Goal: Task Accomplishment & Management: Use online tool/utility

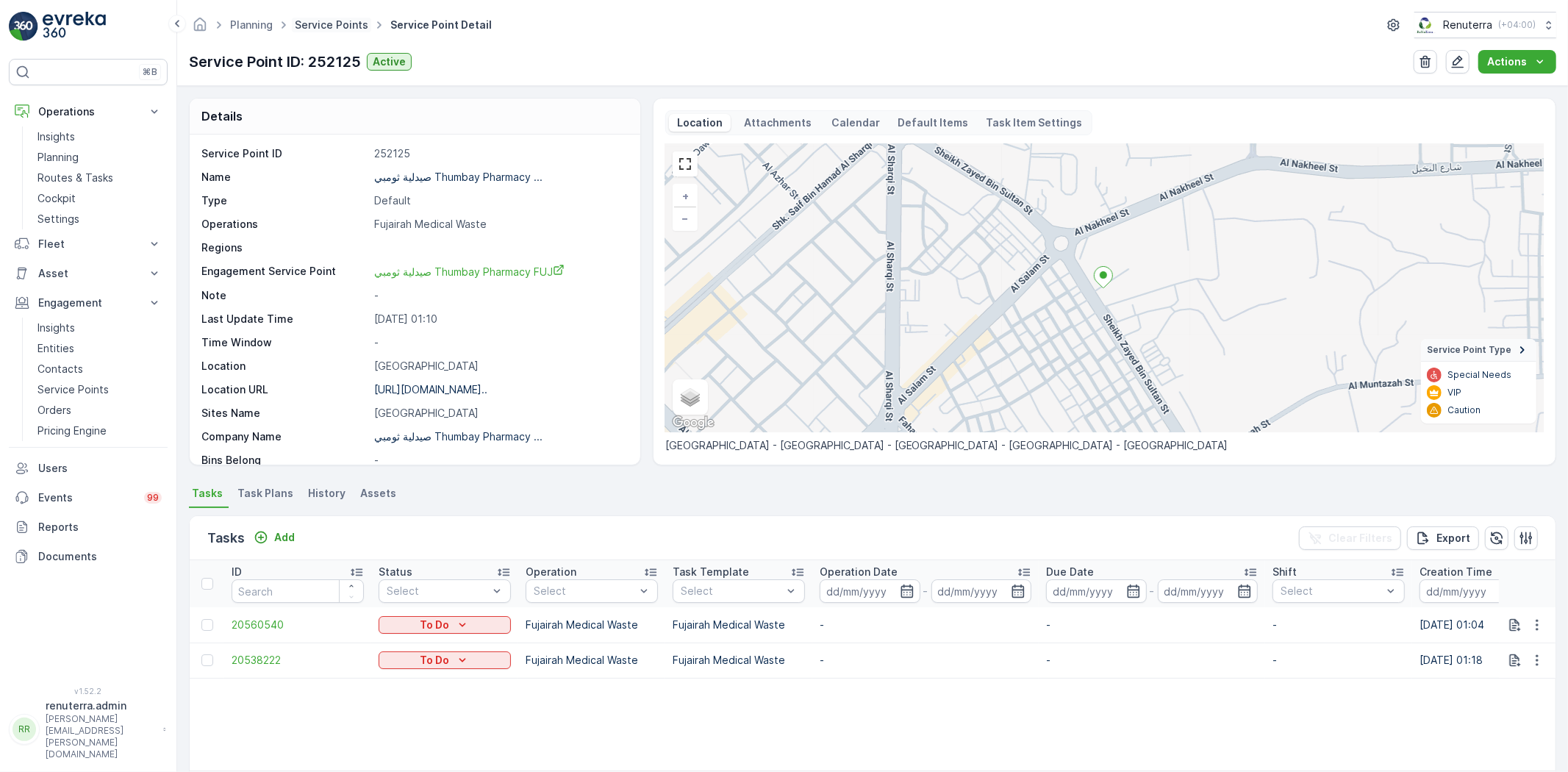
drag, startPoint x: 0, startPoint y: 0, endPoint x: 328, endPoint y: 21, distance: 328.7
click at [328, 21] on link "Service Points" at bounding box center [332, 24] width 73 height 12
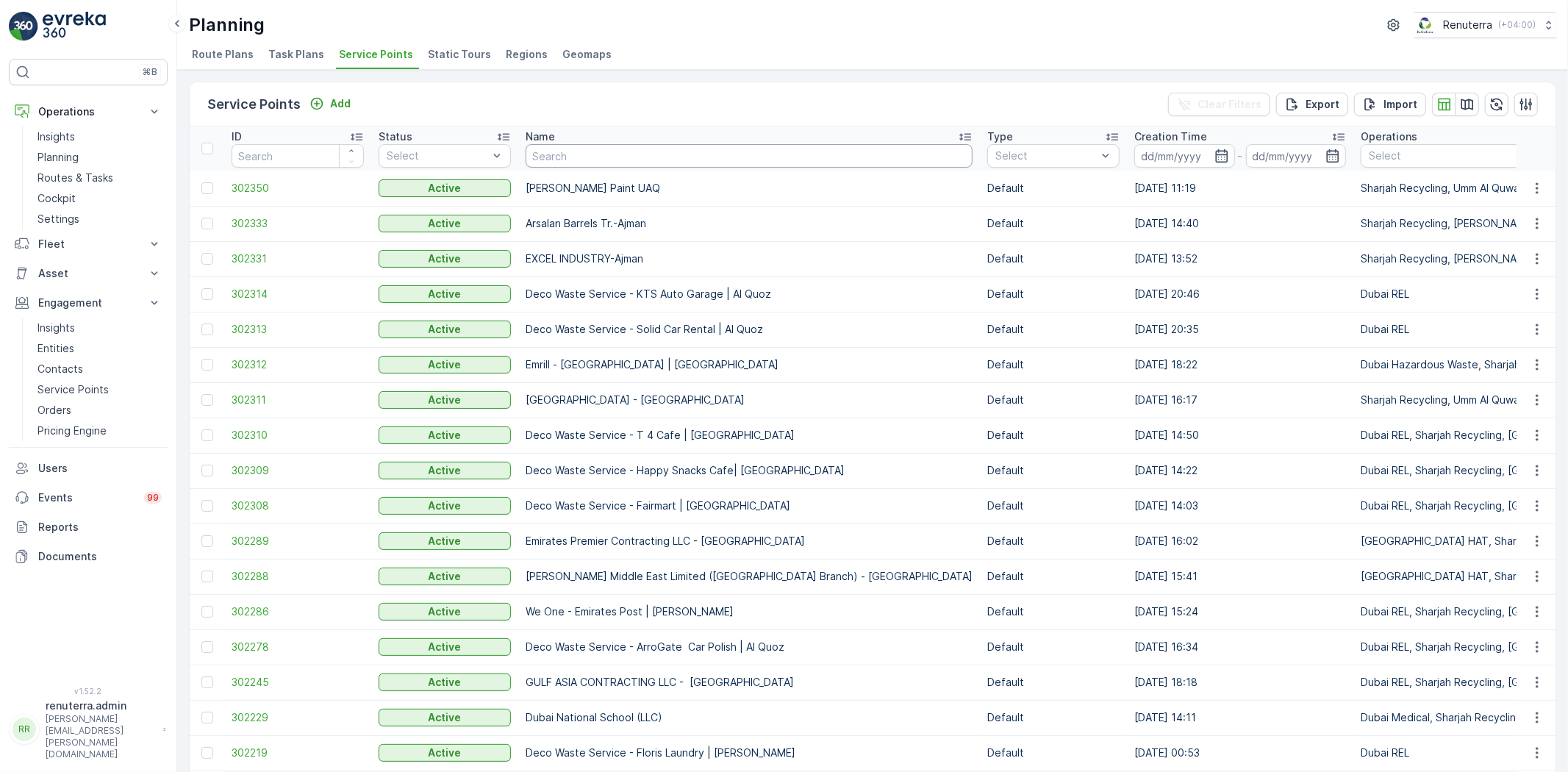
click at [590, 149] on input "text" at bounding box center [749, 156] width 447 height 23
type input "gulf"
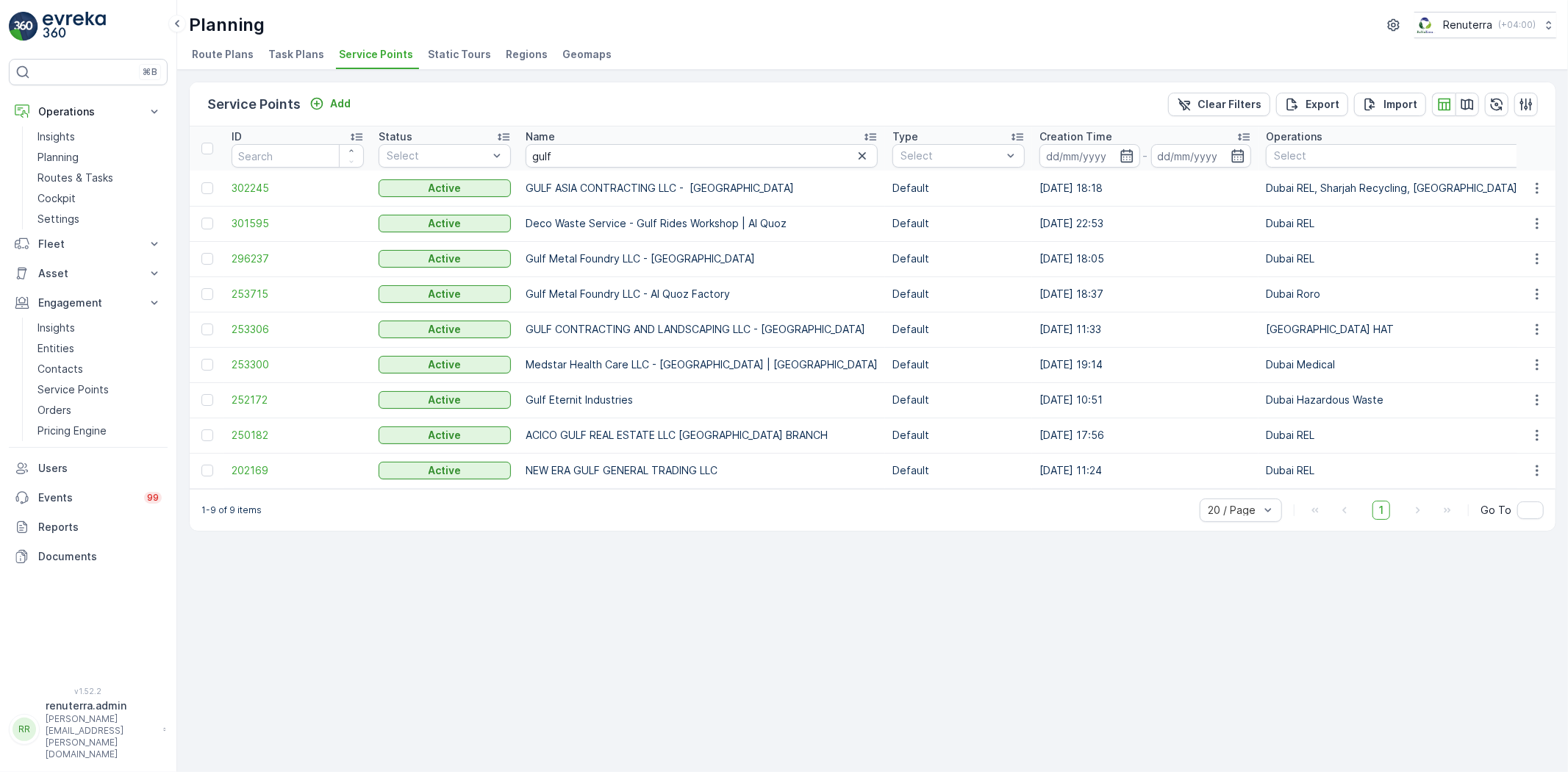
click at [278, 196] on td "302245" at bounding box center [298, 188] width 147 height 36
click at [277, 191] on span "302245" at bounding box center [298, 188] width 132 height 15
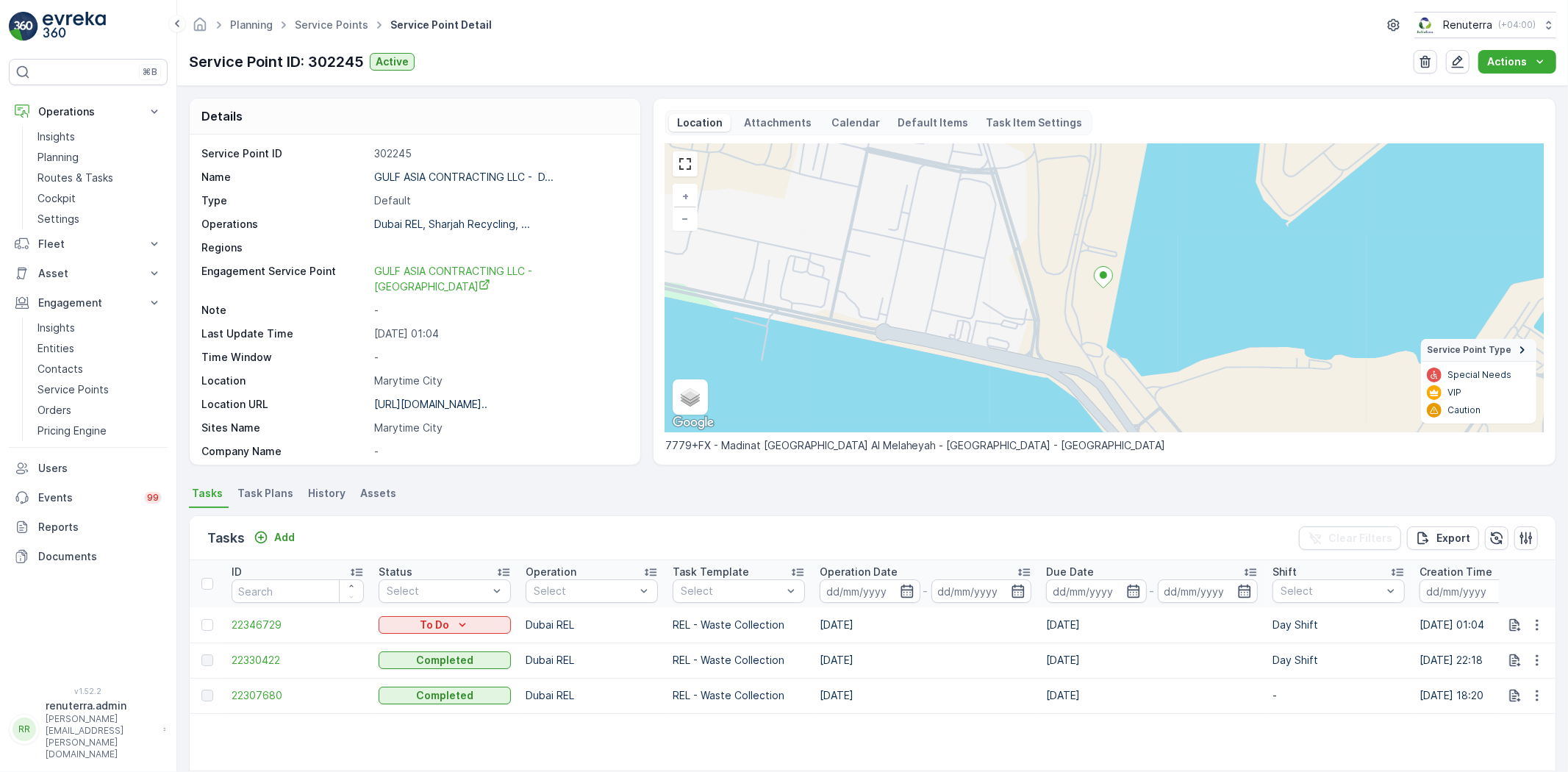
click at [314, 15] on ul "Service Points" at bounding box center [339, 25] width 96 height 21
click at [319, 20] on link "Service Points" at bounding box center [332, 24] width 73 height 12
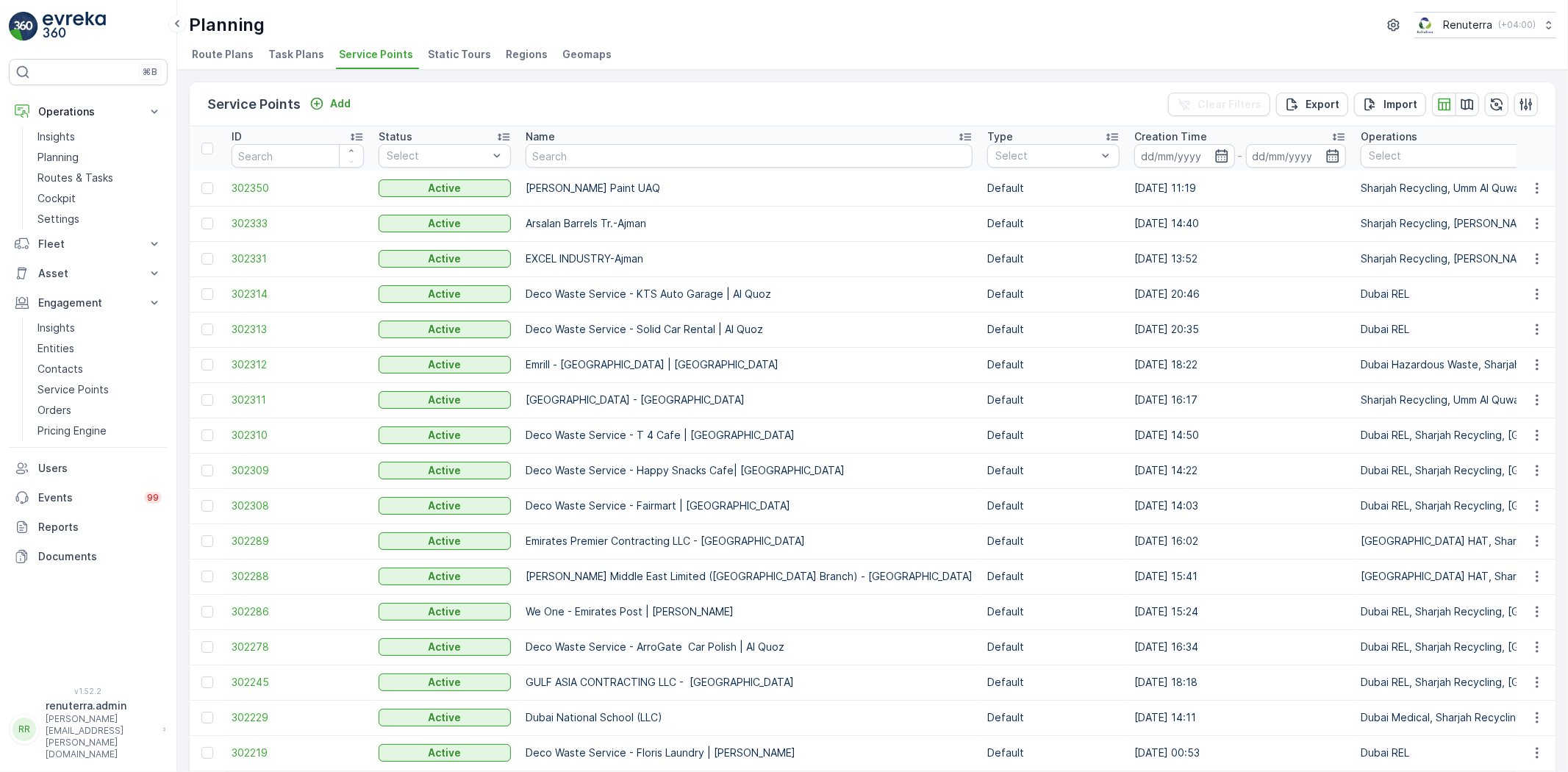
click at [538, 145] on input "text" at bounding box center [749, 156] width 447 height 23
type input "oyo"
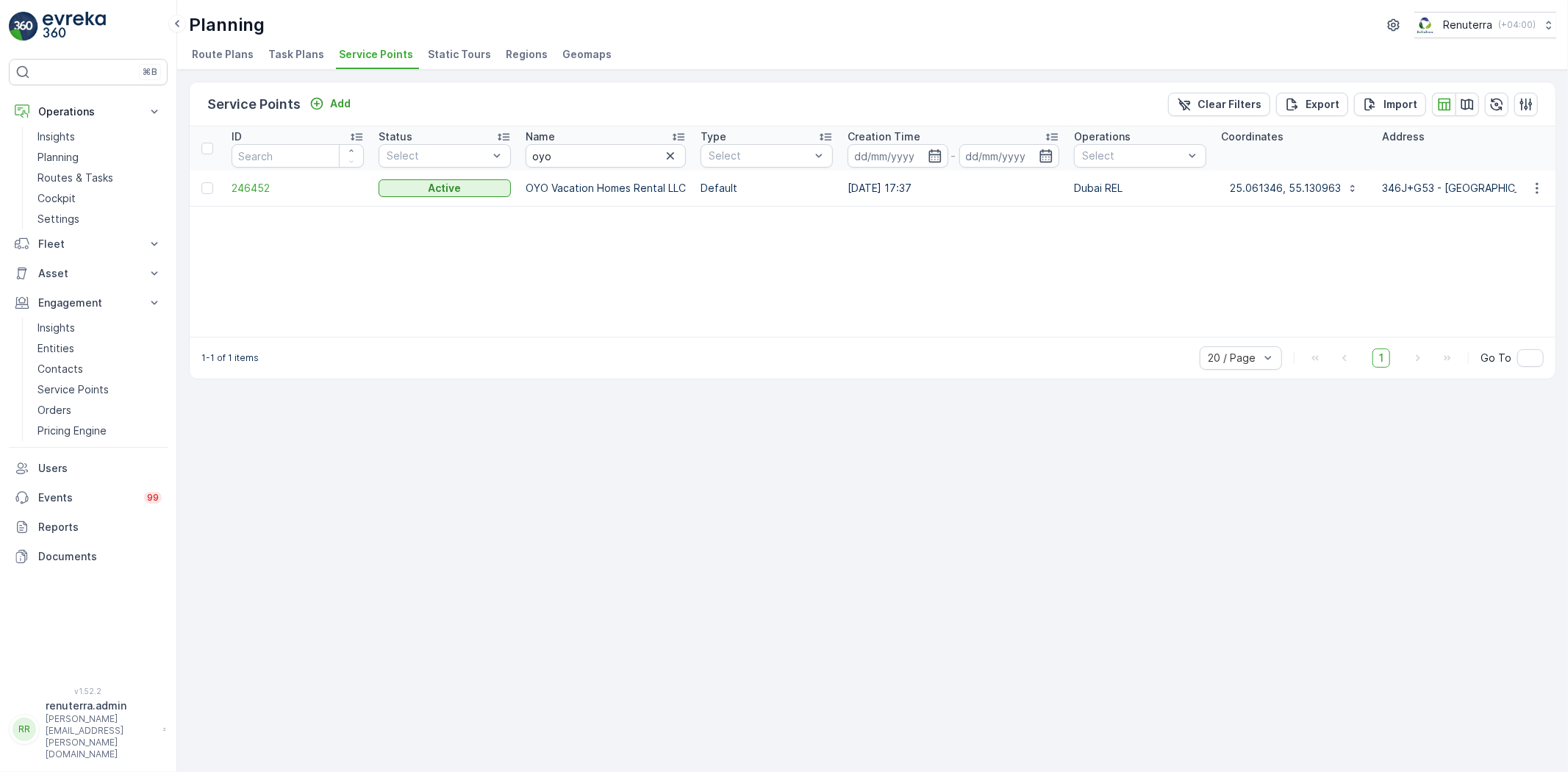
click at [259, 196] on td "246452" at bounding box center [298, 188] width 147 height 36
click at [258, 190] on span "246452" at bounding box center [298, 188] width 132 height 15
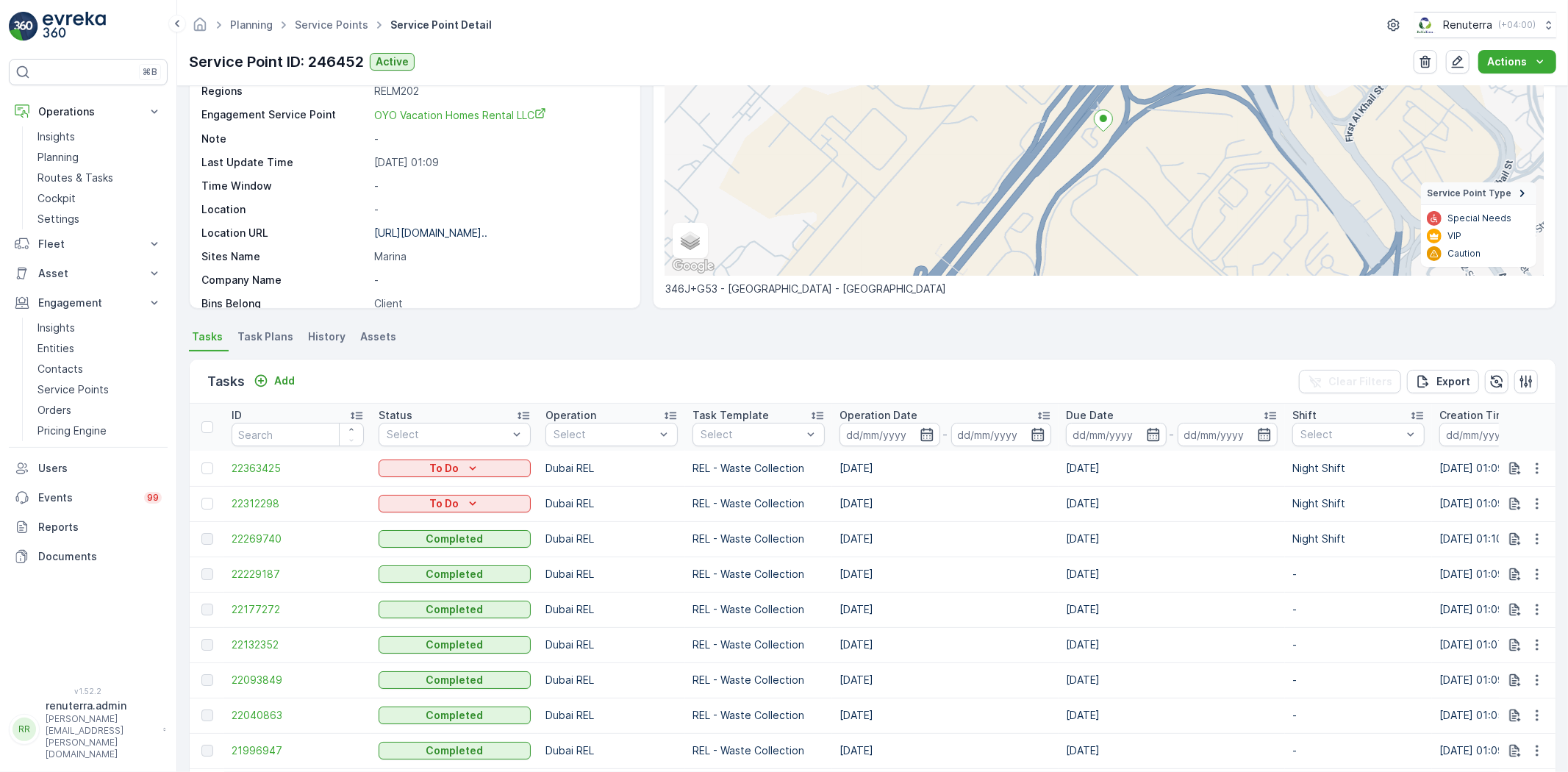
scroll to position [164, 0]
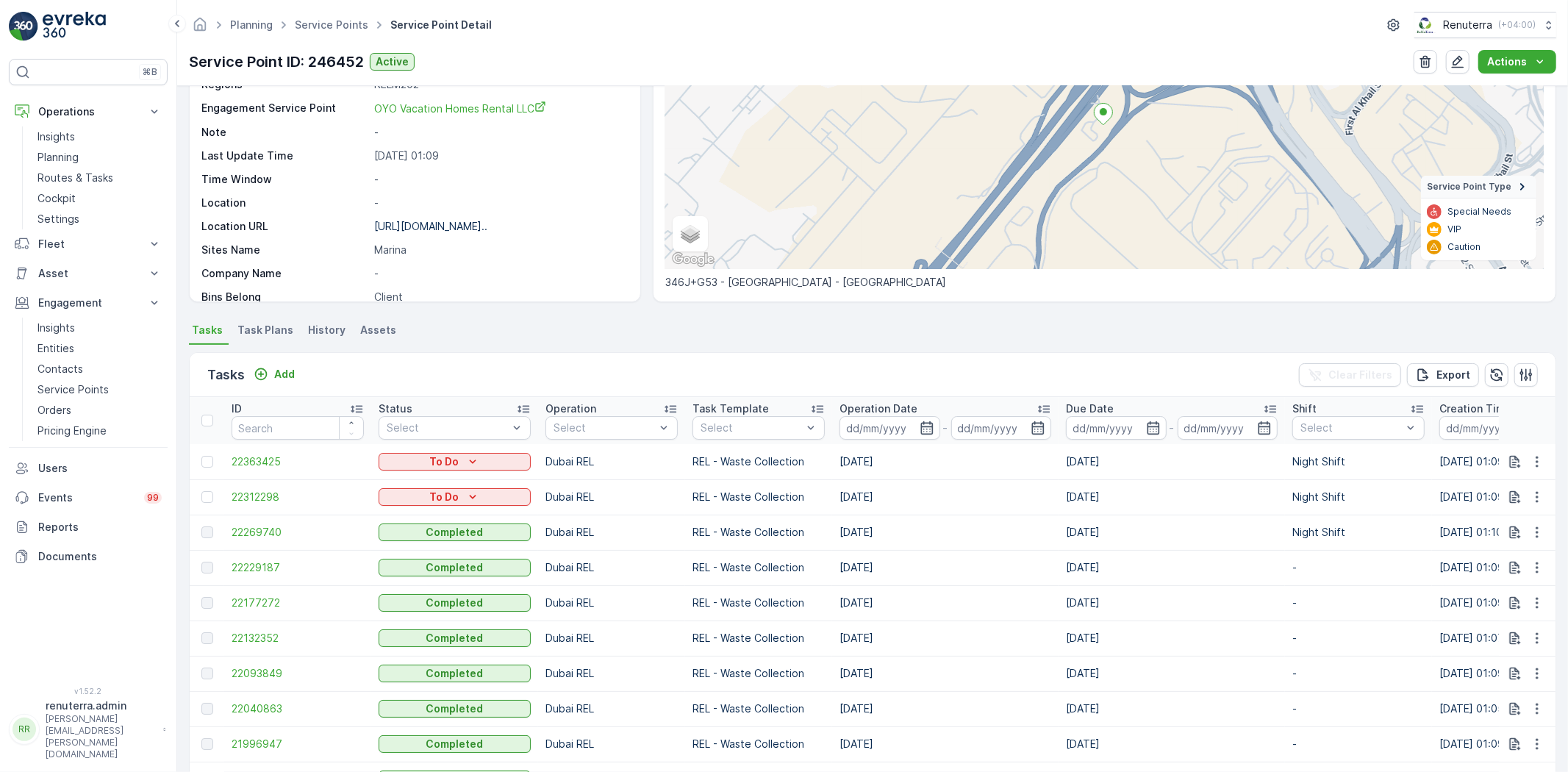
click at [266, 332] on span "Task Plans" at bounding box center [265, 330] width 56 height 15
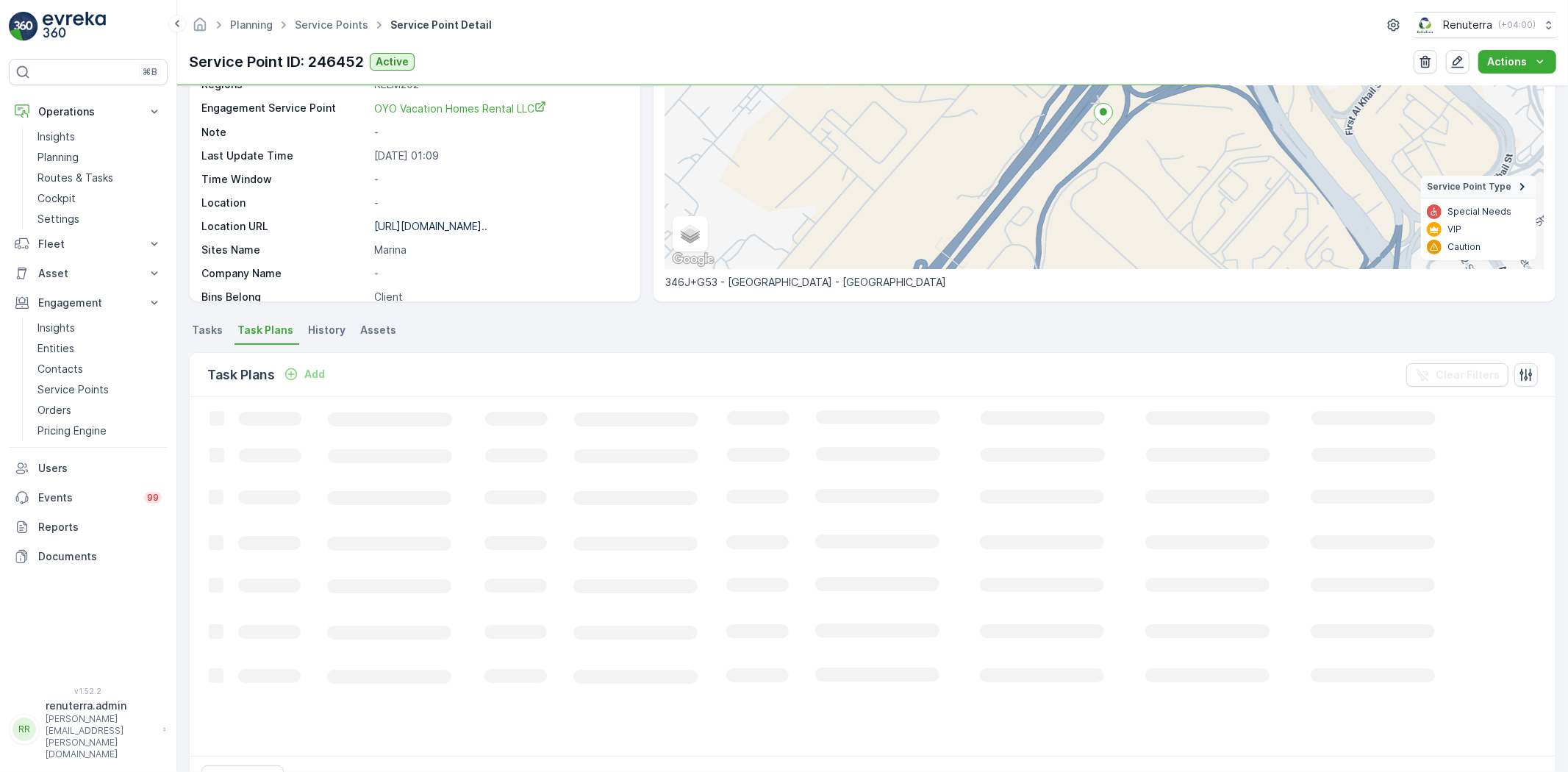
scroll to position [164, 0]
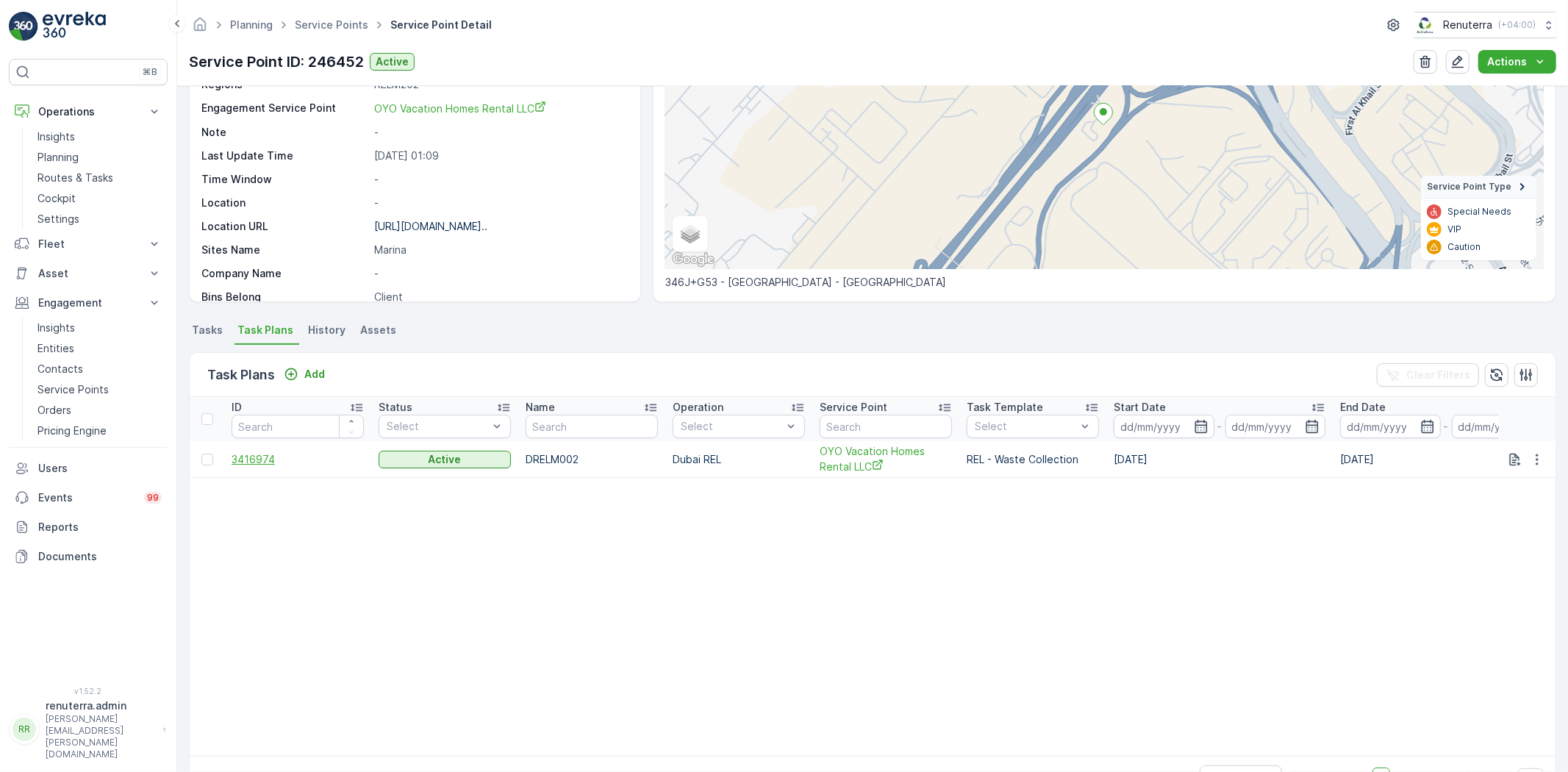
click at [258, 453] on span "3416974" at bounding box center [298, 460] width 132 height 15
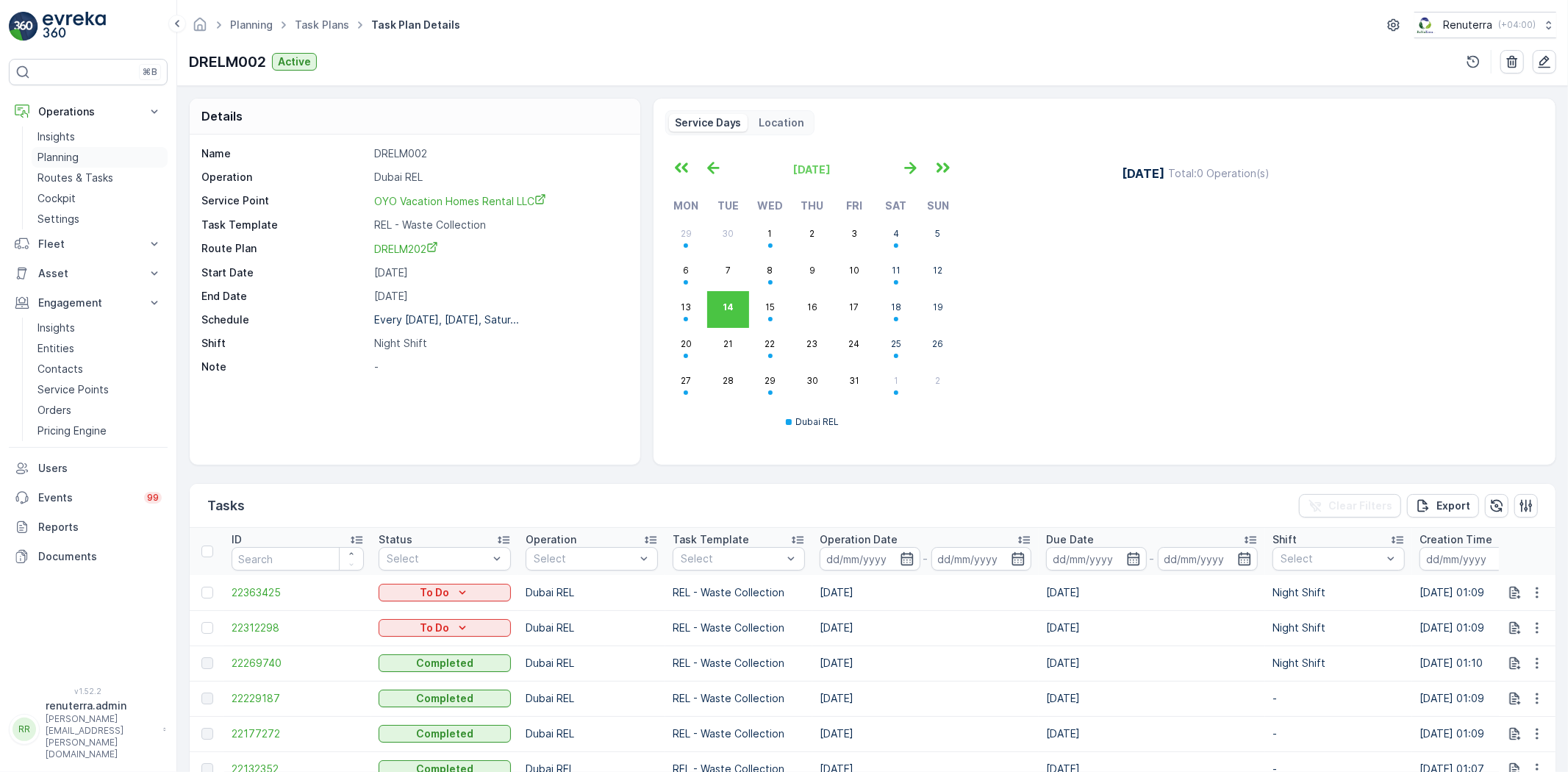
click at [83, 164] on link "Planning" at bounding box center [99, 158] width 136 height 21
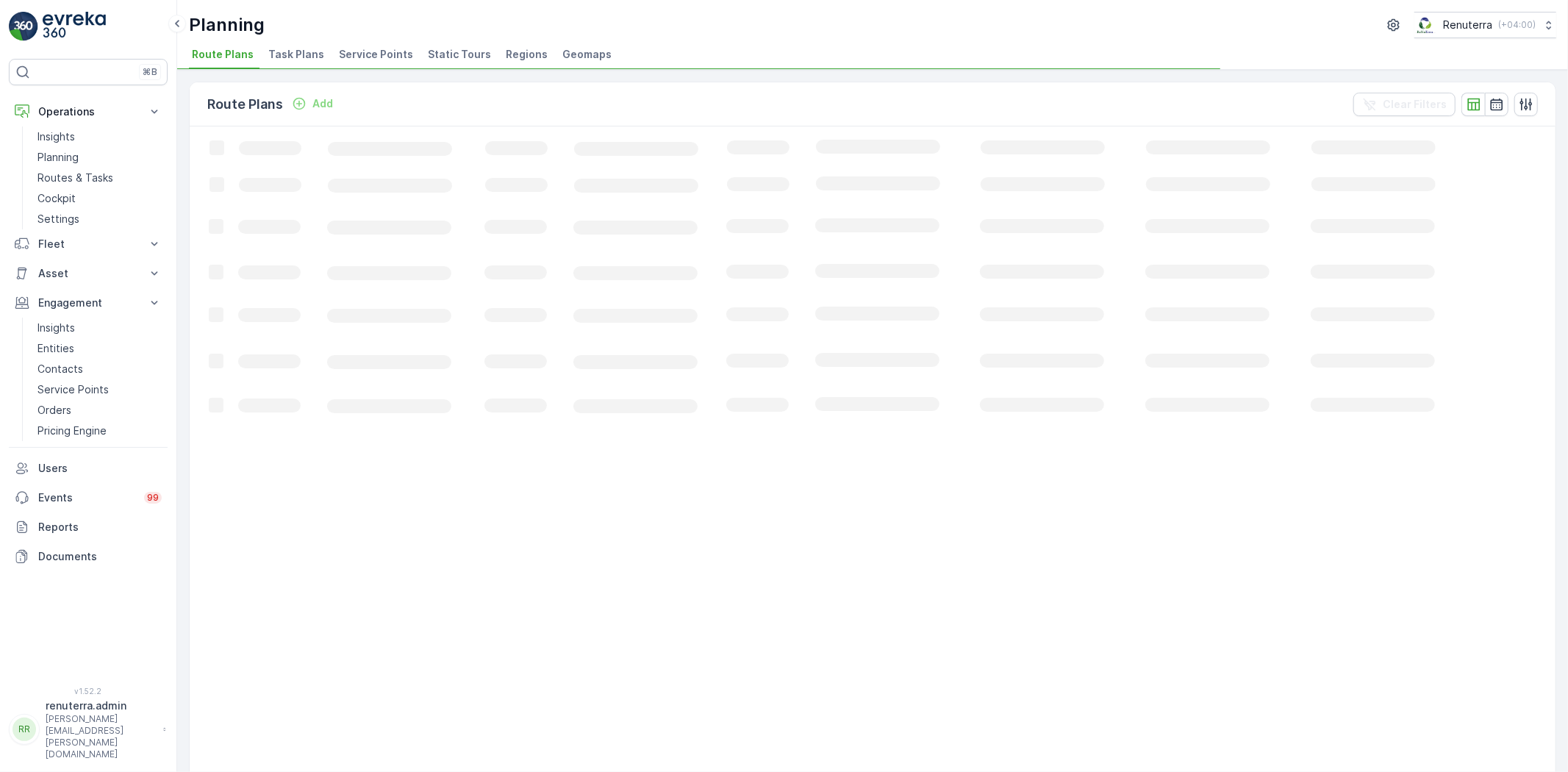
click at [346, 50] on span "Service Points" at bounding box center [375, 54] width 74 height 15
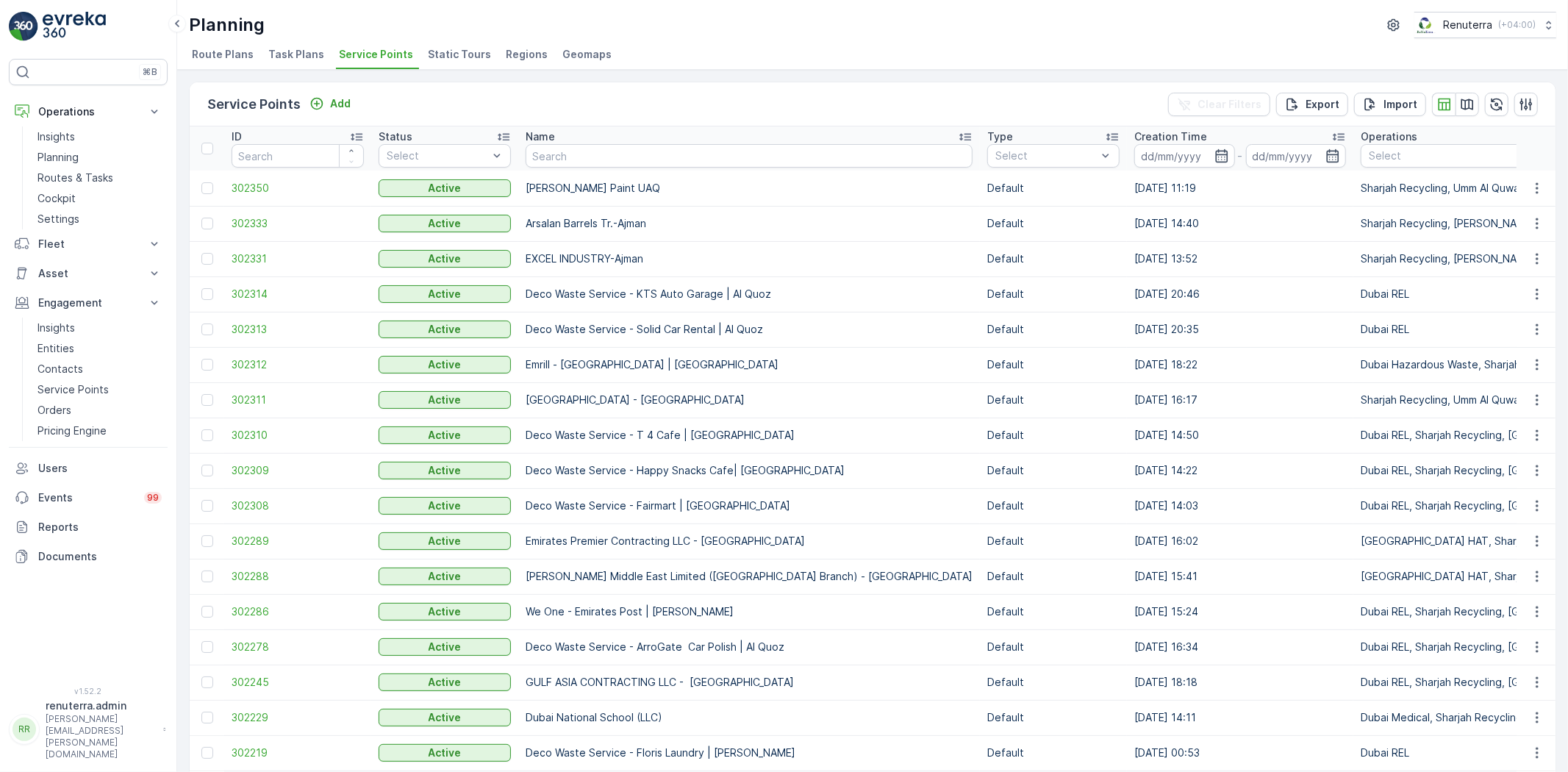
click at [559, 168] on th "Name" at bounding box center [749, 148] width 461 height 44
click at [550, 156] on input "text" at bounding box center [749, 156] width 447 height 23
type input "Berkle"
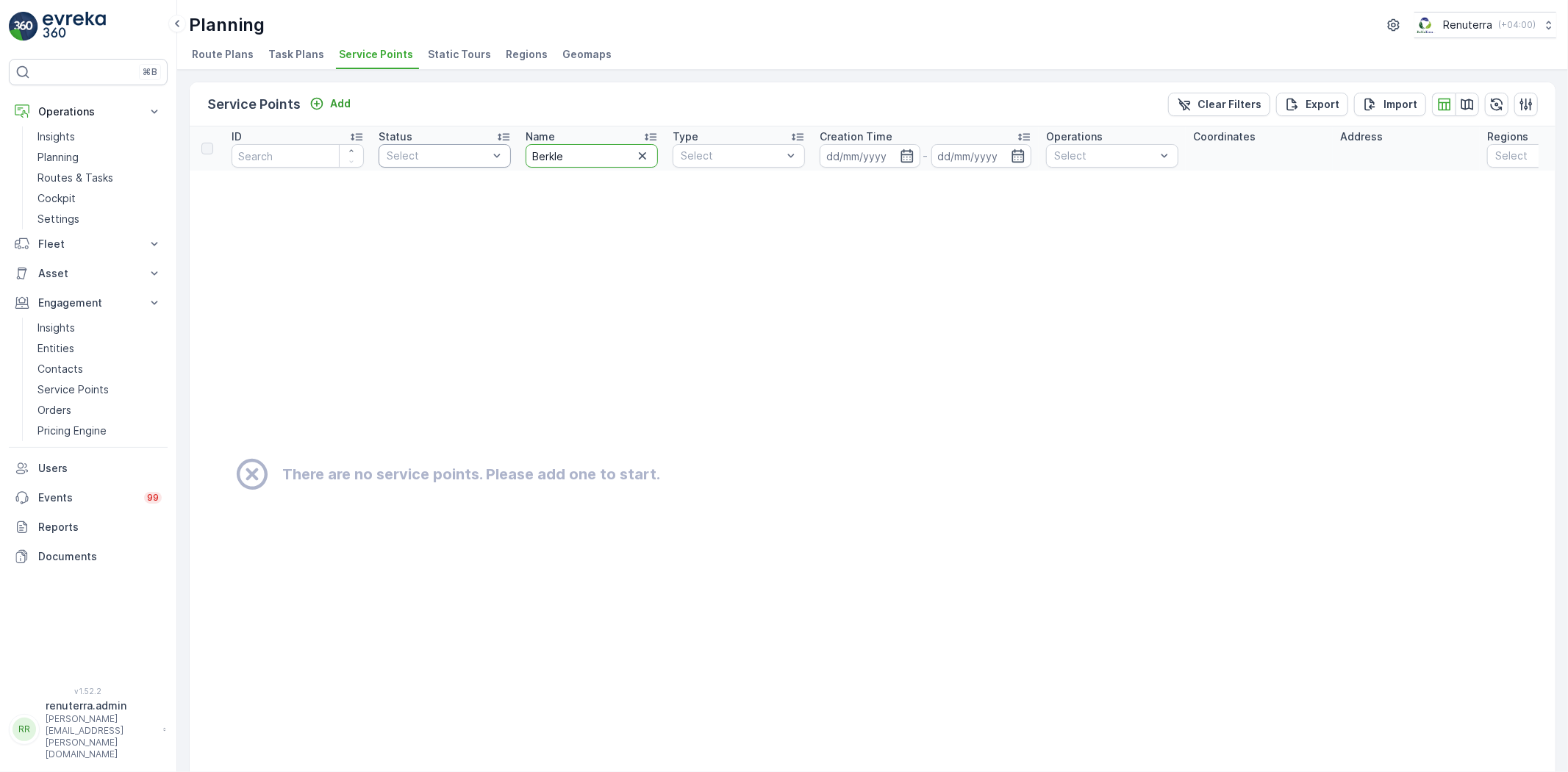
drag, startPoint x: 550, startPoint y: 150, endPoint x: 493, endPoint y: 156, distance: 57.3
type input "AL nahda"
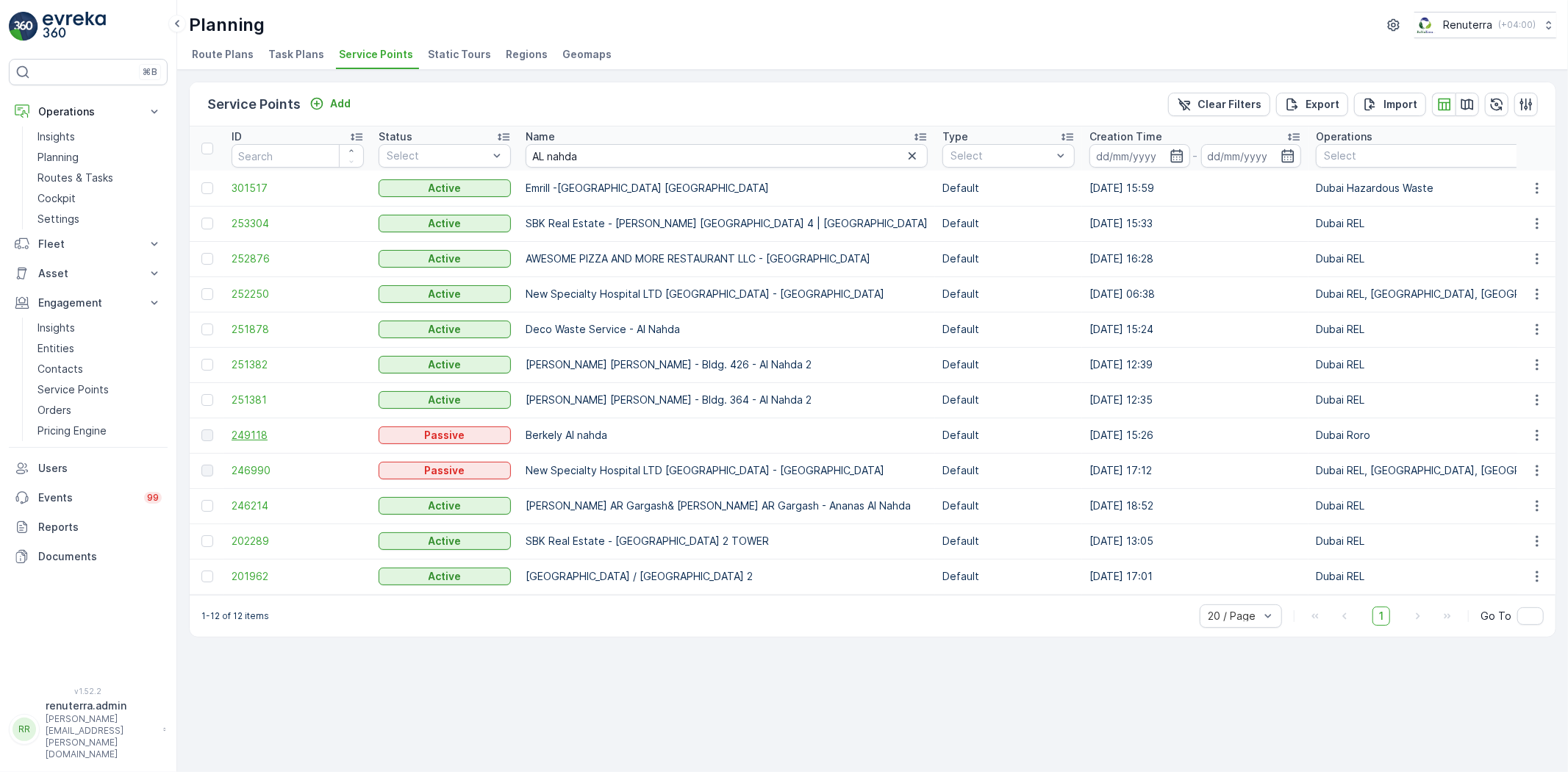
click at [265, 433] on span "249118" at bounding box center [298, 435] width 132 height 15
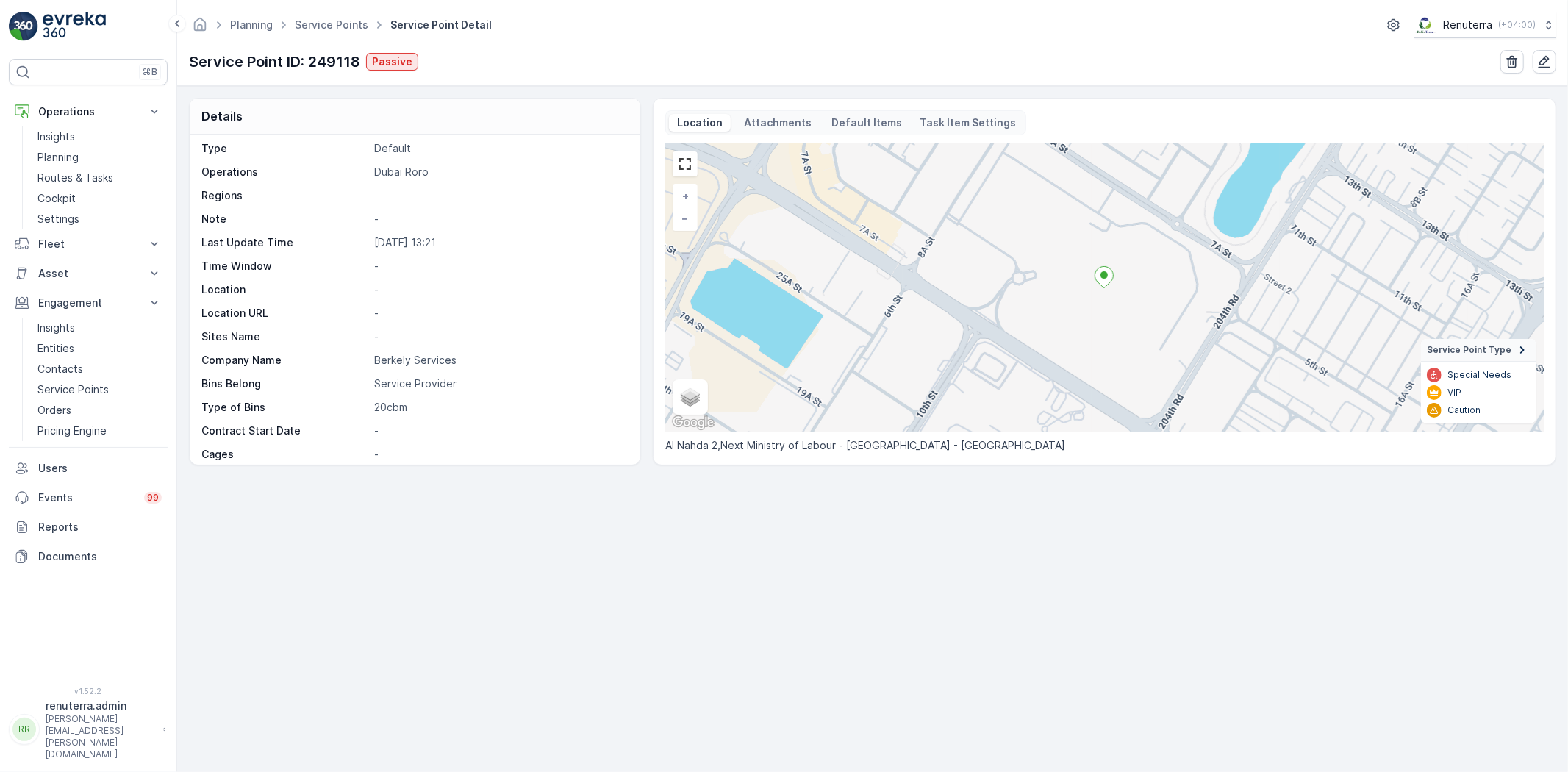
scroll to position [249, 0]
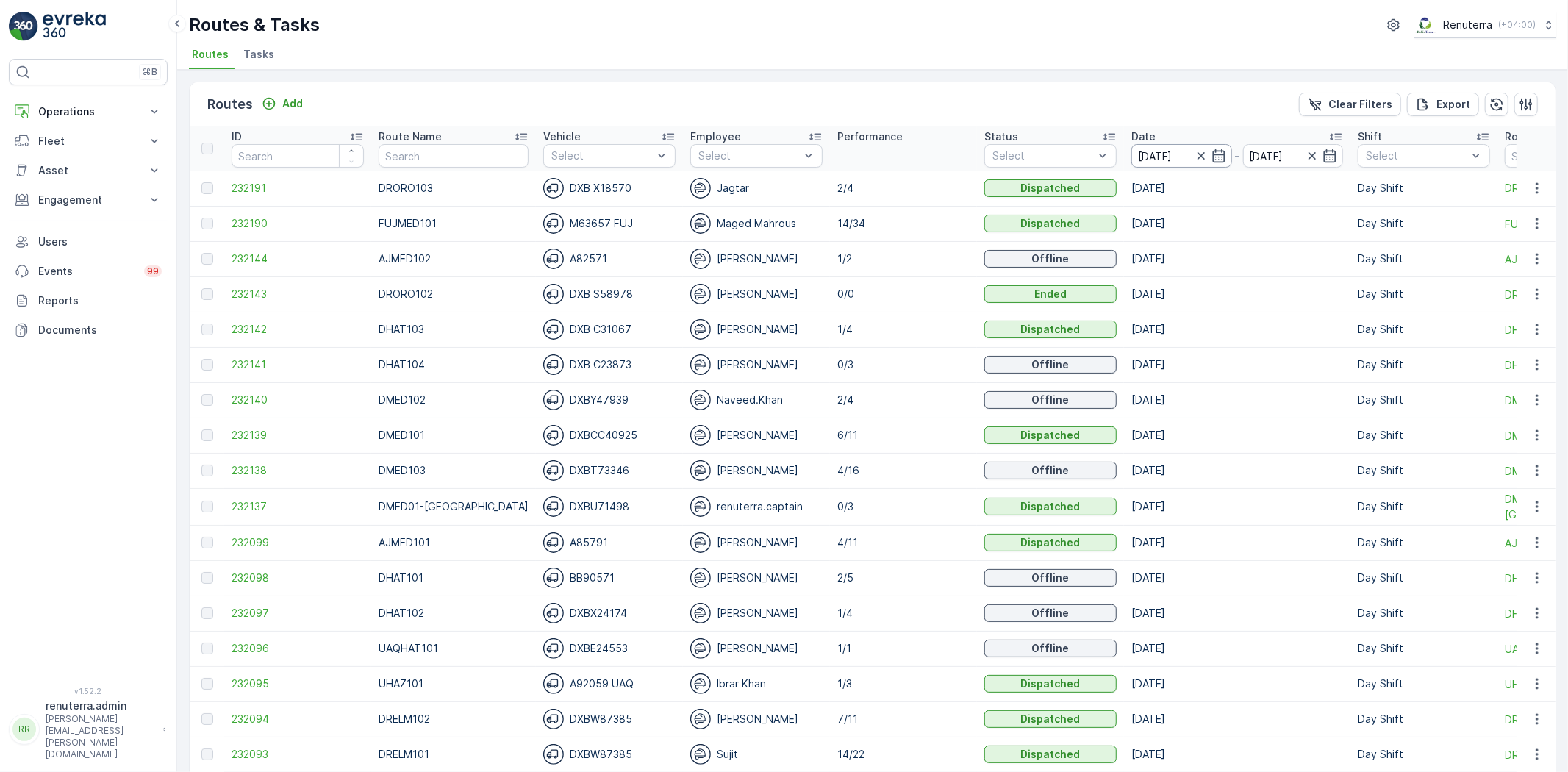
click at [1137, 153] on input "[DATE]" at bounding box center [1182, 156] width 101 height 23
click at [807, 44] on ul "Routes Tasks" at bounding box center [867, 57] width 1356 height 25
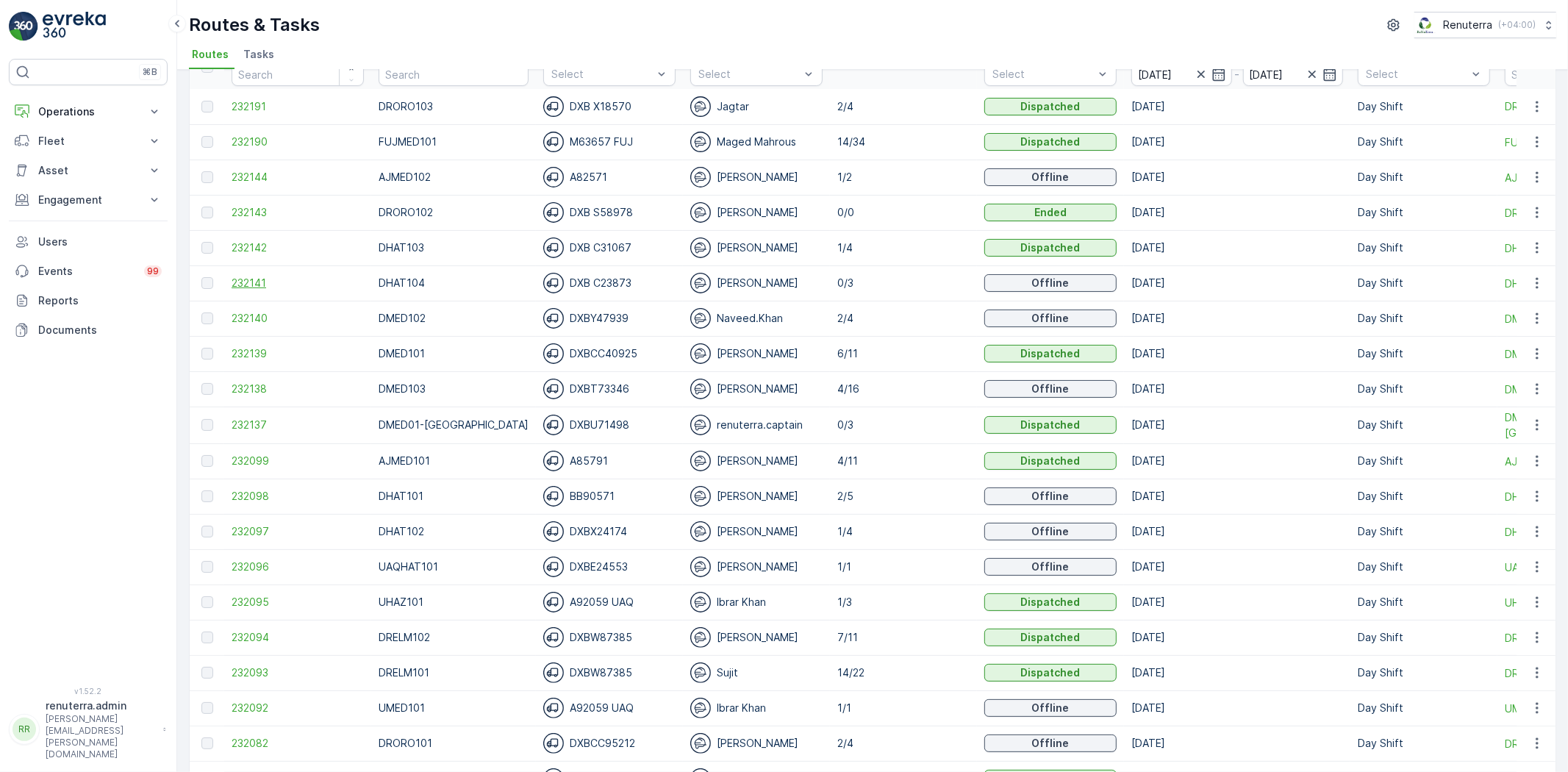
click at [272, 280] on span "232141" at bounding box center [298, 283] width 132 height 15
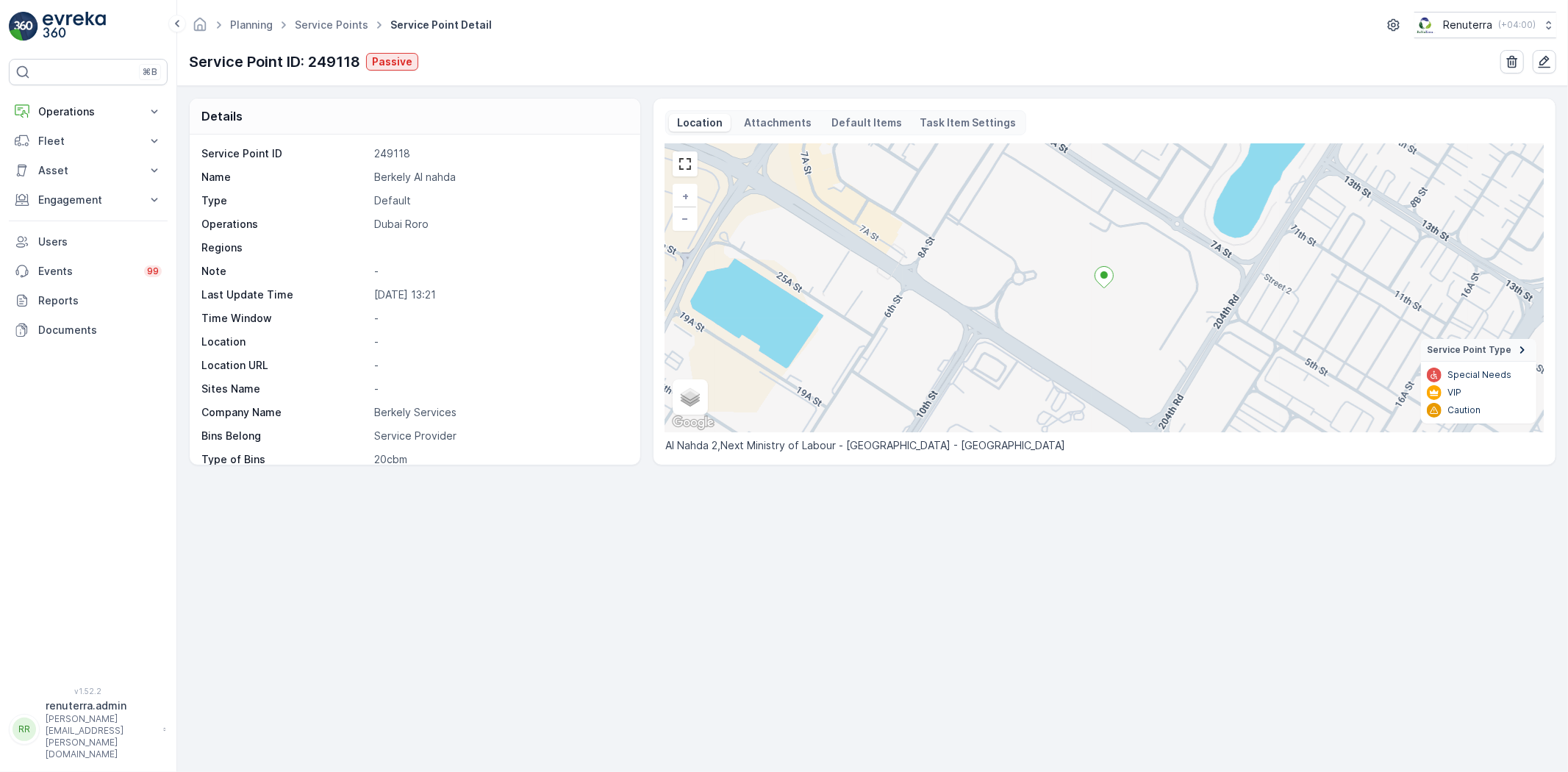
click at [322, 12] on div "Planning Service Points Service Point Detail Renuterra ( +04:00 )" at bounding box center [872, 25] width 1367 height 26
click at [325, 25] on link "Service Points" at bounding box center [332, 24] width 73 height 12
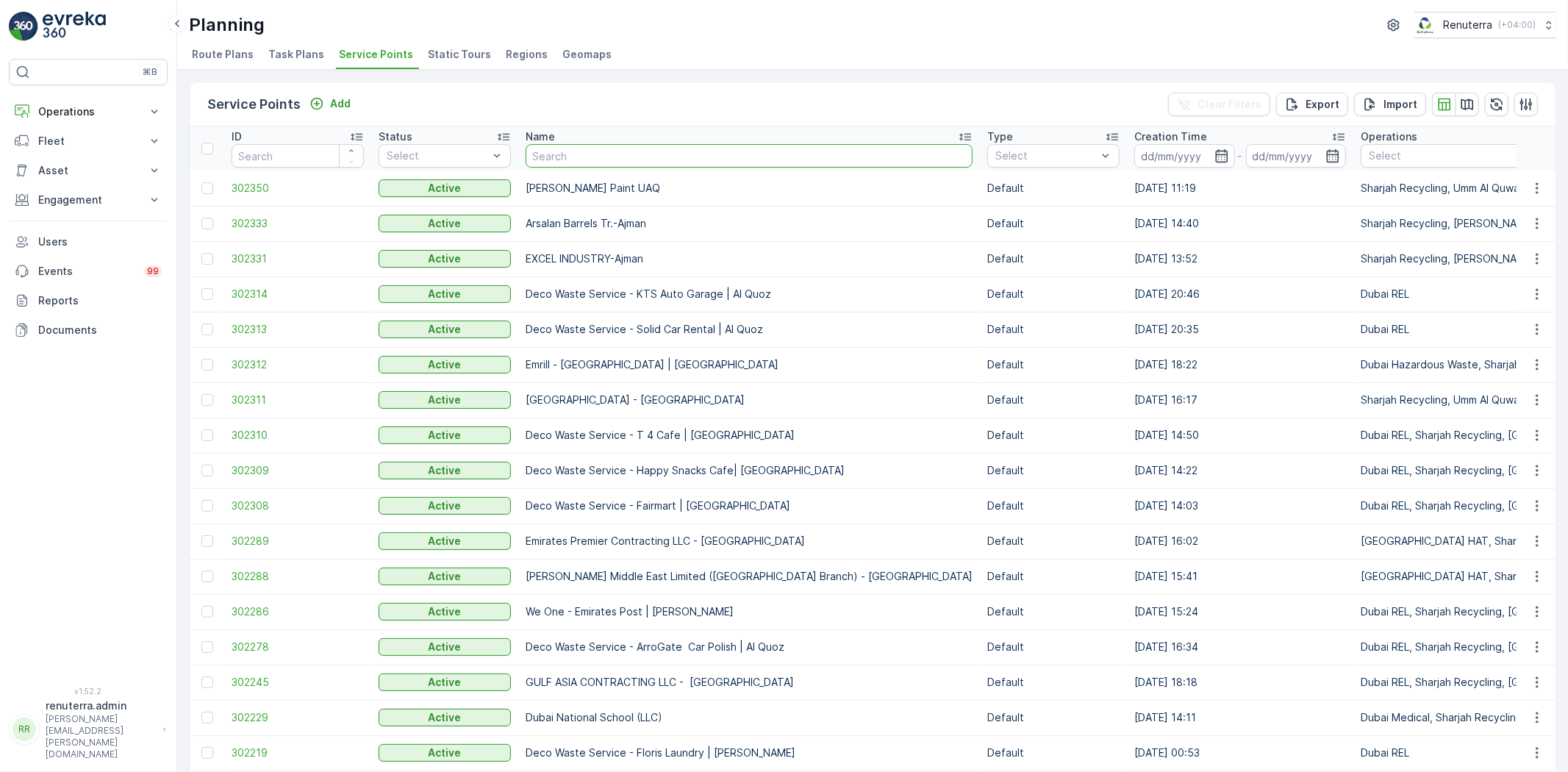
click at [599, 149] on input "text" at bounding box center [749, 156] width 447 height 23
type input "Tayer"
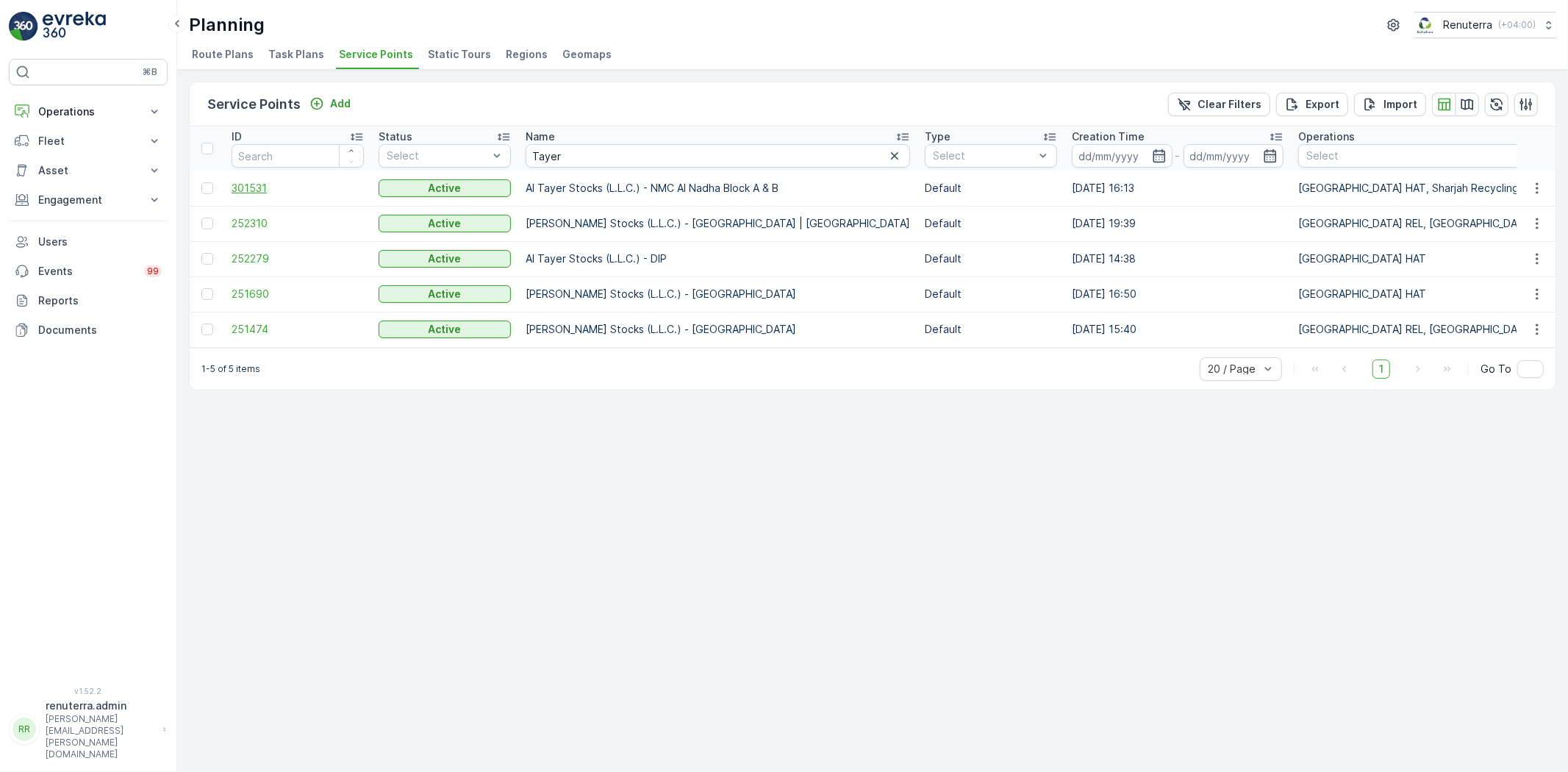
click at [252, 190] on span "301531" at bounding box center [298, 188] width 132 height 15
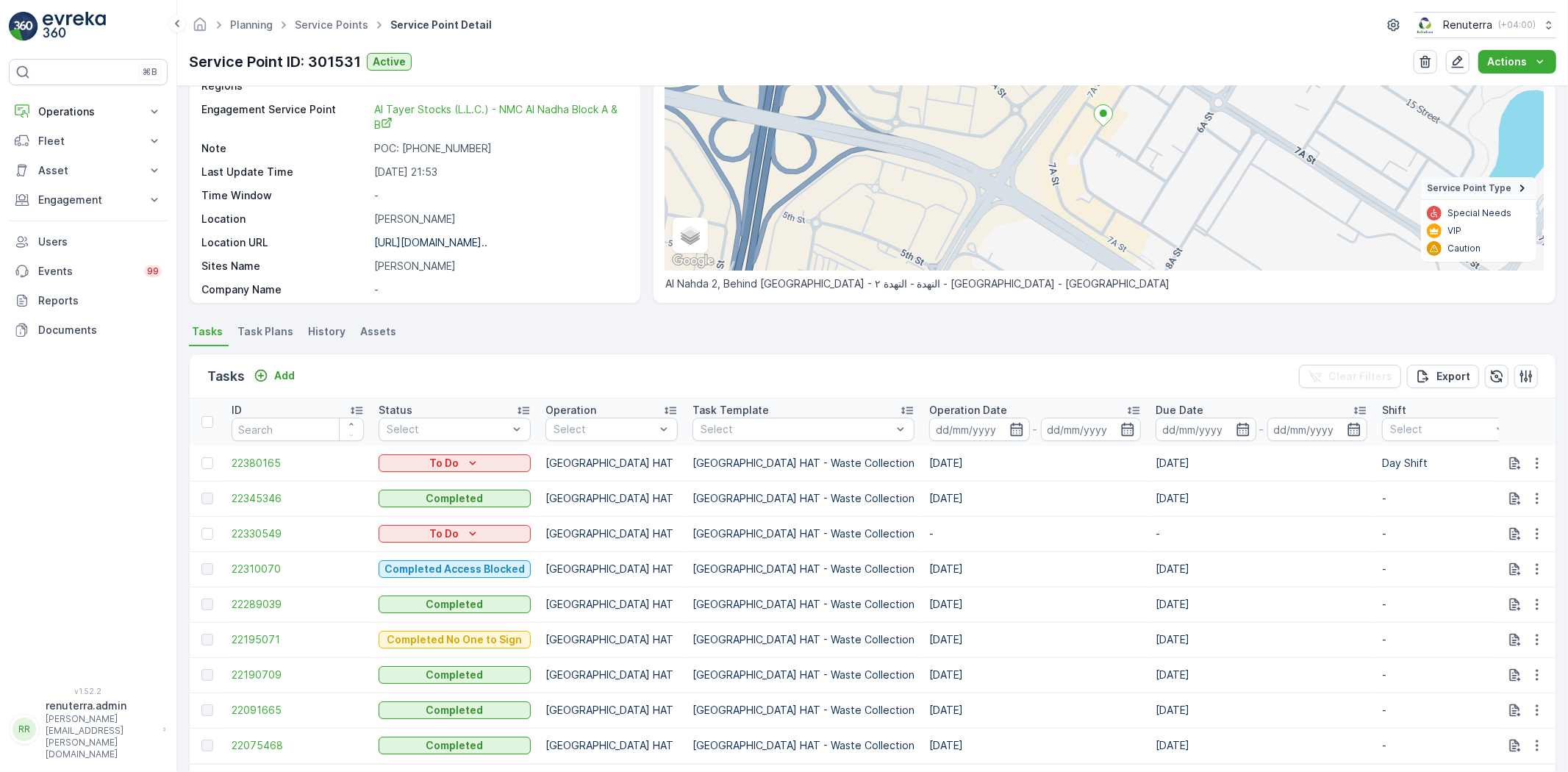
scroll to position [164, 0]
click at [211, 527] on div at bounding box center [207, 533] width 12 height 12
click at [201, 527] on input "checkbox" at bounding box center [201, 527] width 0 height 0
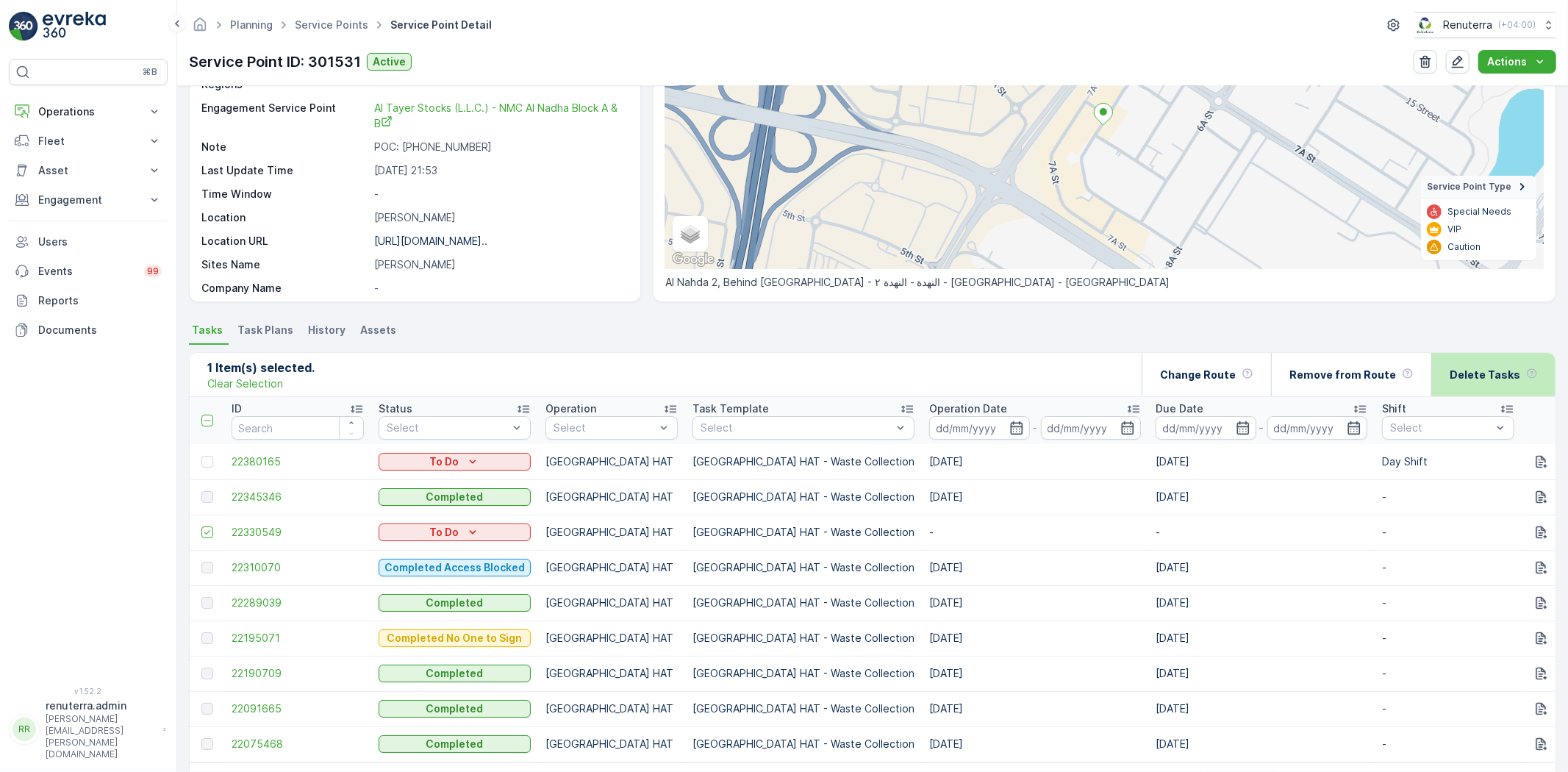
click at [1503, 378] on p "Delete Tasks" at bounding box center [1484, 374] width 70 height 15
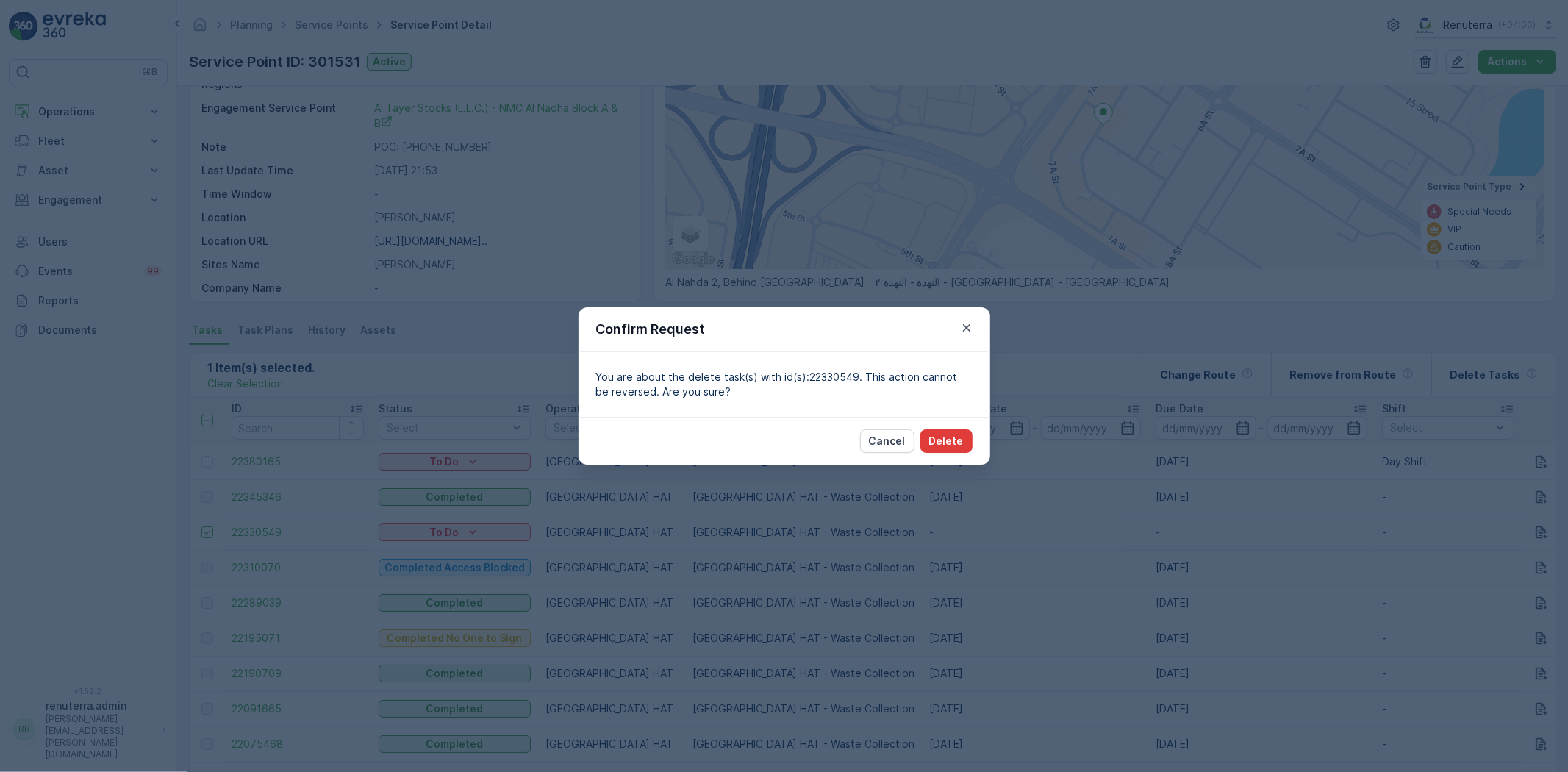
click at [921, 437] on div "Cancel Delete" at bounding box center [915, 440] width 112 height 23
click at [930, 437] on button "Delete" at bounding box center [947, 440] width 52 height 23
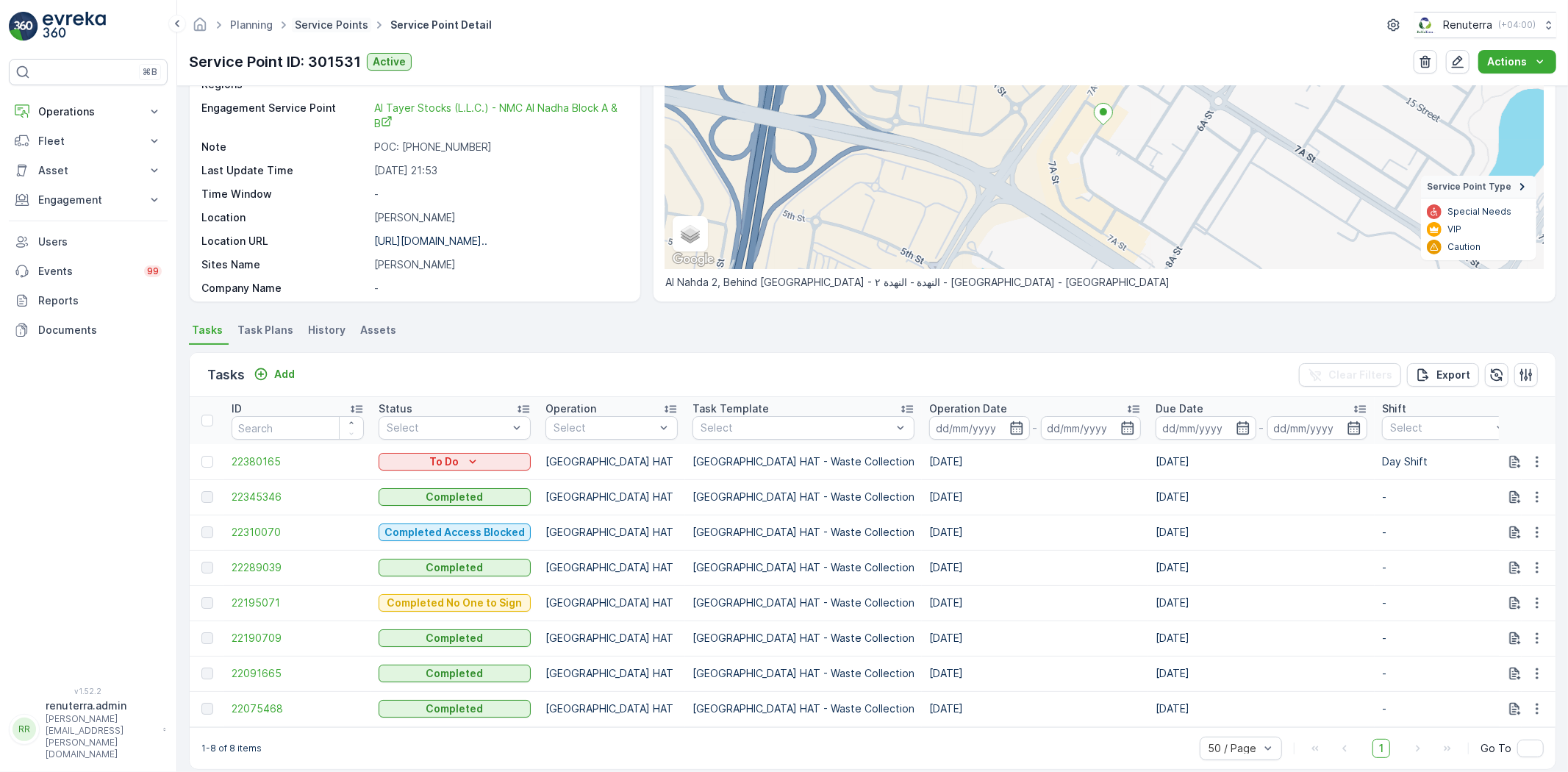
click at [343, 25] on link "Service Points" at bounding box center [332, 24] width 73 height 12
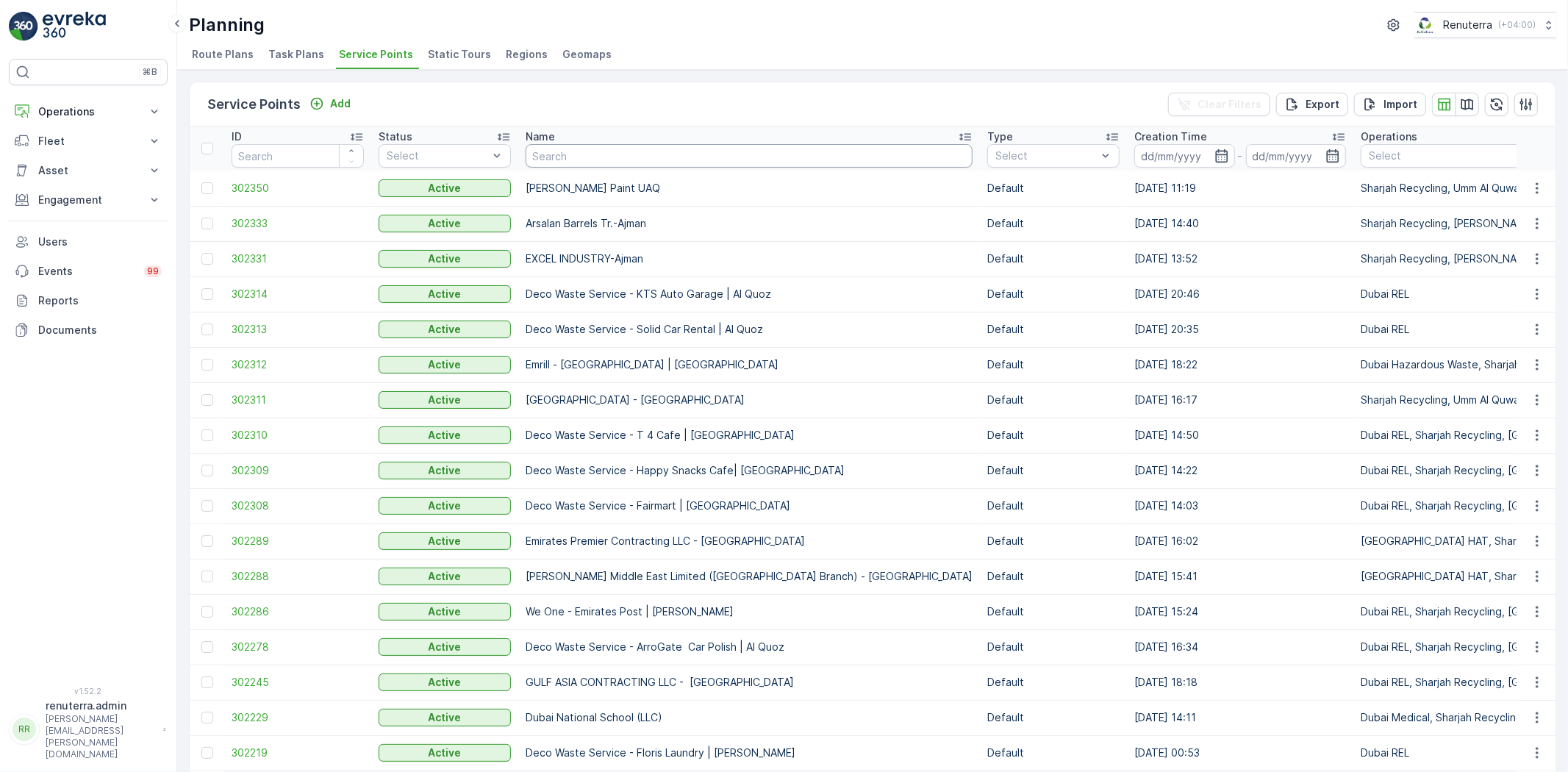
click at [544, 164] on input "text" at bounding box center [749, 156] width 447 height 23
type input "479"
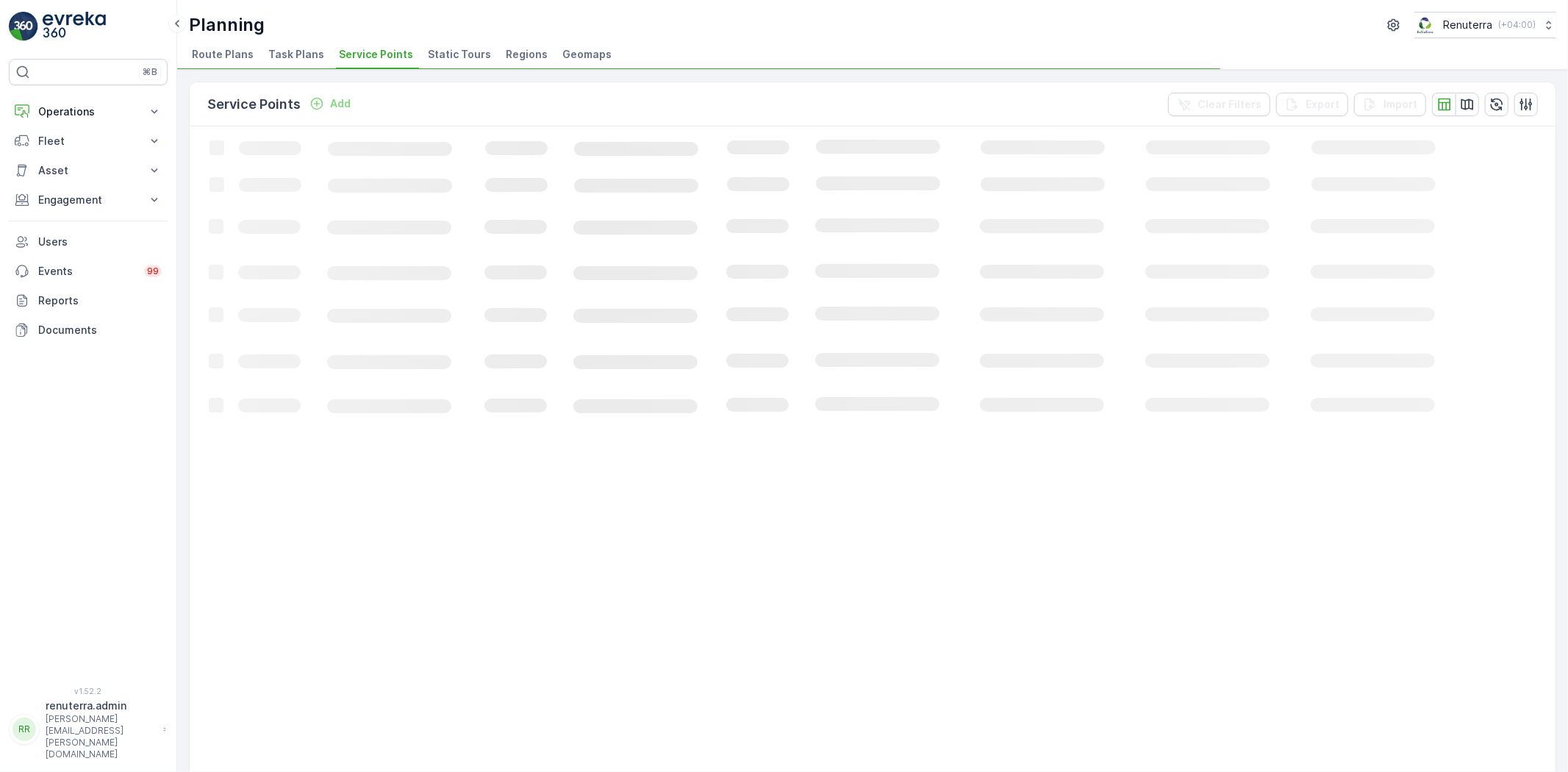
click at [490, 105] on div "Service Points Add Clear Filters Export Import Loading... 1-20 of 1484 items 20…" at bounding box center [872, 460] width 1367 height 755
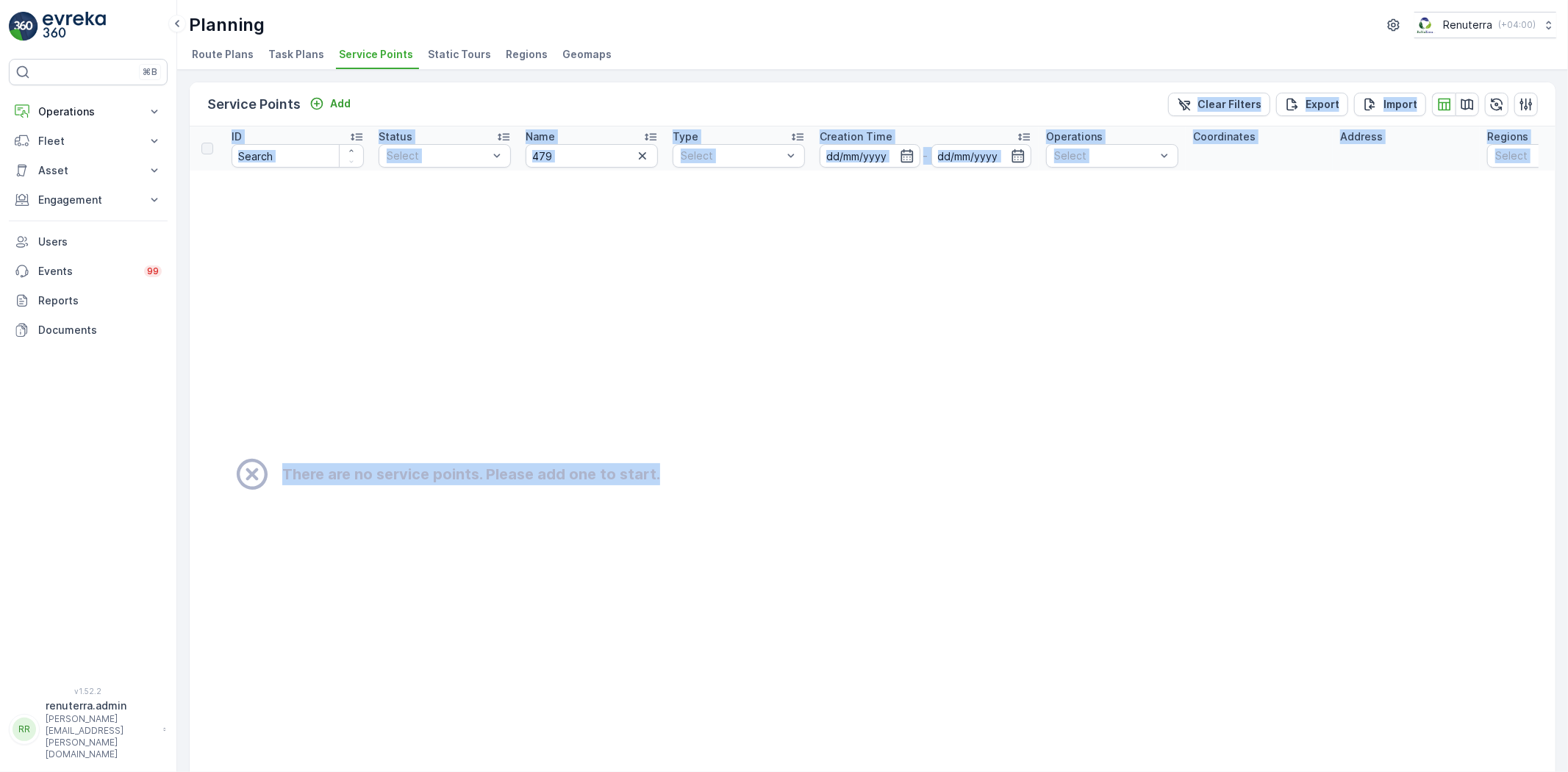
click at [593, 173] on td "There are no service points. Please add one to start." at bounding box center [1022, 474] width 1664 height 608
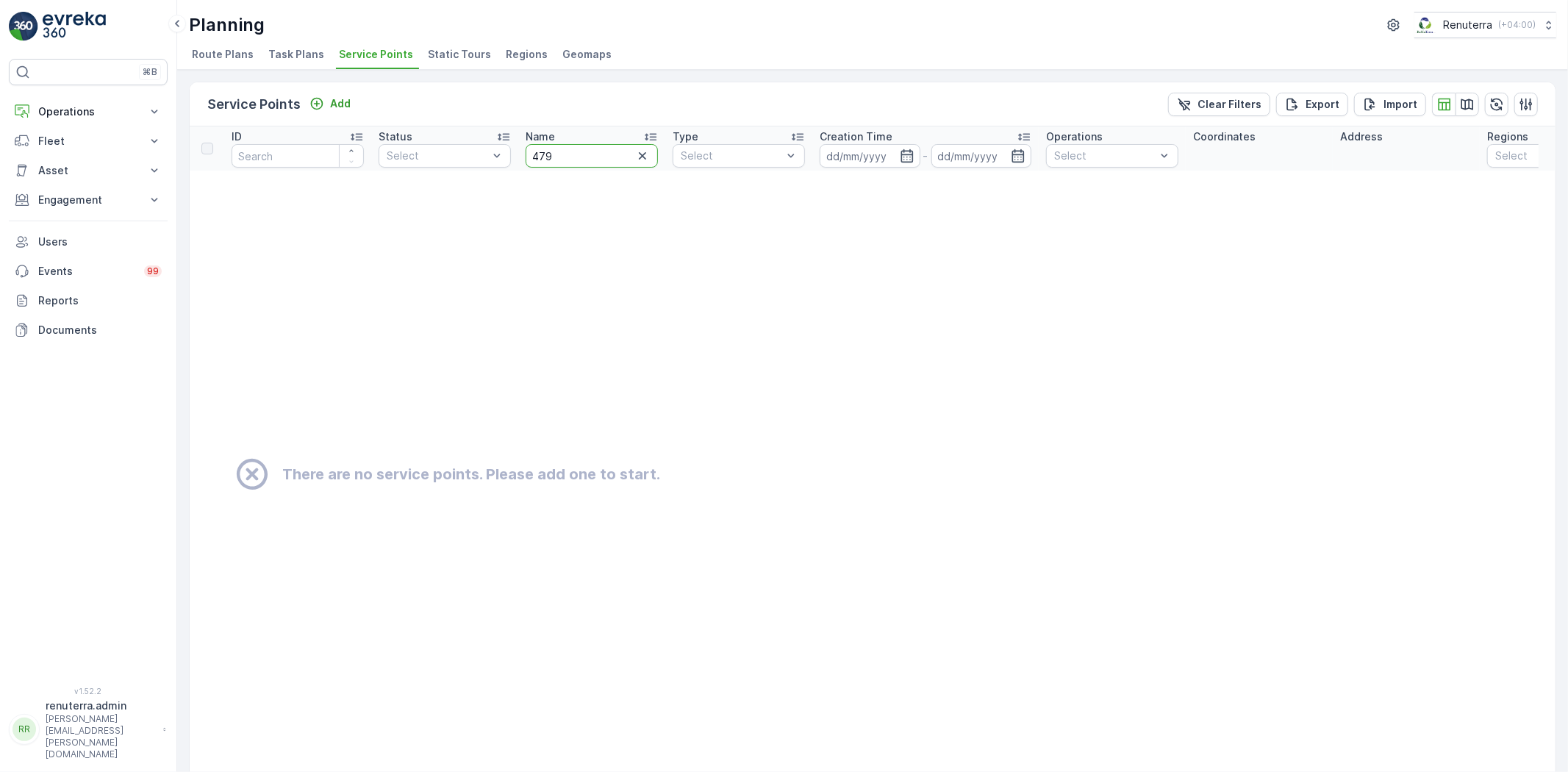
drag, startPoint x: 570, startPoint y: 158, endPoint x: 534, endPoint y: 153, distance: 36.3
click at [534, 153] on input "479" at bounding box center [592, 156] width 132 height 23
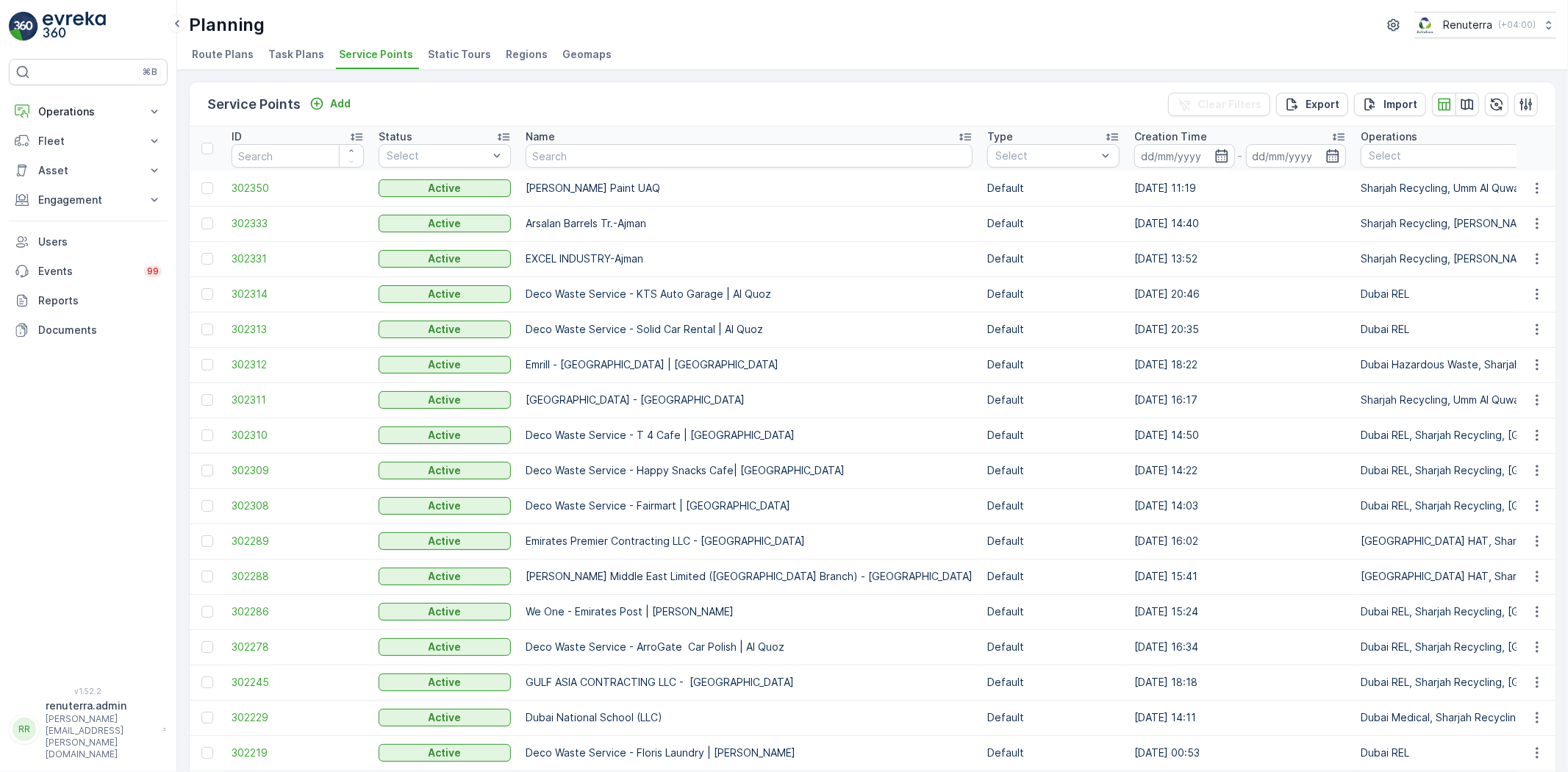
click at [572, 154] on input "text" at bounding box center [749, 156] width 447 height 23
type input "[PERSON_NAME]"
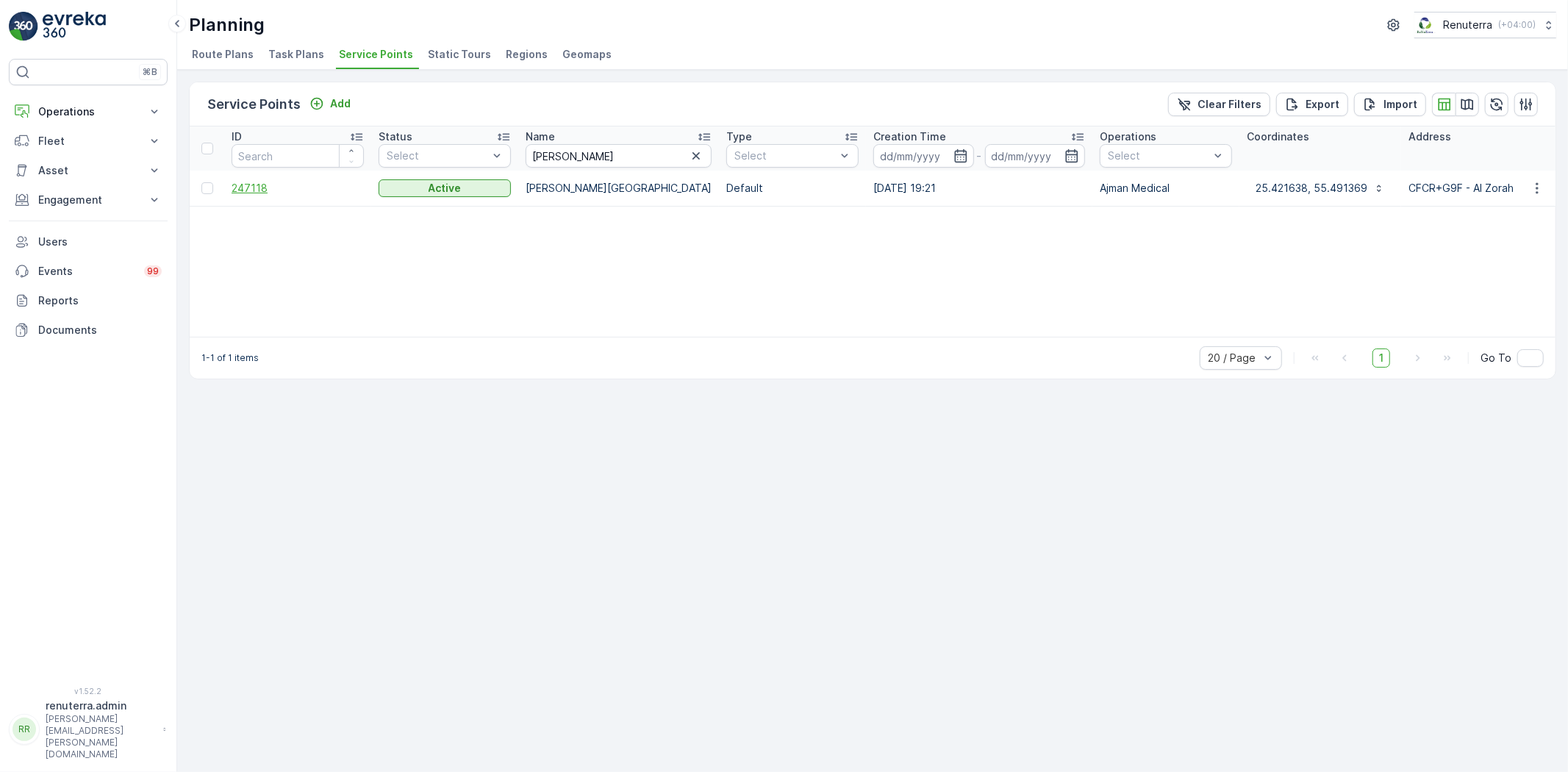
click at [299, 189] on span "247118" at bounding box center [298, 188] width 132 height 15
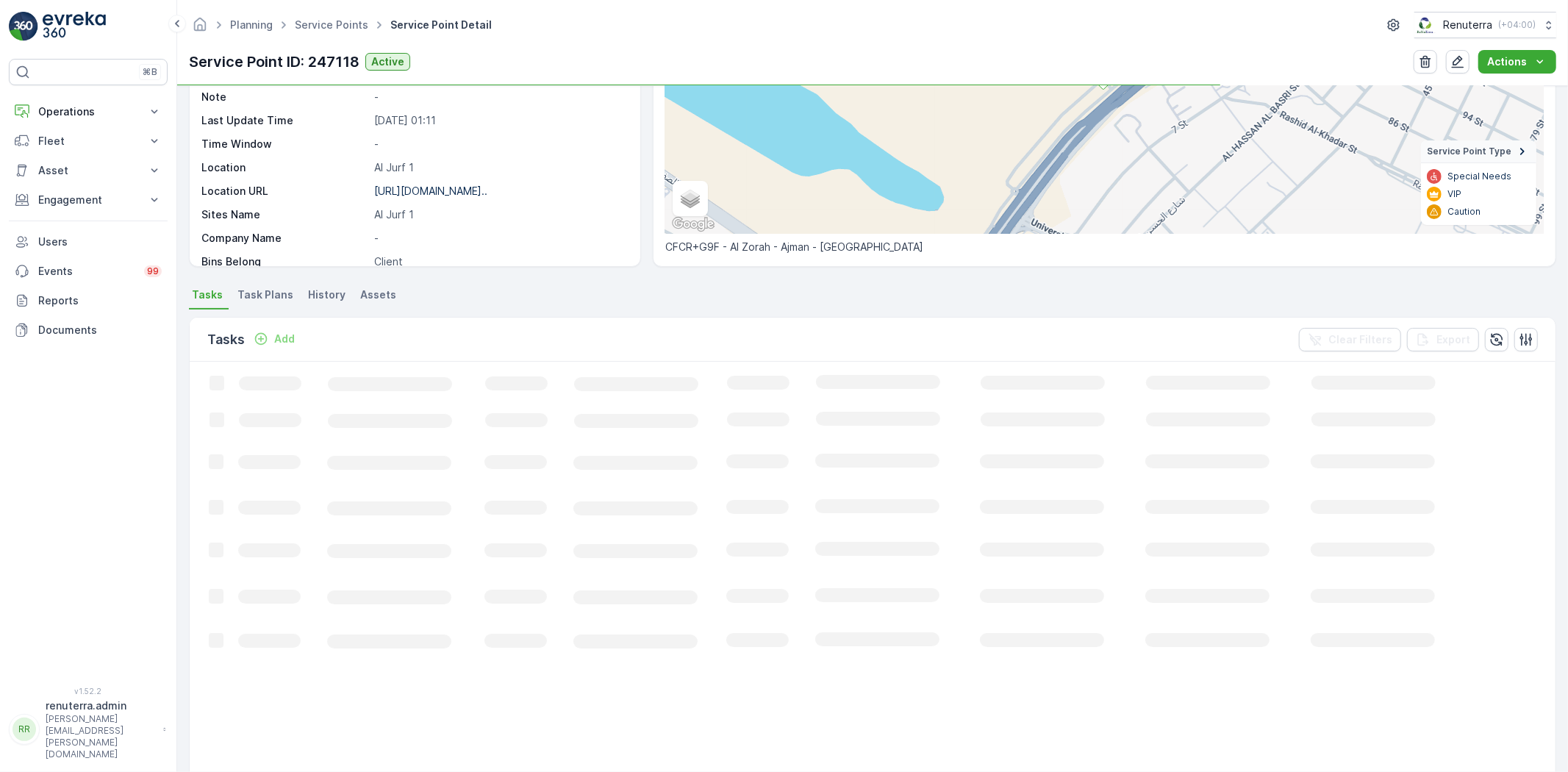
scroll to position [245, 0]
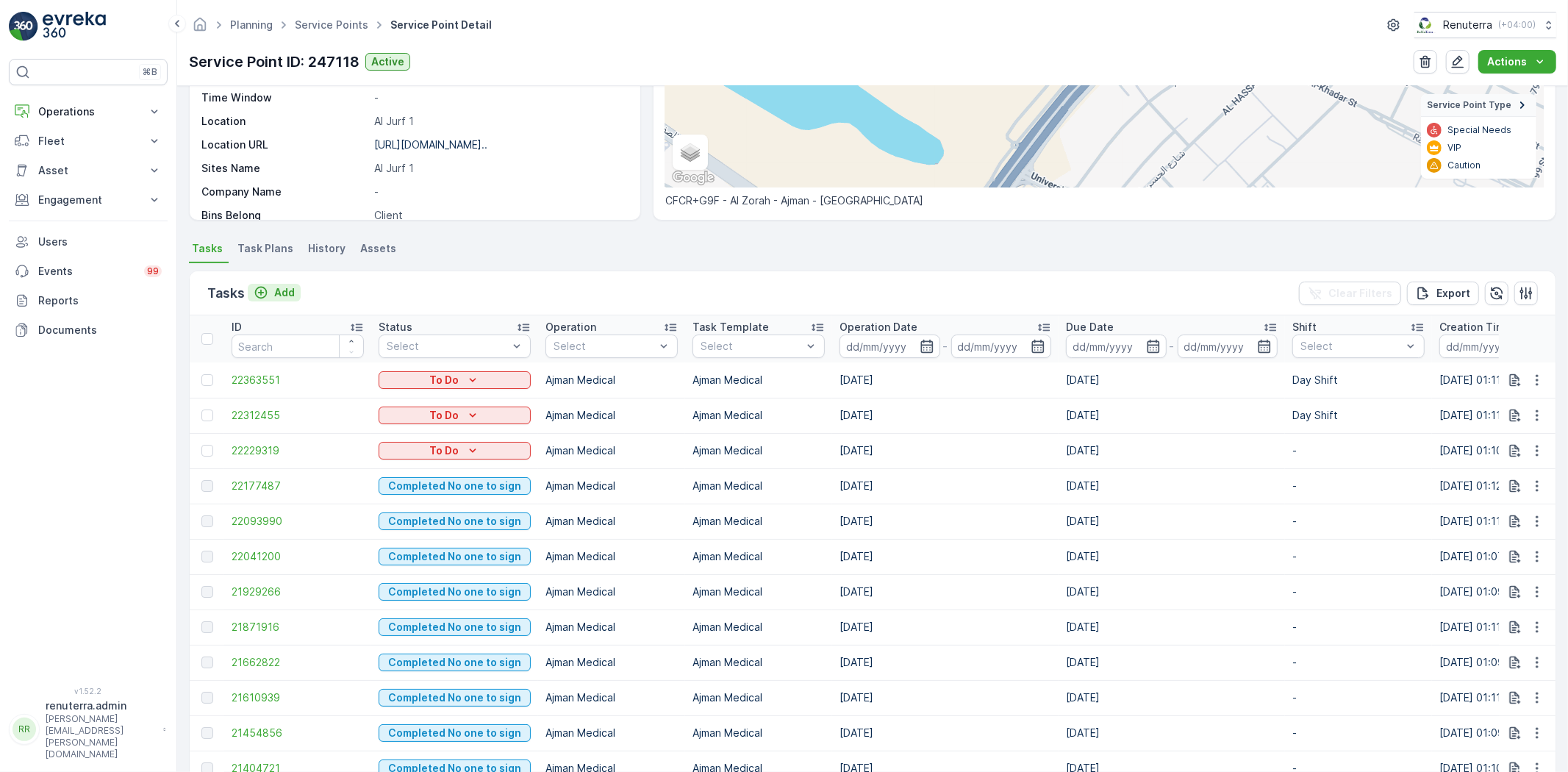
click at [265, 288] on icon "Add" at bounding box center [261, 292] width 12 height 12
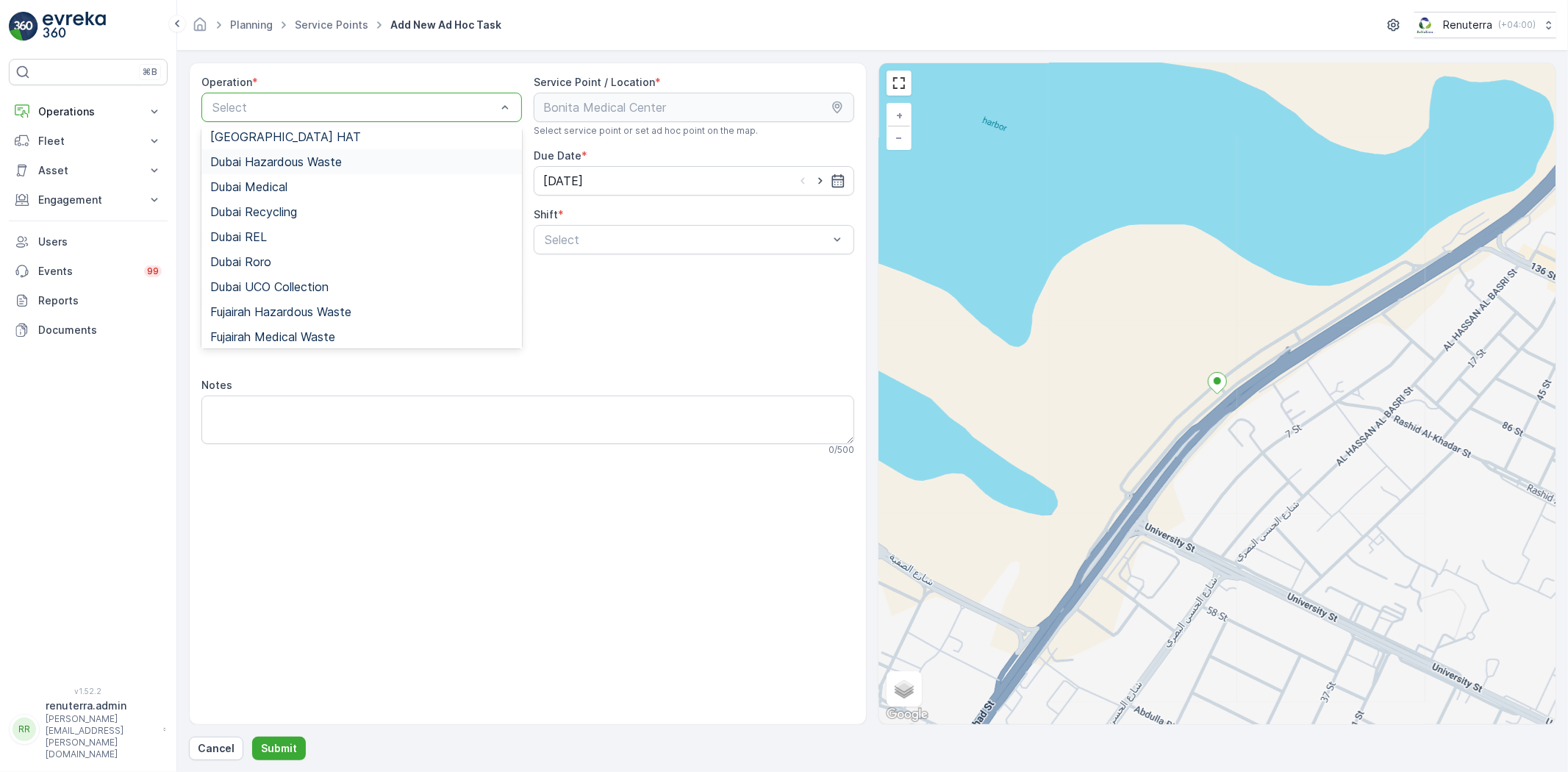
scroll to position [25, 0]
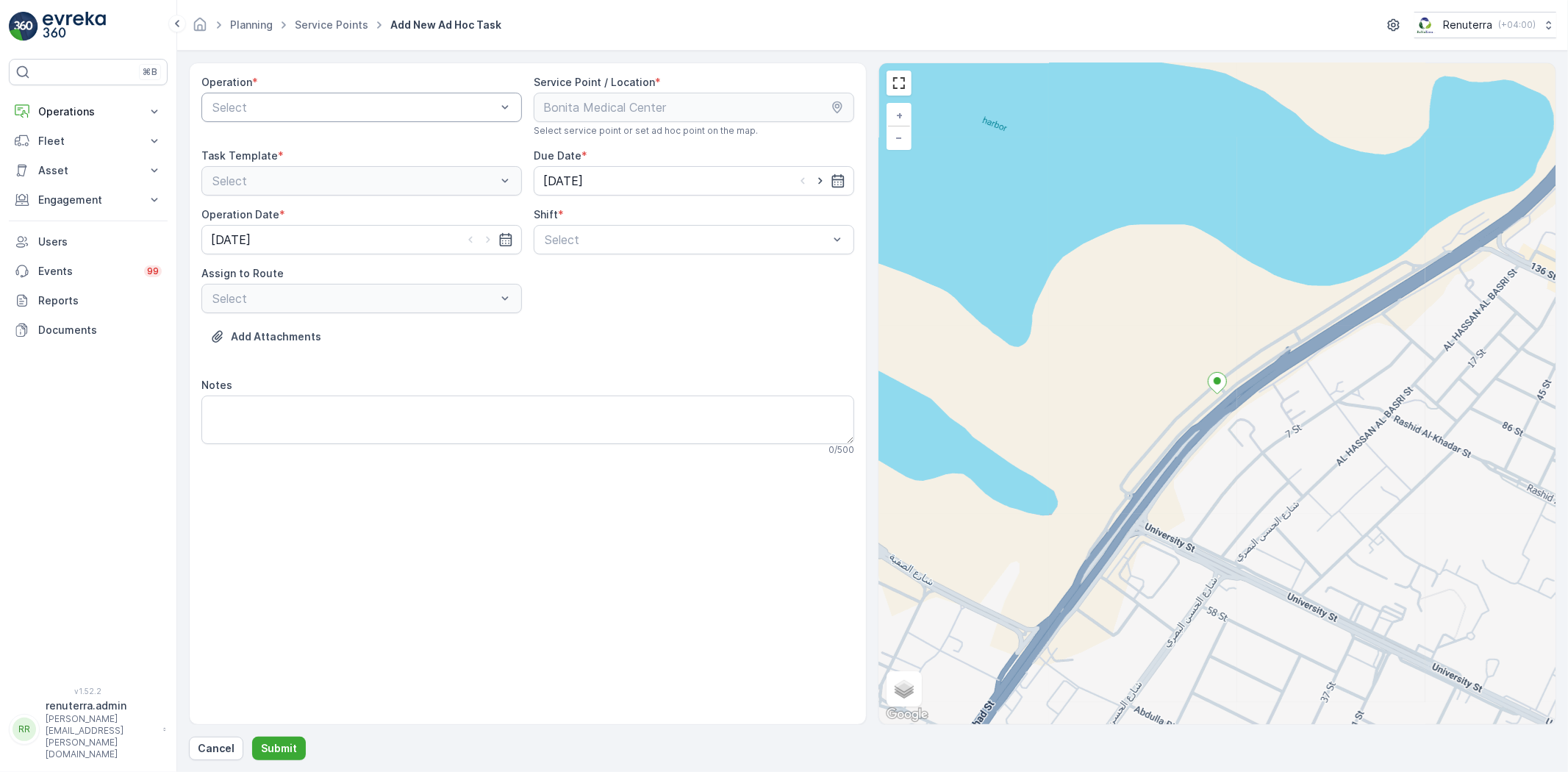
click at [357, 122] on div "Operation * Select" at bounding box center [361, 105] width 320 height 62
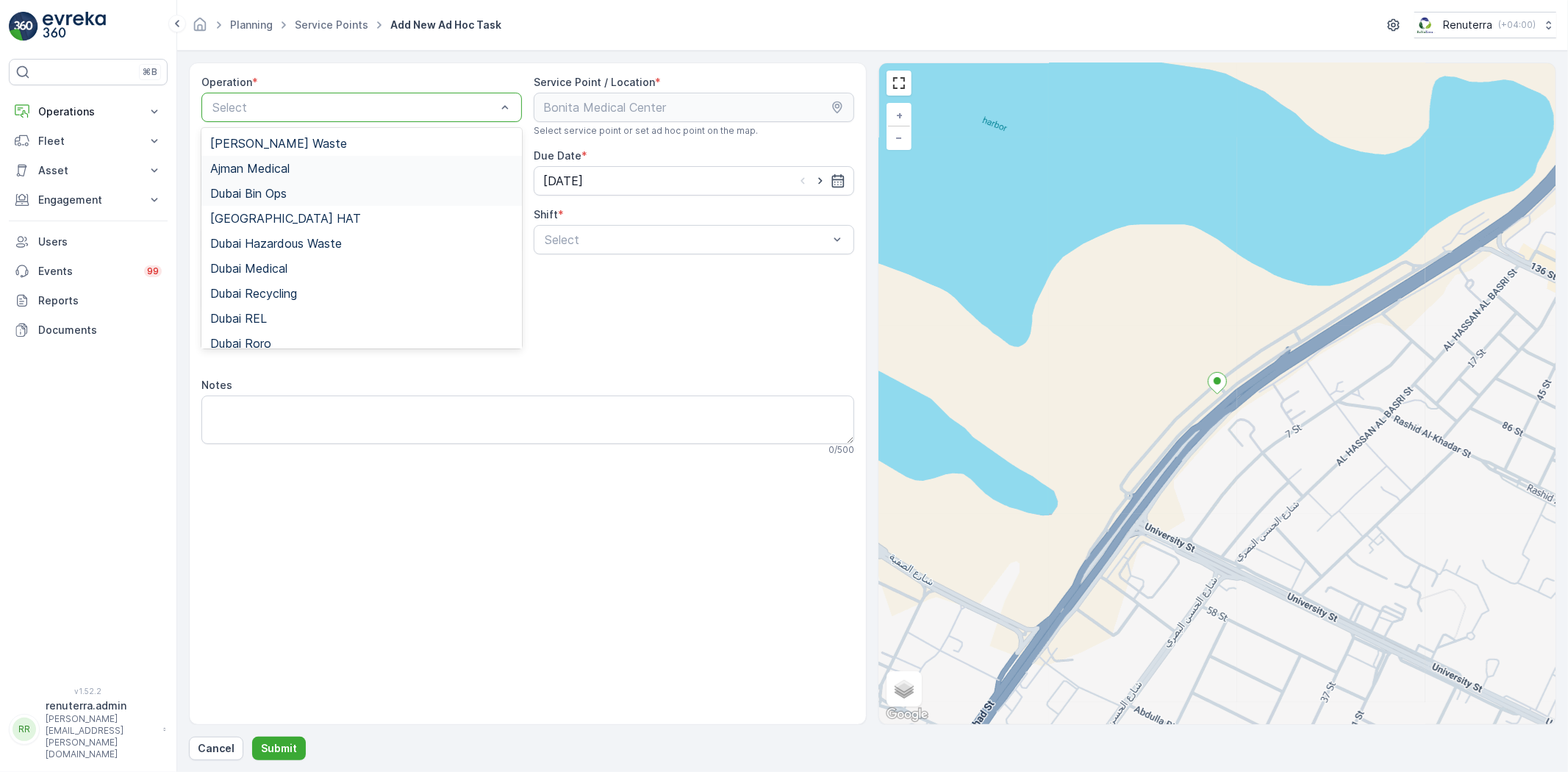
click at [305, 174] on div "Ajman Medical" at bounding box center [361, 168] width 320 height 25
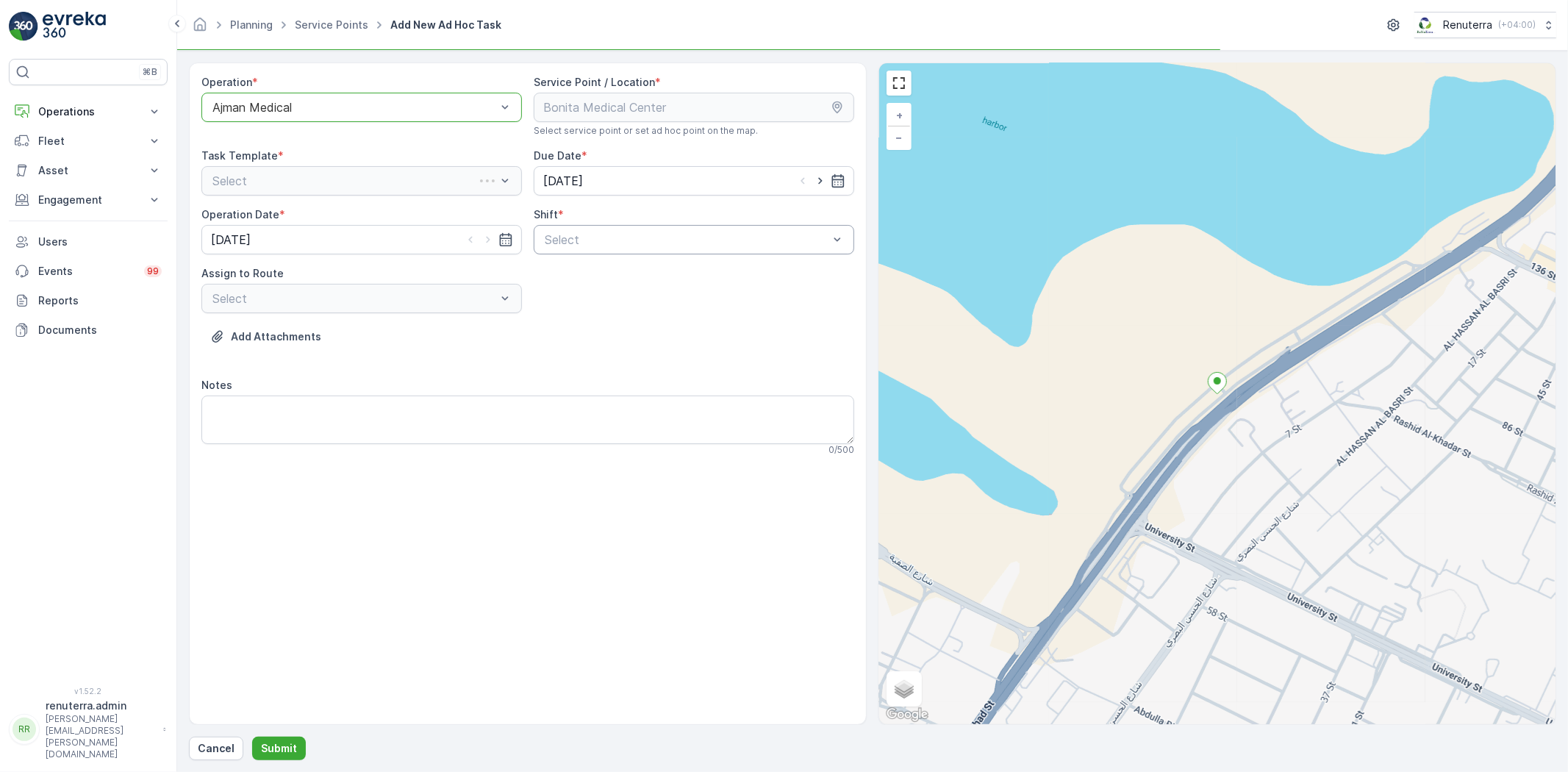
click at [599, 240] on div "Select" at bounding box center [694, 239] width 320 height 30
drag, startPoint x: 607, startPoint y: 250, endPoint x: 586, endPoint y: 270, distance: 29.0
click at [589, 270] on span "Day Shift" at bounding box center [568, 275] width 52 height 13
click at [481, 284] on div "Select" at bounding box center [361, 299] width 320 height 30
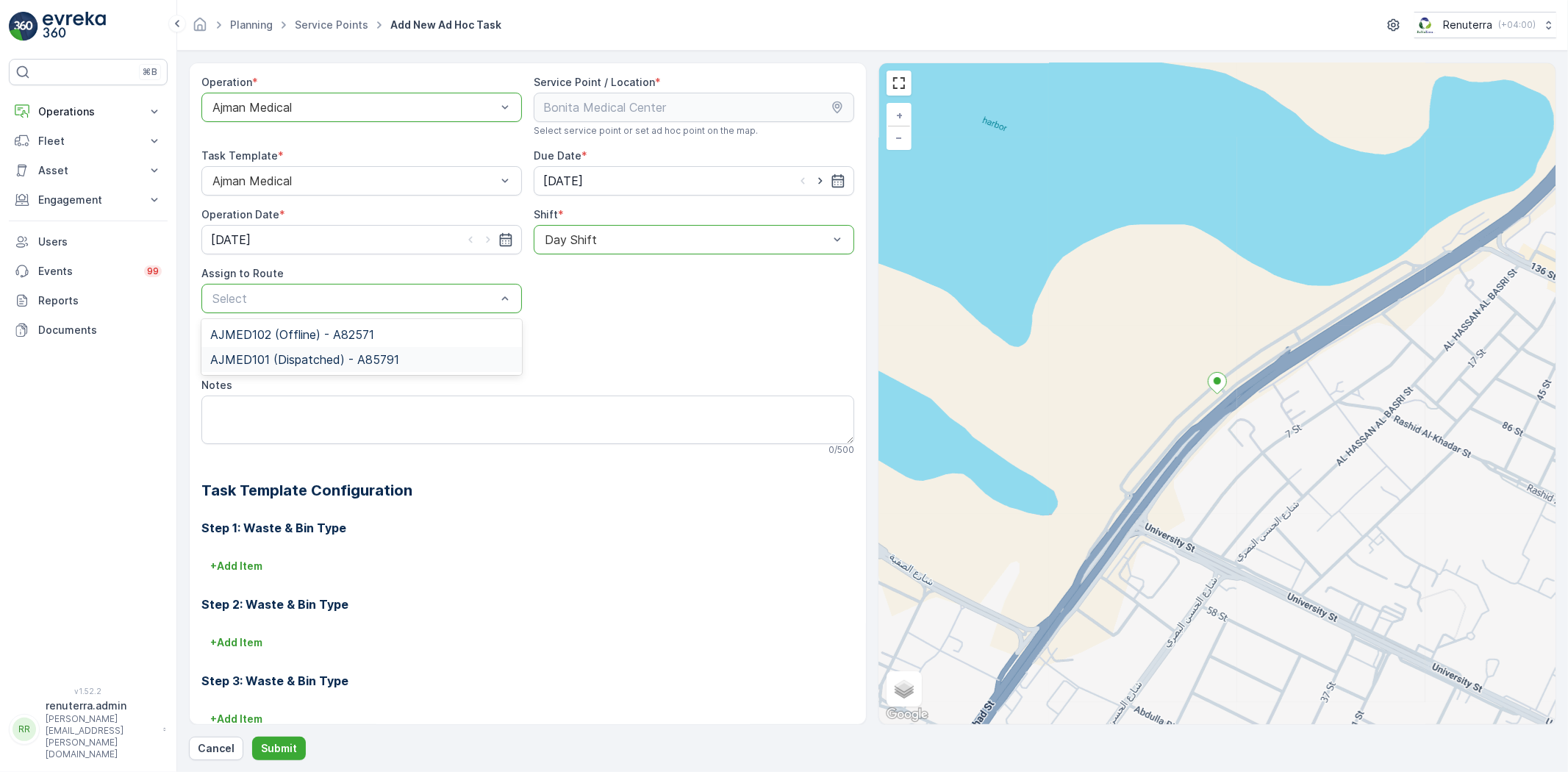
click at [344, 359] on span "AJMED101 (Dispatched) - A85791" at bounding box center [305, 359] width 189 height 13
click at [261, 752] on p "Submit" at bounding box center [278, 748] width 36 height 15
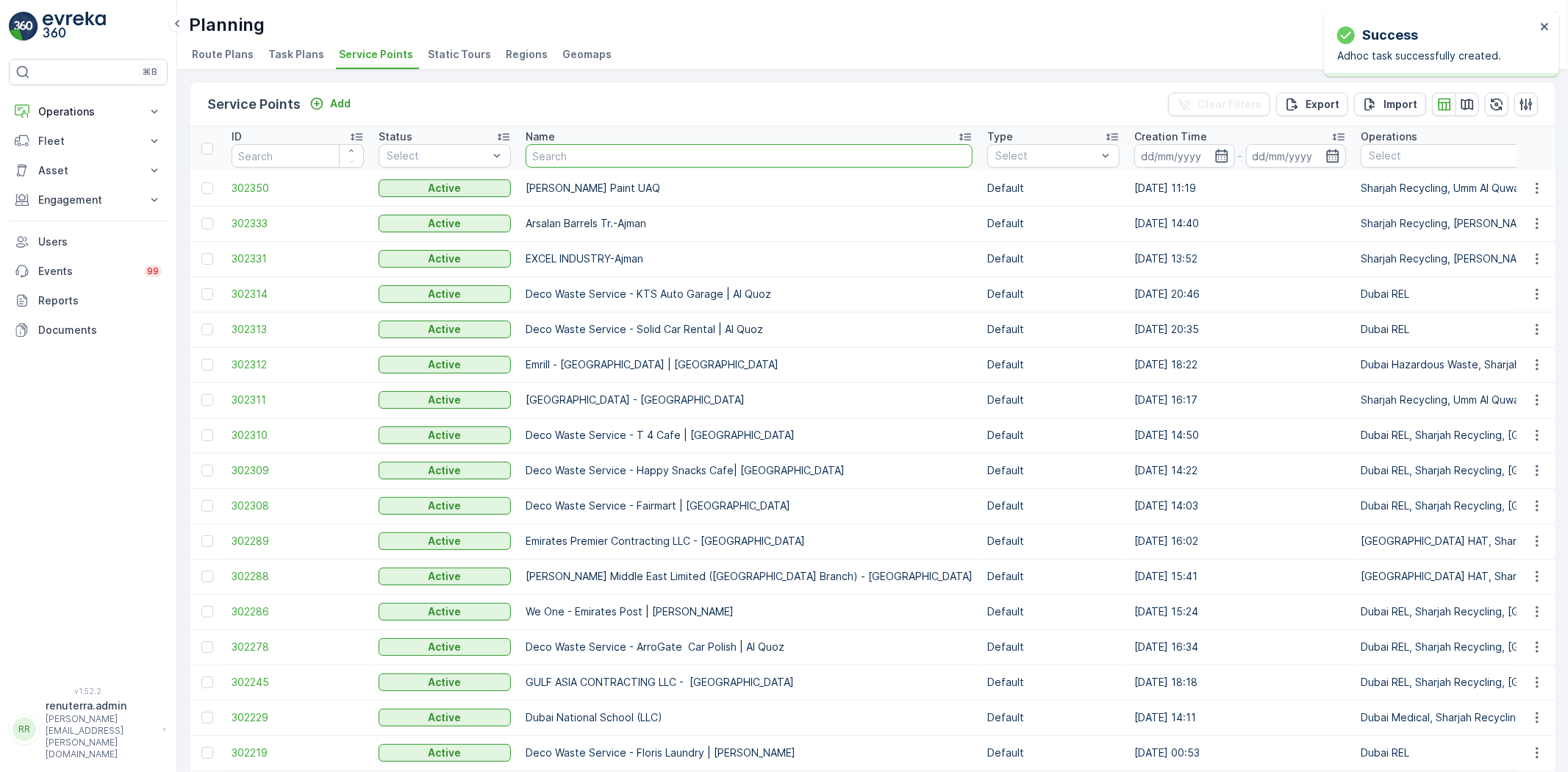
click at [591, 156] on input "text" at bounding box center [749, 156] width 447 height 23
type input "family"
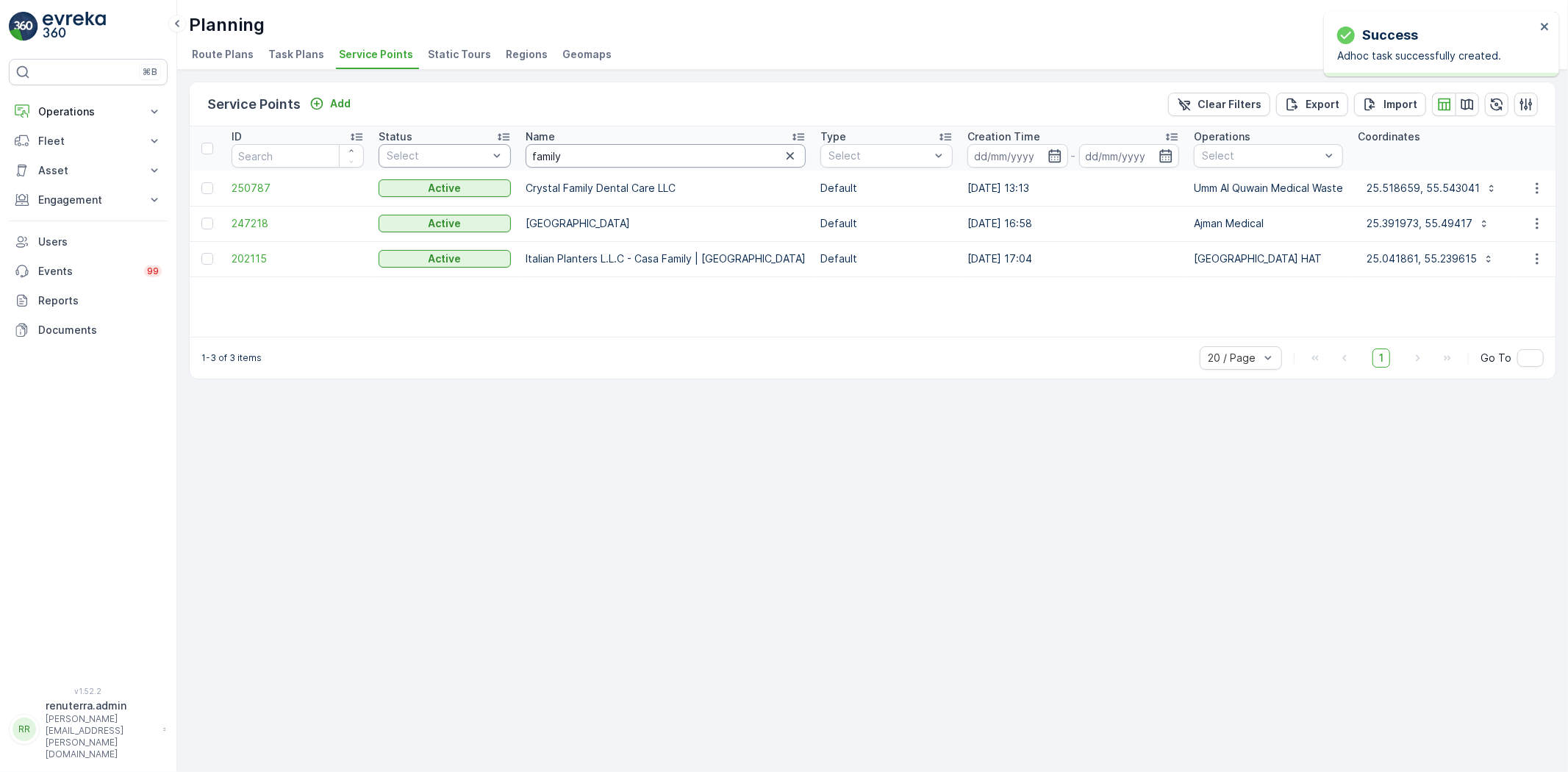
drag, startPoint x: 568, startPoint y: 154, endPoint x: 504, endPoint y: 151, distance: 64.1
click at [287, 215] on td "247218" at bounding box center [298, 224] width 147 height 36
click at [254, 230] on td "247218" at bounding box center [298, 224] width 147 height 36
click at [250, 225] on span "247218" at bounding box center [298, 223] width 132 height 15
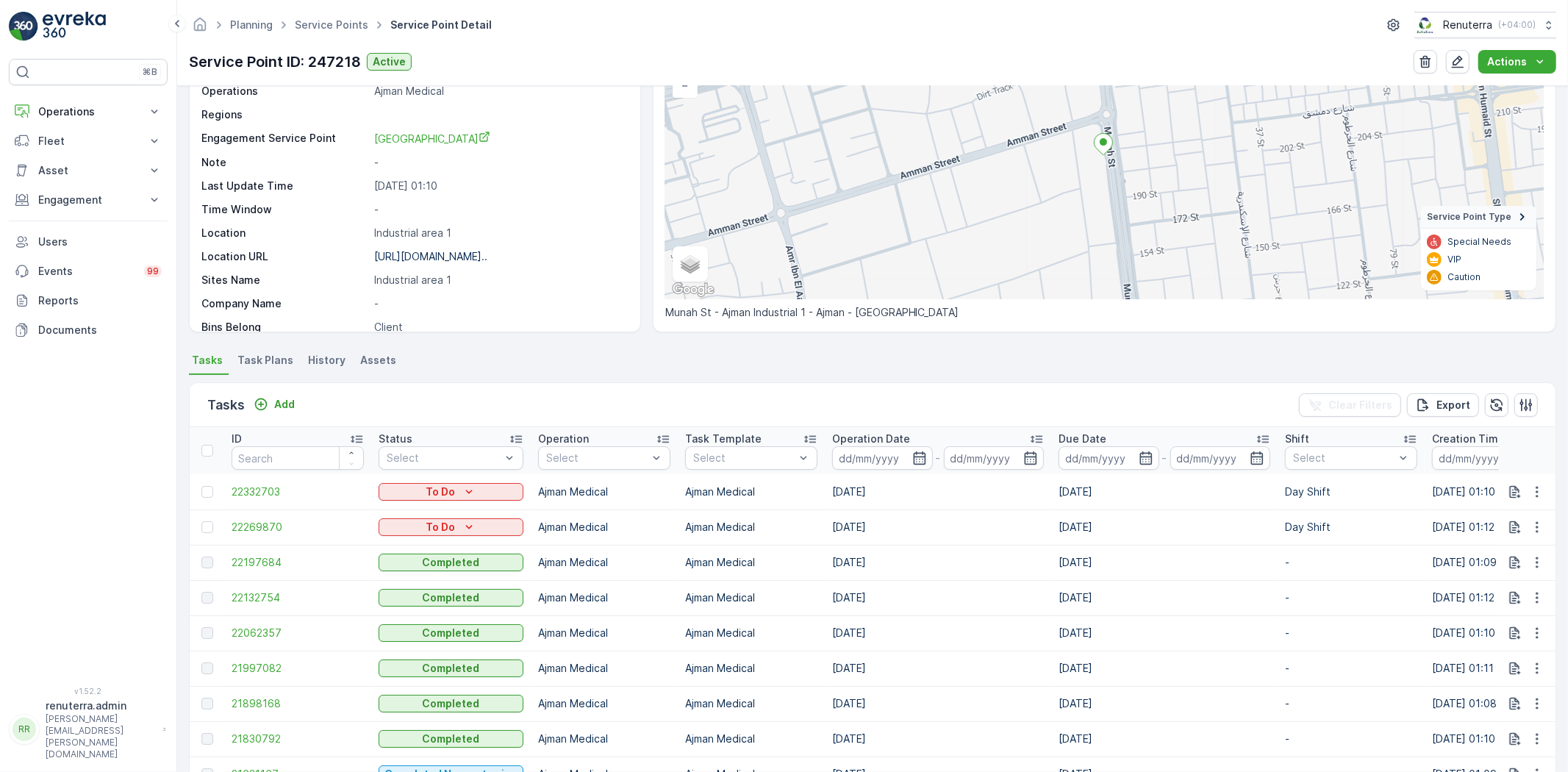
scroll to position [164, 0]
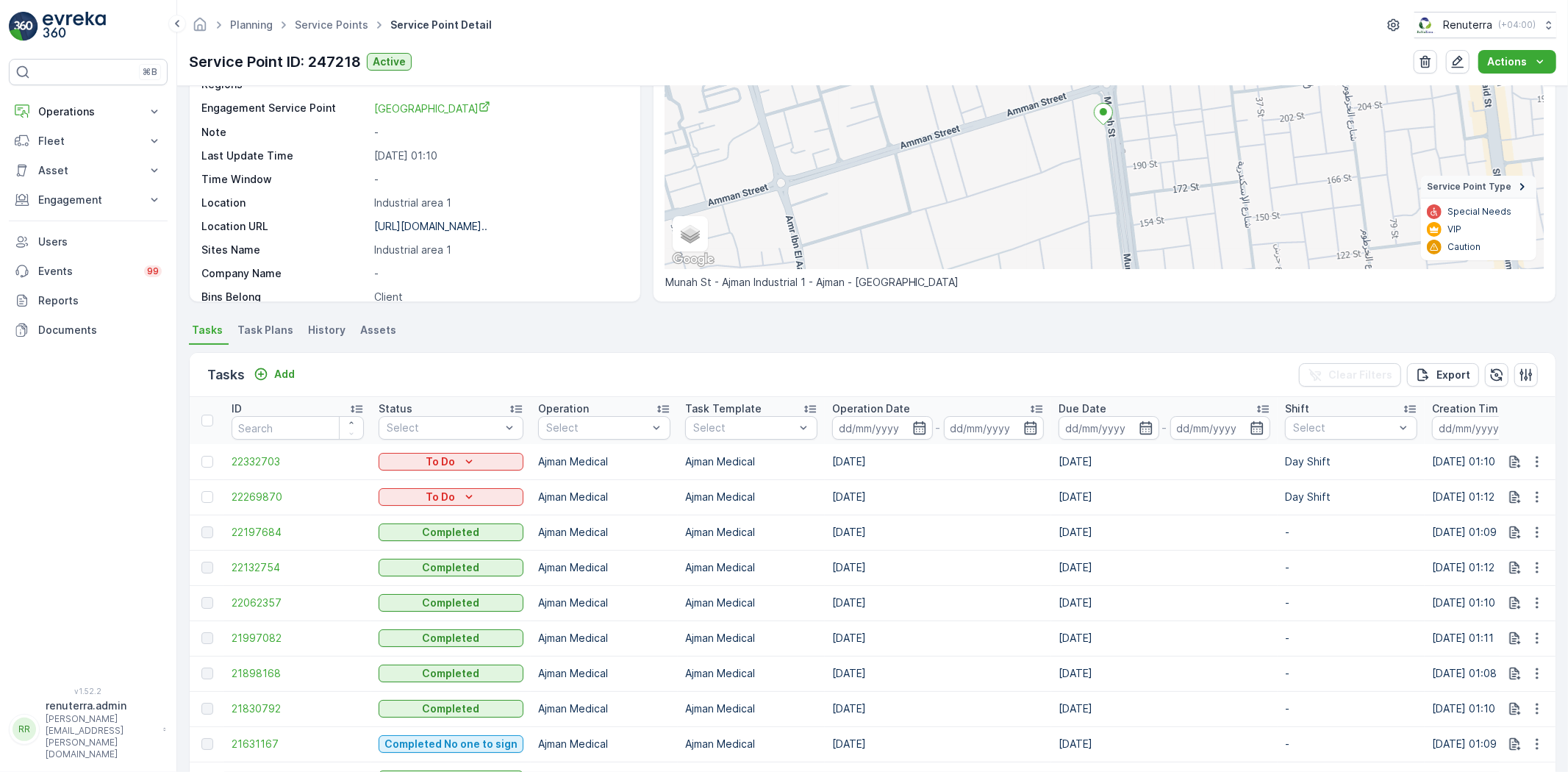
click at [206, 480] on td at bounding box center [207, 497] width 35 height 36
click at [206, 488] on td at bounding box center [207, 497] width 35 height 36
click at [206, 493] on div at bounding box center [207, 497] width 12 height 12
click at [201, 491] on input "checkbox" at bounding box center [201, 491] width 0 height 0
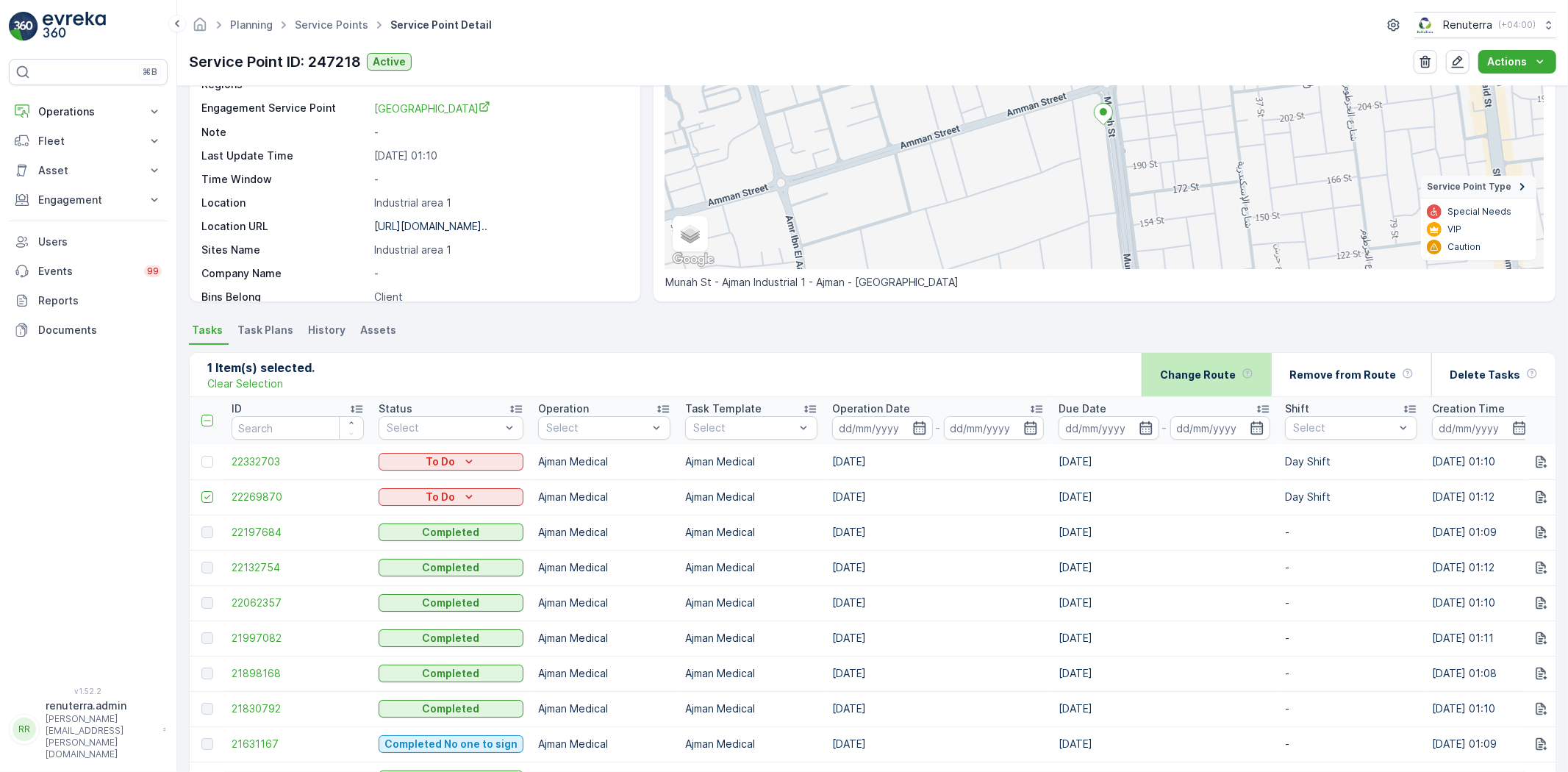
click at [1226, 380] on div "Change Route" at bounding box center [1206, 374] width 93 height 44
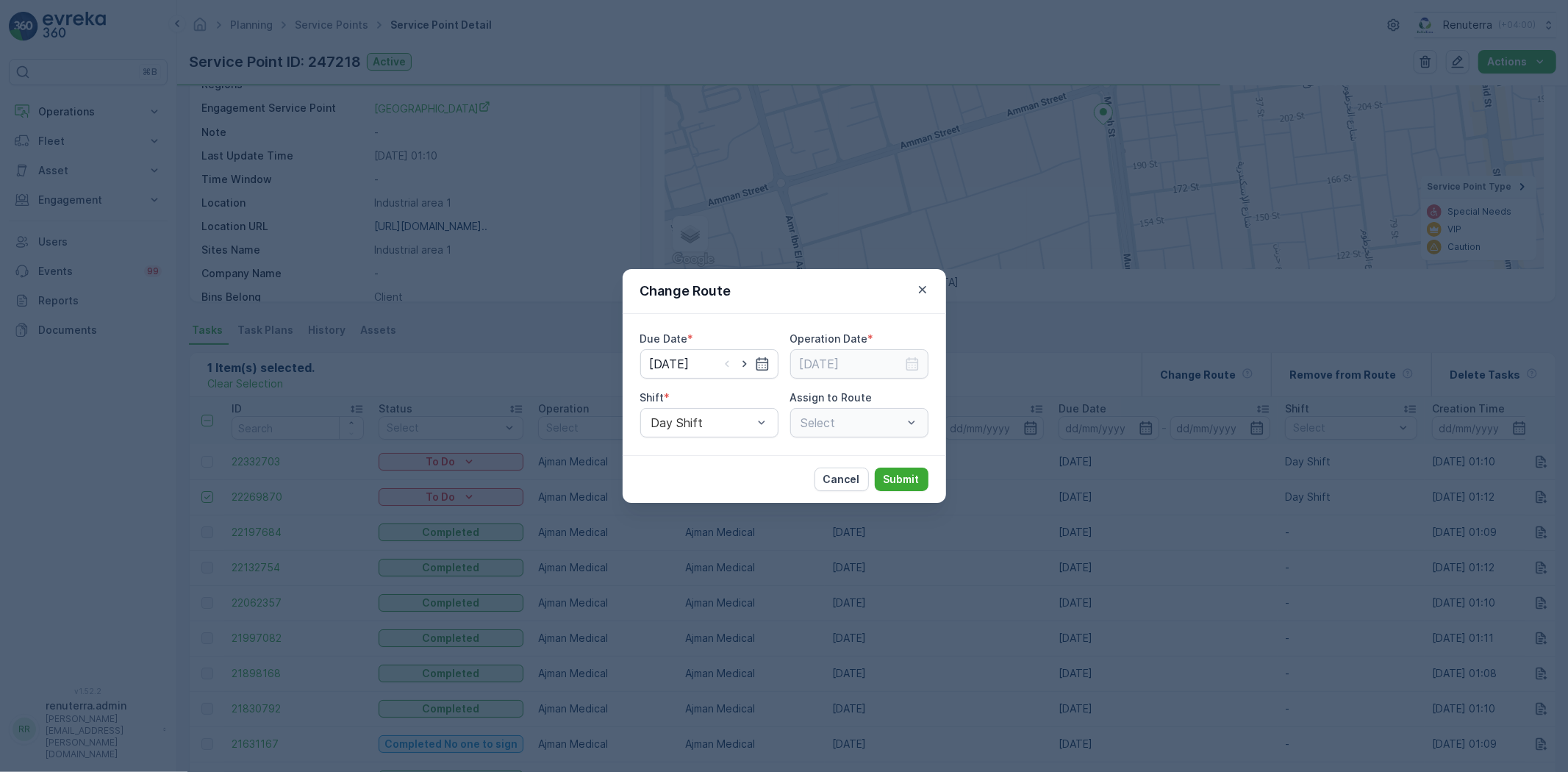
type input "[DATE]"
click at [746, 364] on icon "button" at bounding box center [744, 365] width 3 height 7
type input "[DATE]"
click at [884, 362] on input at bounding box center [859, 364] width 138 height 30
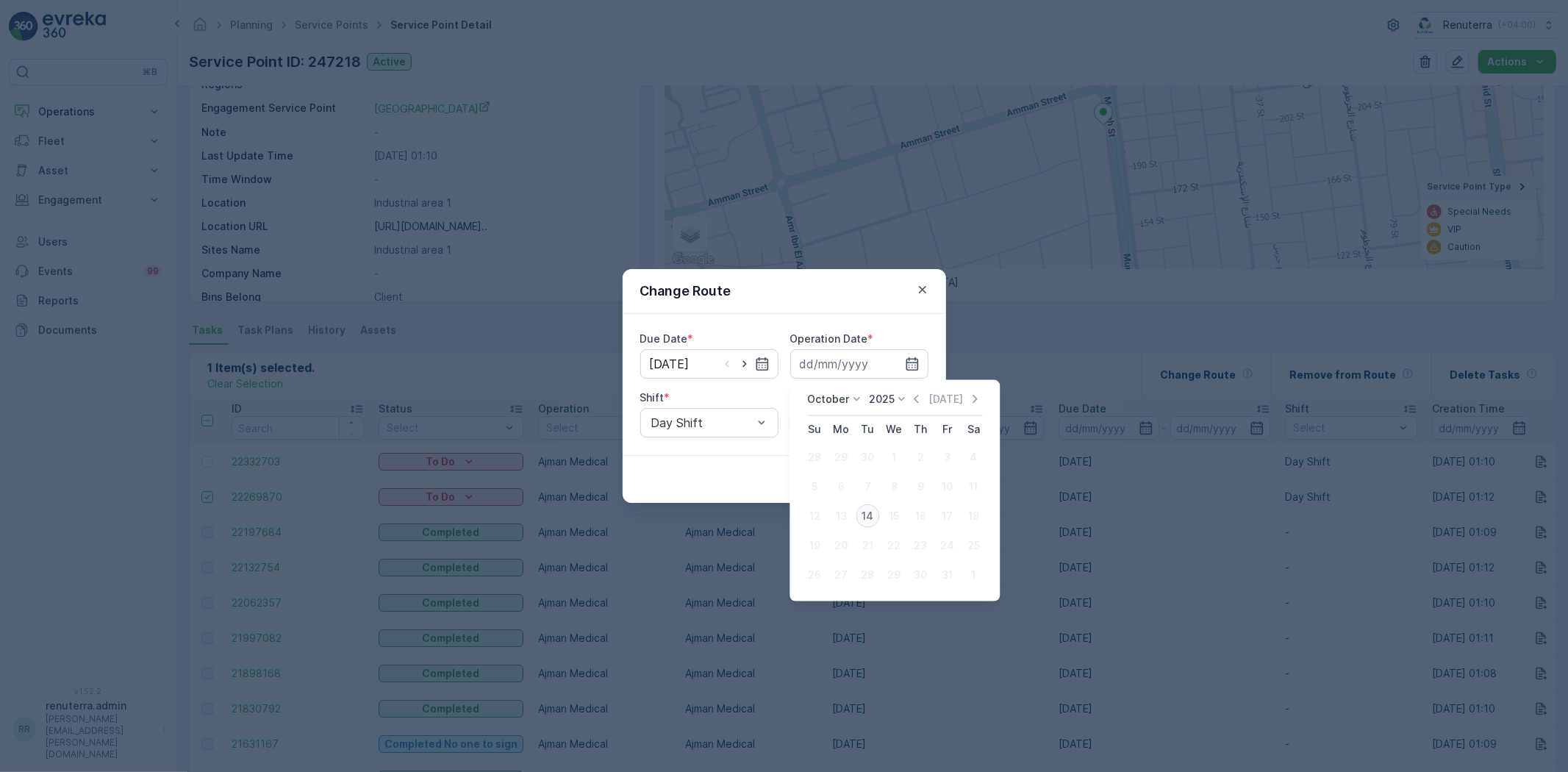
click at [871, 514] on div "14" at bounding box center [867, 515] width 23 height 23
type input "[DATE]"
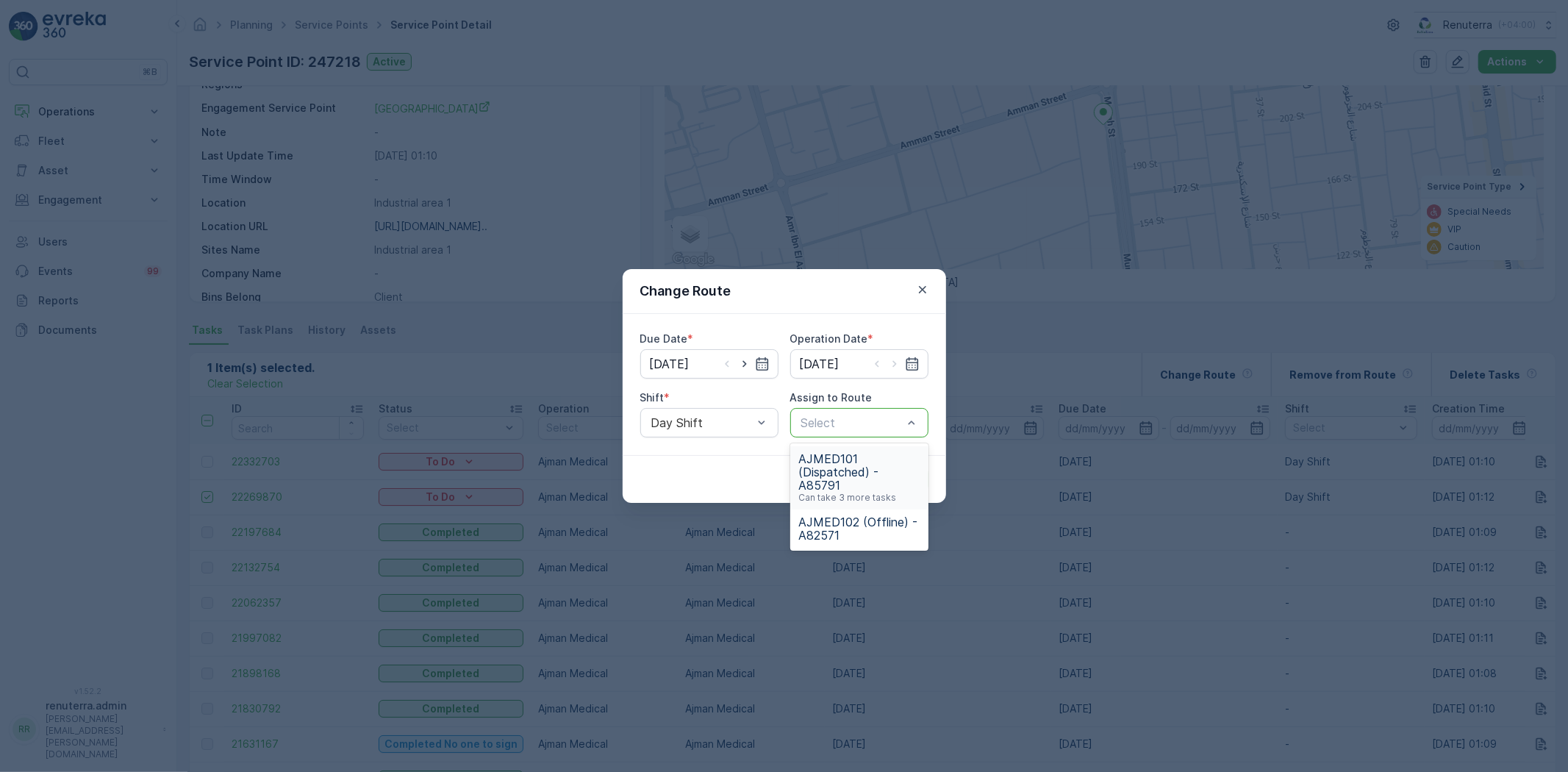
click at [851, 475] on span "AJMED101 (Dispatched) - A85791" at bounding box center [859, 473] width 121 height 40
click at [913, 466] on div "Cancel Submit" at bounding box center [784, 479] width 324 height 48
click at [915, 472] on p "Submit" at bounding box center [901, 479] width 36 height 15
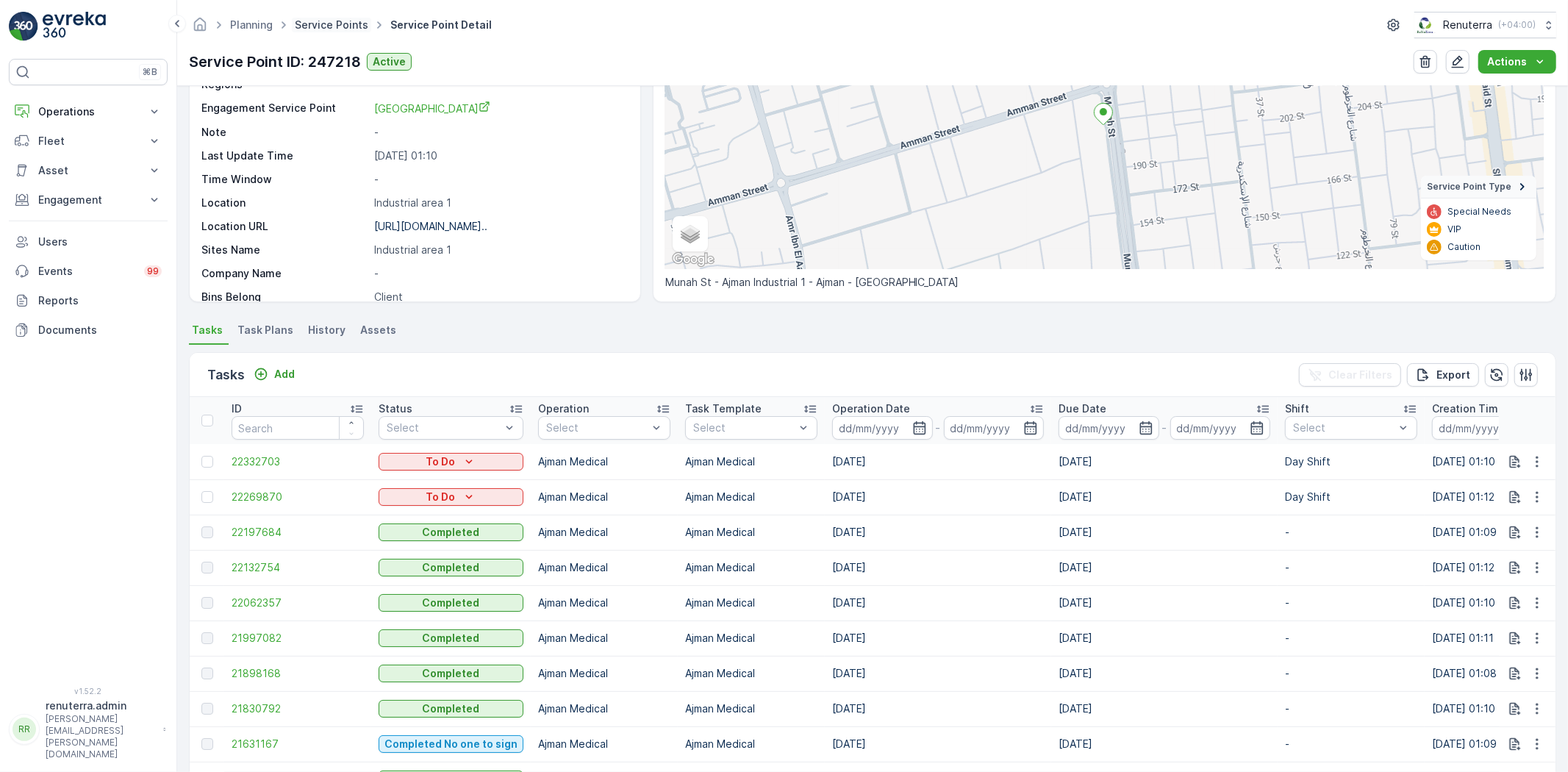
click at [319, 23] on link "Service Points" at bounding box center [332, 24] width 73 height 12
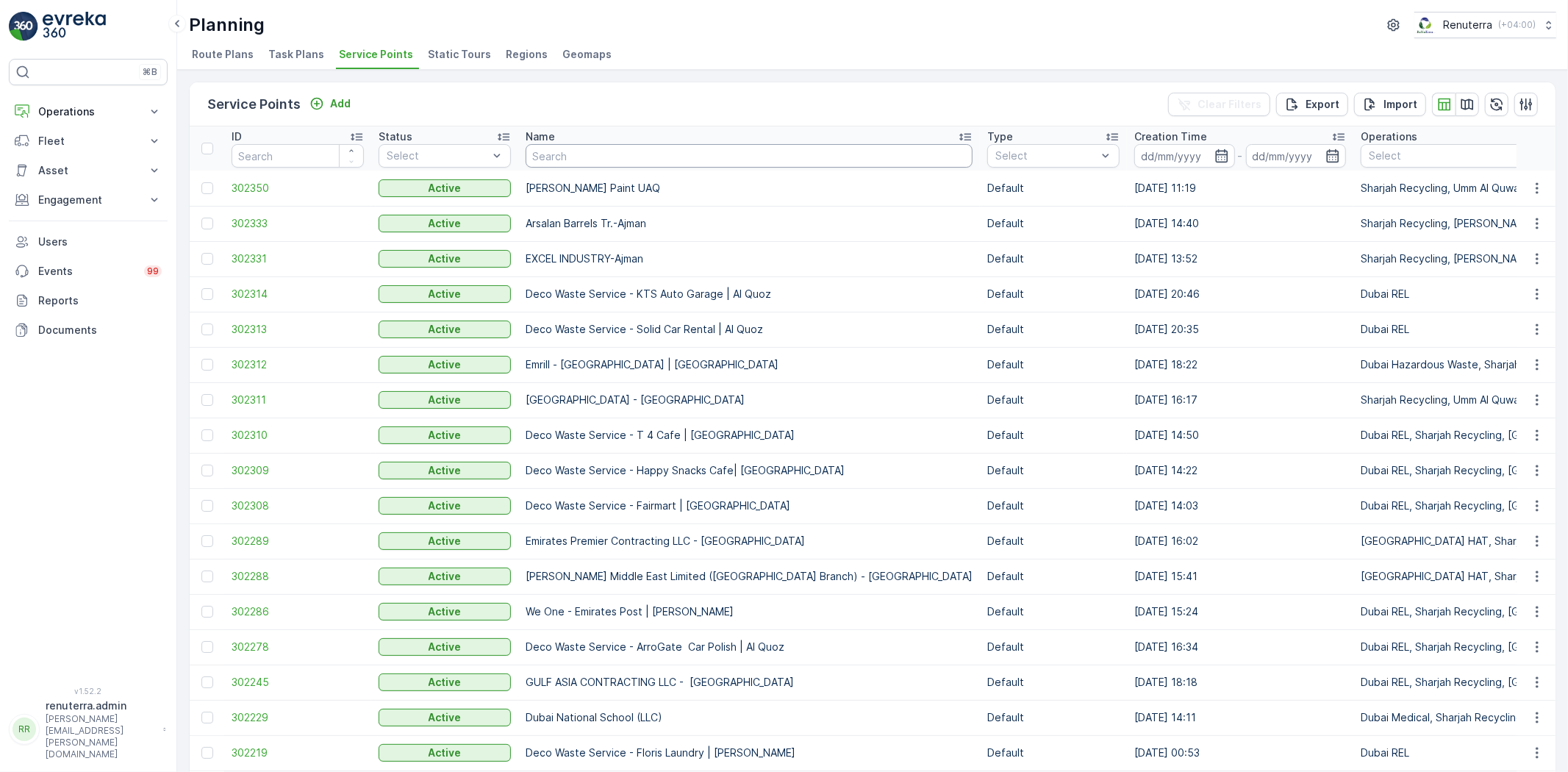
click at [622, 145] on input "text" at bounding box center [749, 156] width 447 height 23
type input "Ajman acad"
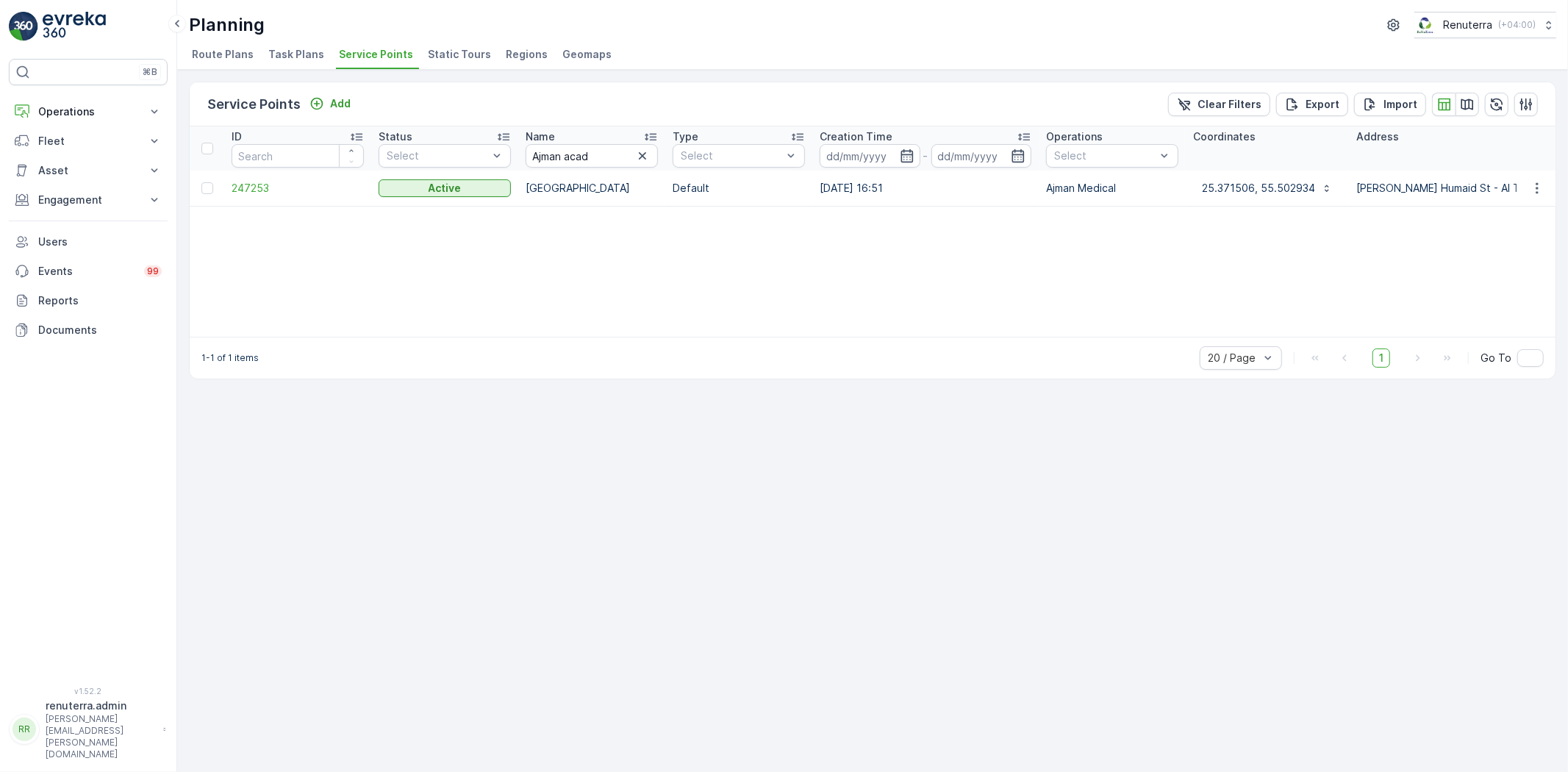
click at [241, 178] on td "247253" at bounding box center [298, 188] width 147 height 36
click at [247, 182] on span "247253" at bounding box center [298, 188] width 132 height 15
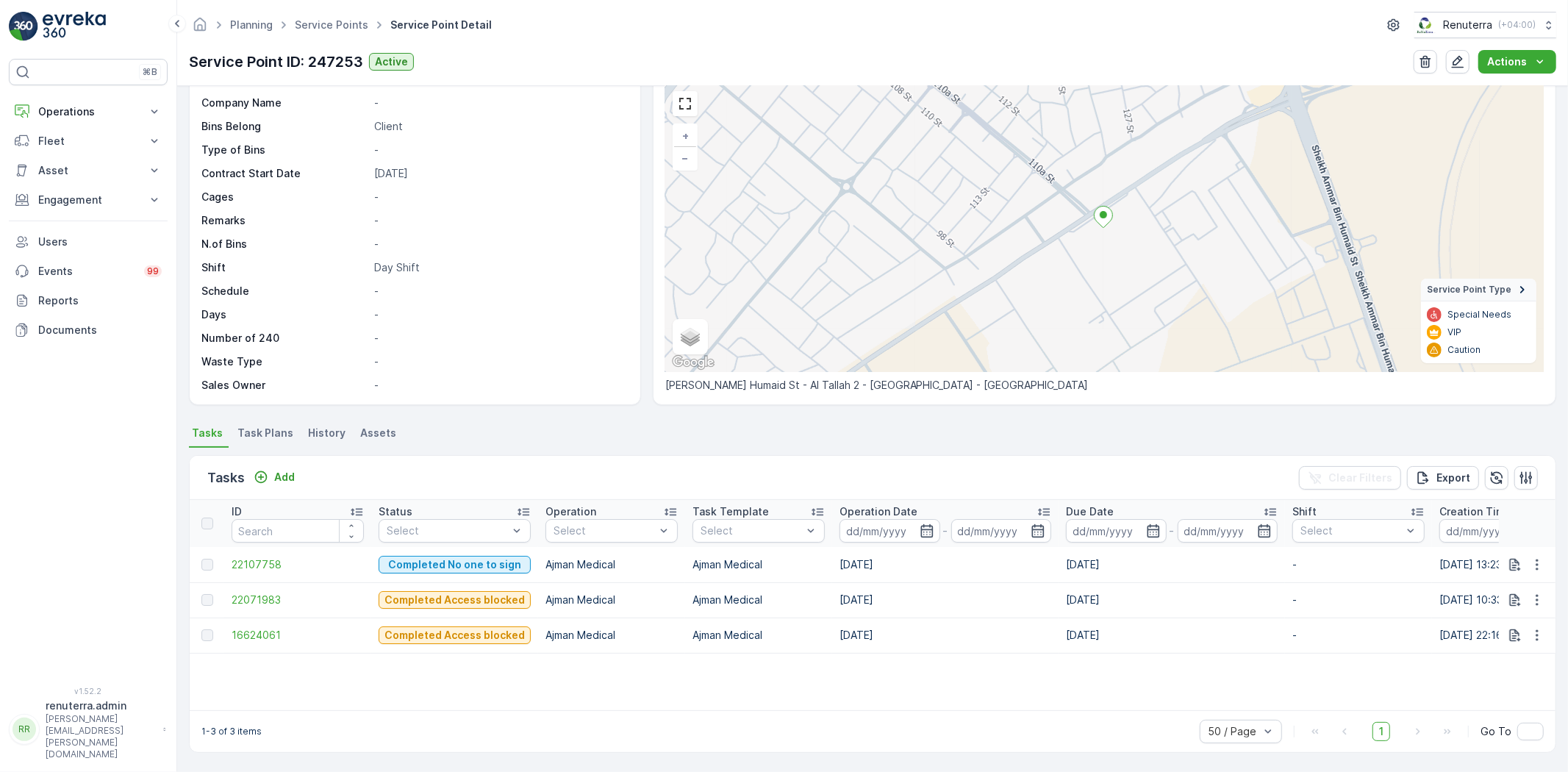
scroll to position [60, 0]
click at [290, 480] on p "Add" at bounding box center [285, 477] width 21 height 15
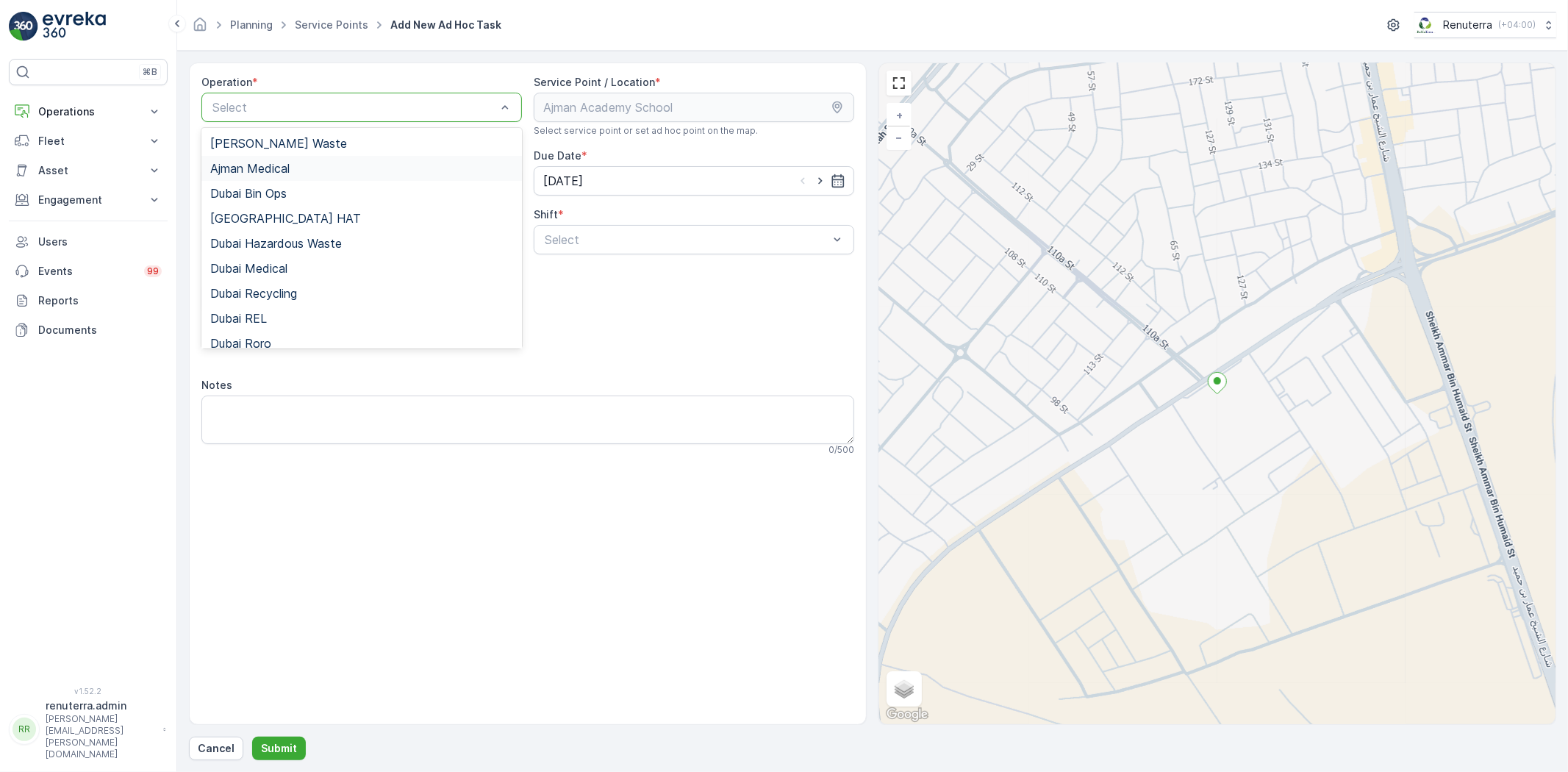
click at [298, 167] on div "Ajman Medical" at bounding box center [362, 168] width 303 height 13
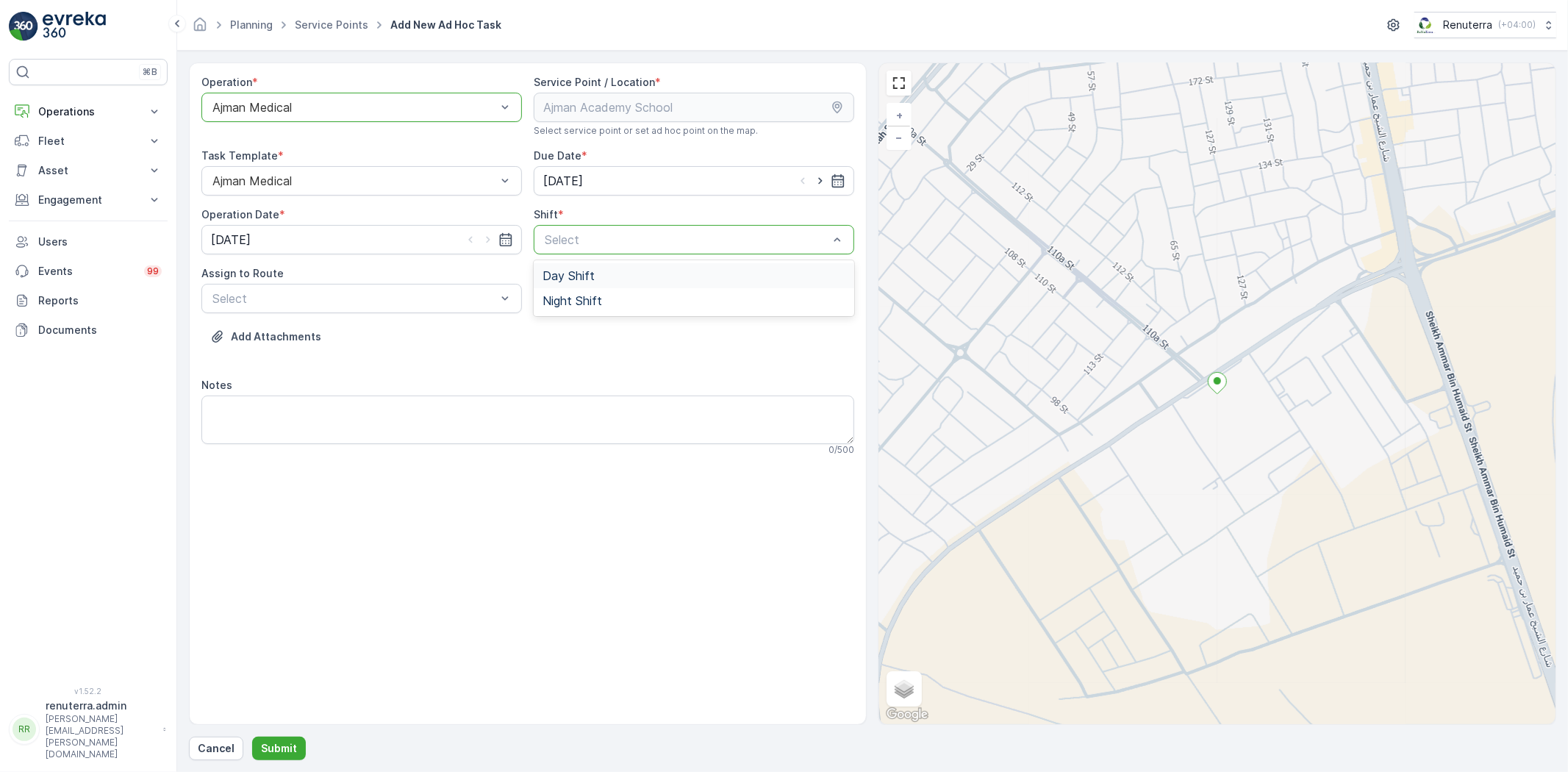
drag, startPoint x: 589, startPoint y: 235, endPoint x: 599, endPoint y: 263, distance: 29.7
click at [561, 269] on span "Day Shift" at bounding box center [568, 275] width 52 height 13
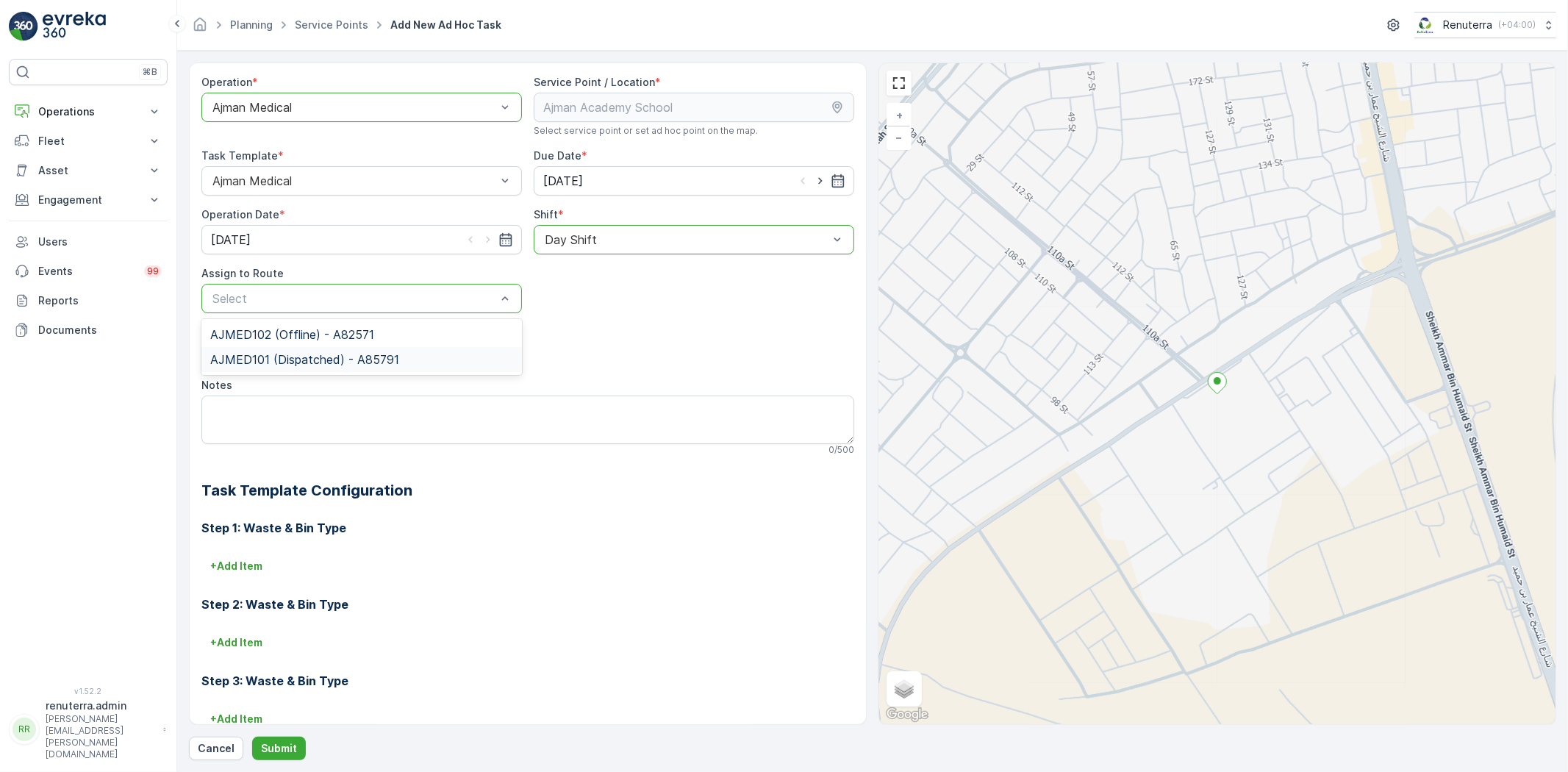
click at [365, 362] on span "AJMED101 (Dispatched) - A85791" at bounding box center [305, 359] width 189 height 13
click at [277, 737] on button "Submit" at bounding box center [279, 748] width 54 height 23
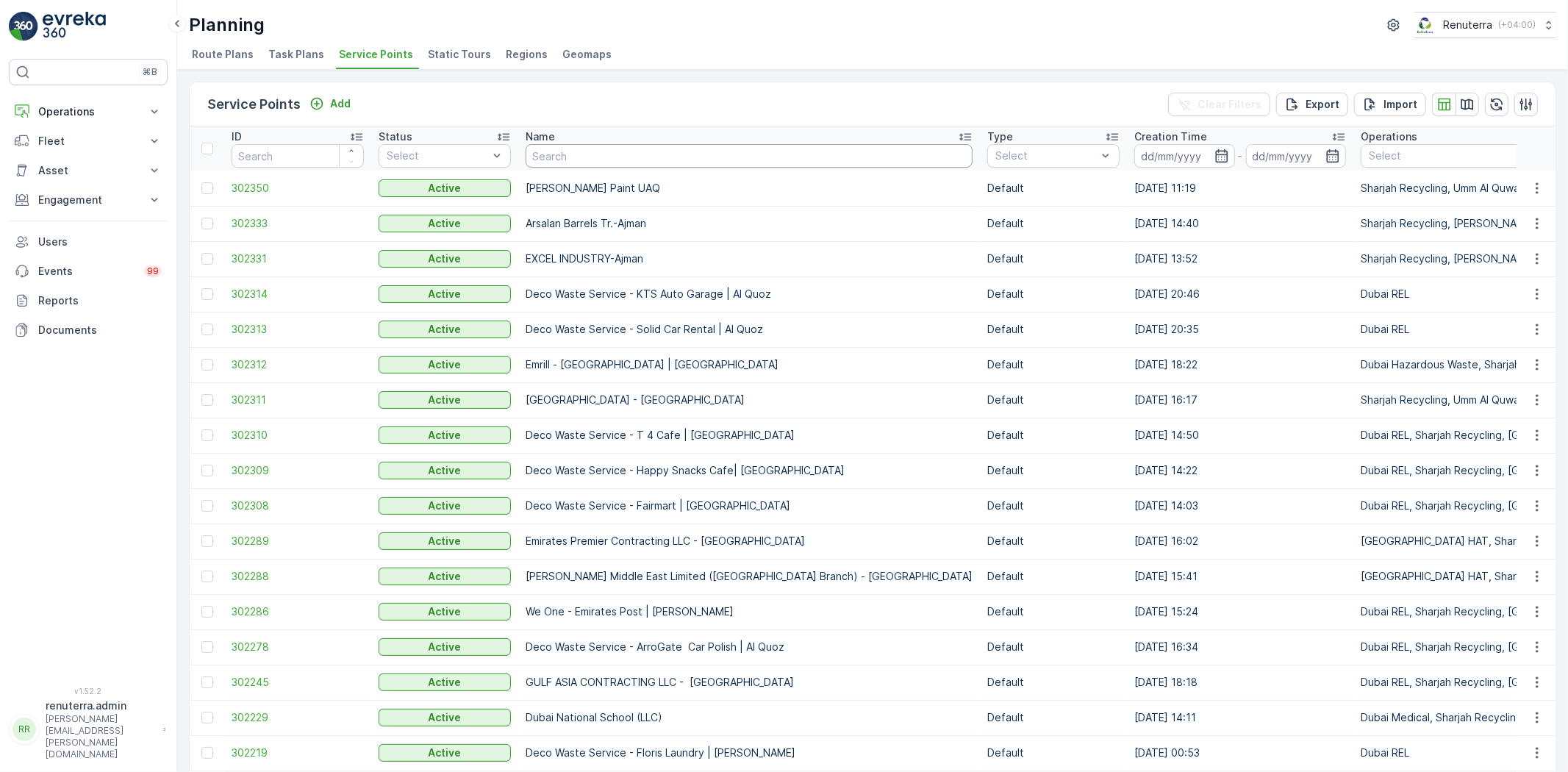
click at [556, 158] on input "text" at bounding box center [749, 156] width 447 height 23
type input "Emrill"
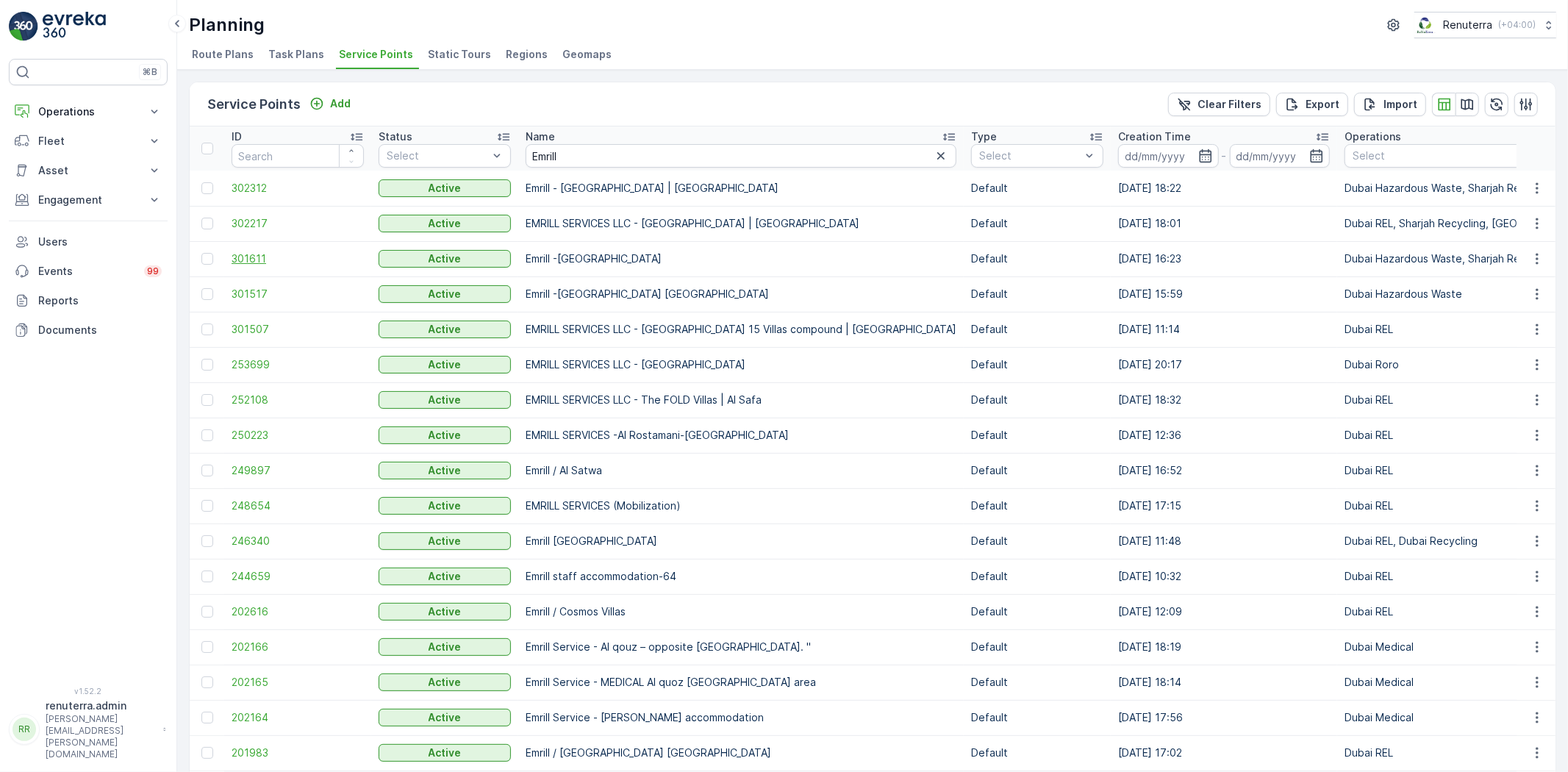
click at [243, 259] on span "301611" at bounding box center [298, 258] width 132 height 15
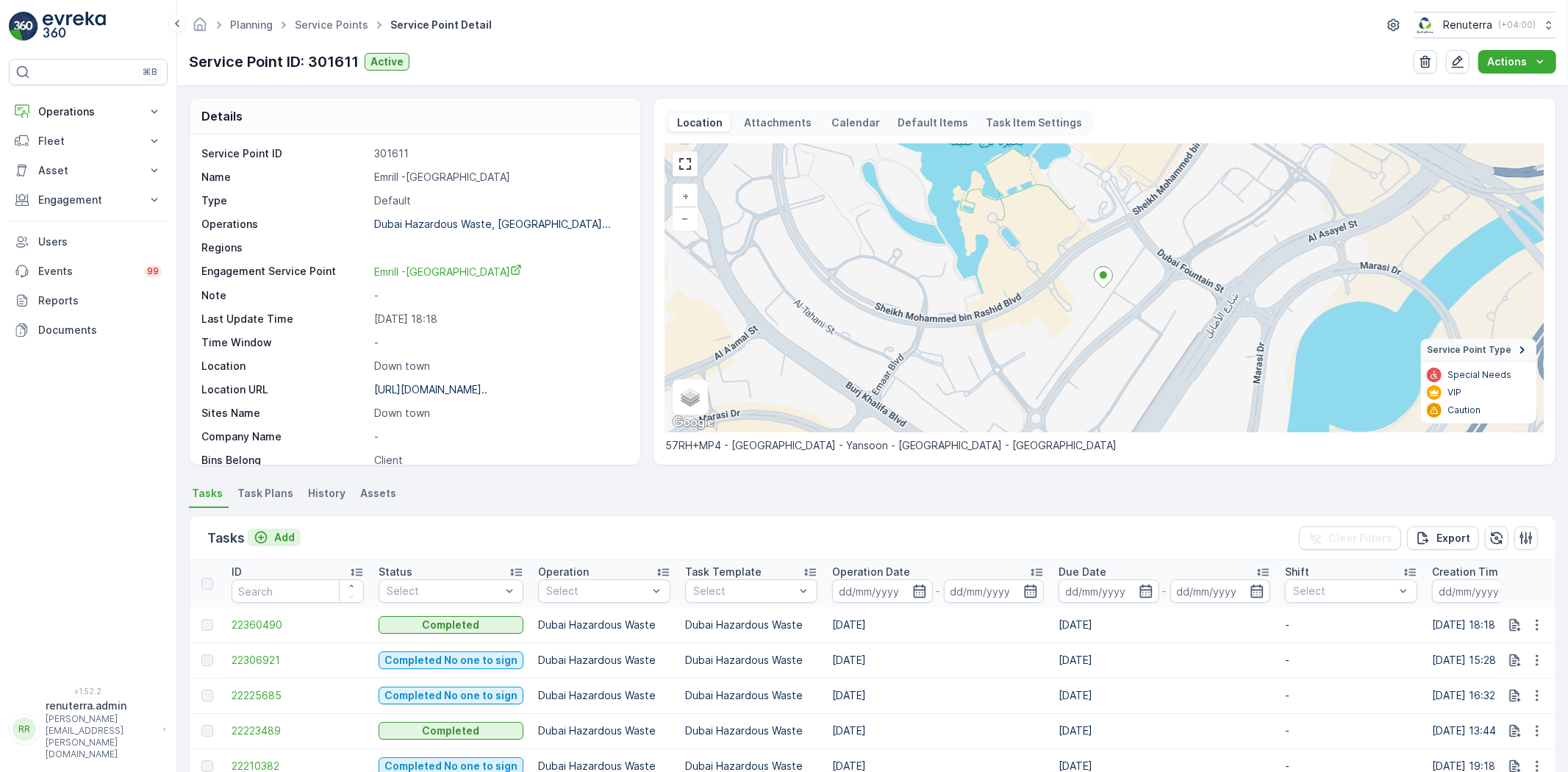
click at [278, 531] on p "Add" at bounding box center [285, 537] width 21 height 15
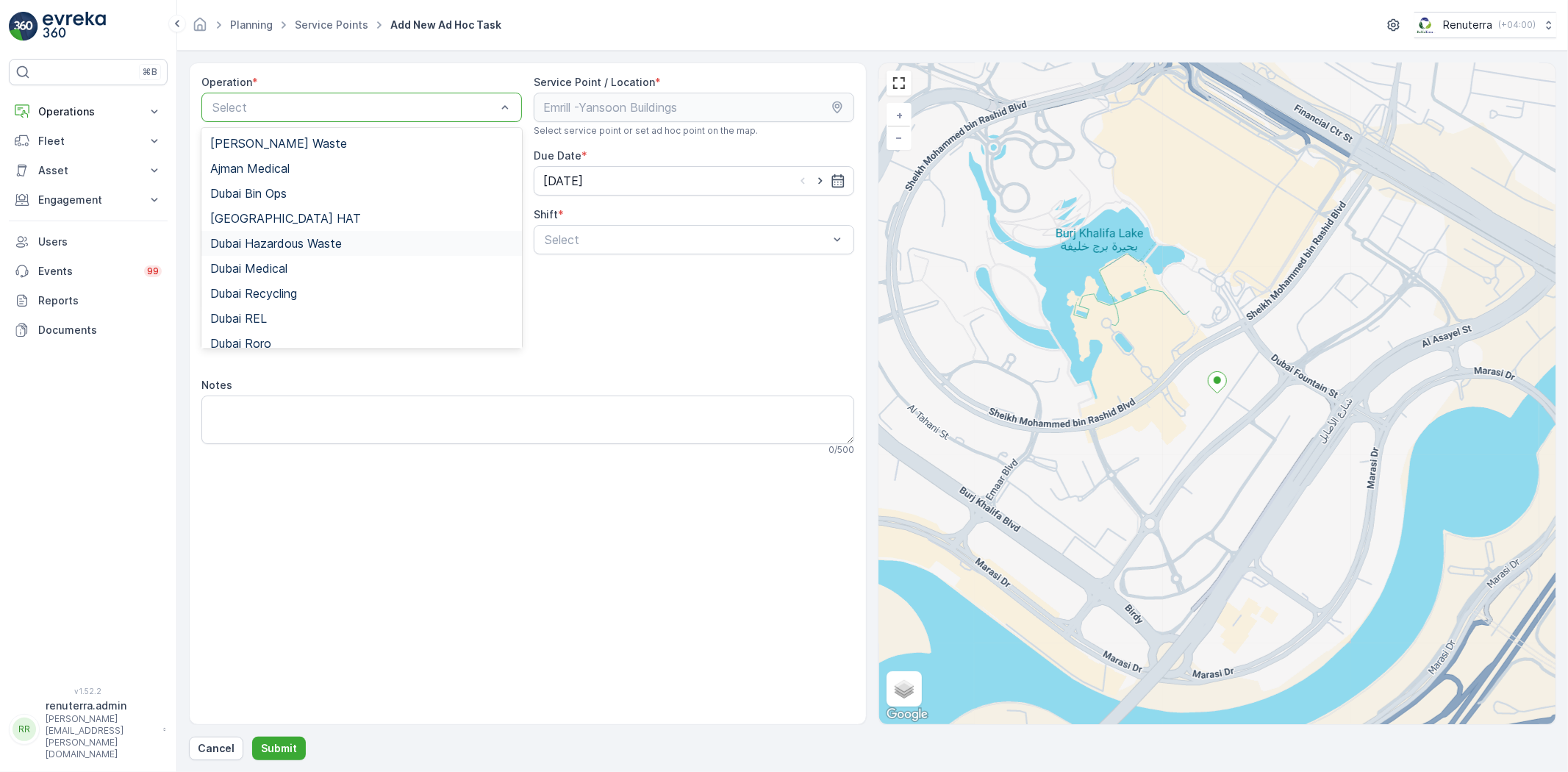
click at [281, 248] on span "Dubai Hazardous Waste" at bounding box center [276, 243] width 131 height 13
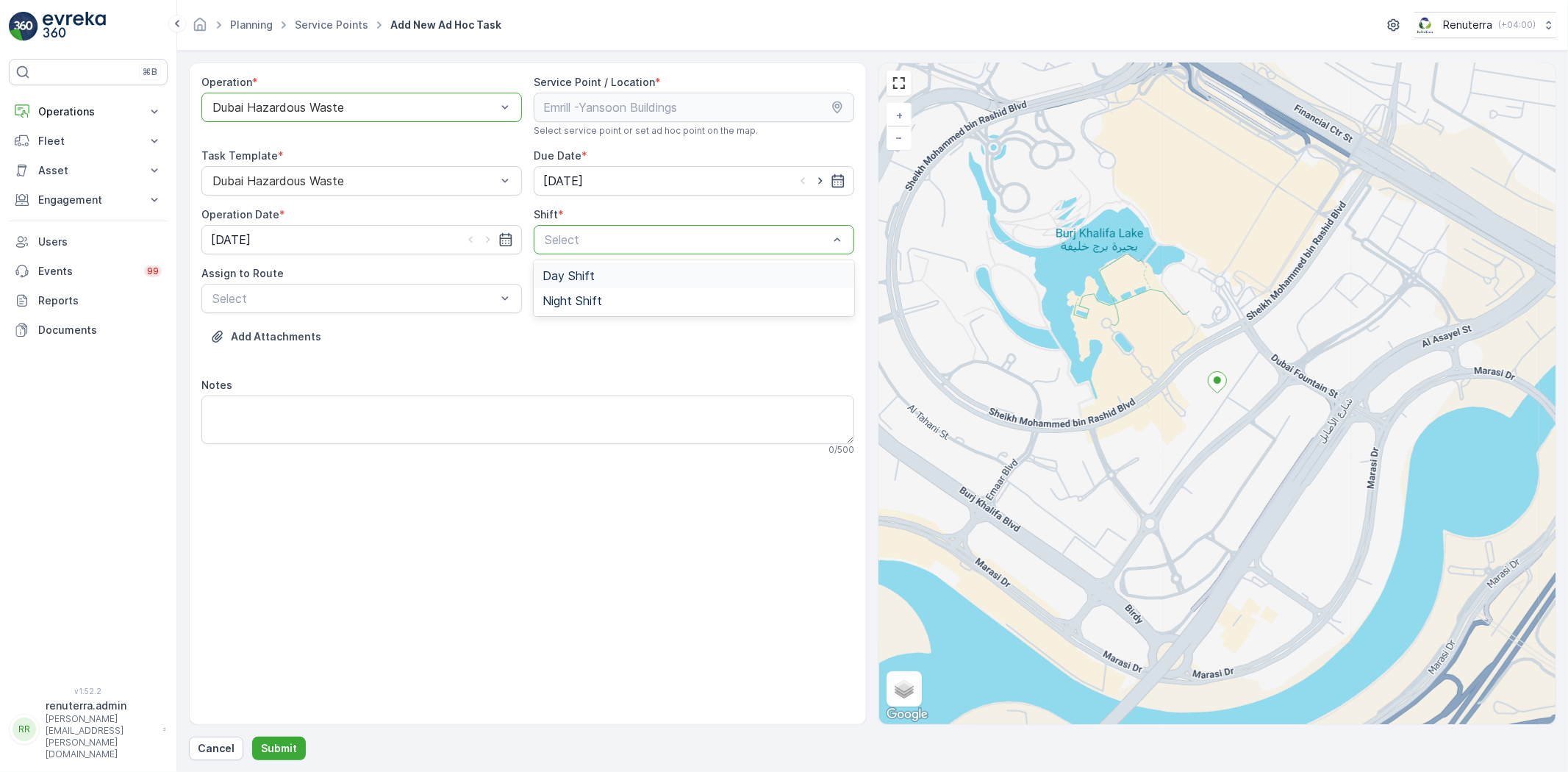
click at [589, 269] on span "Day Shift" at bounding box center [568, 275] width 52 height 13
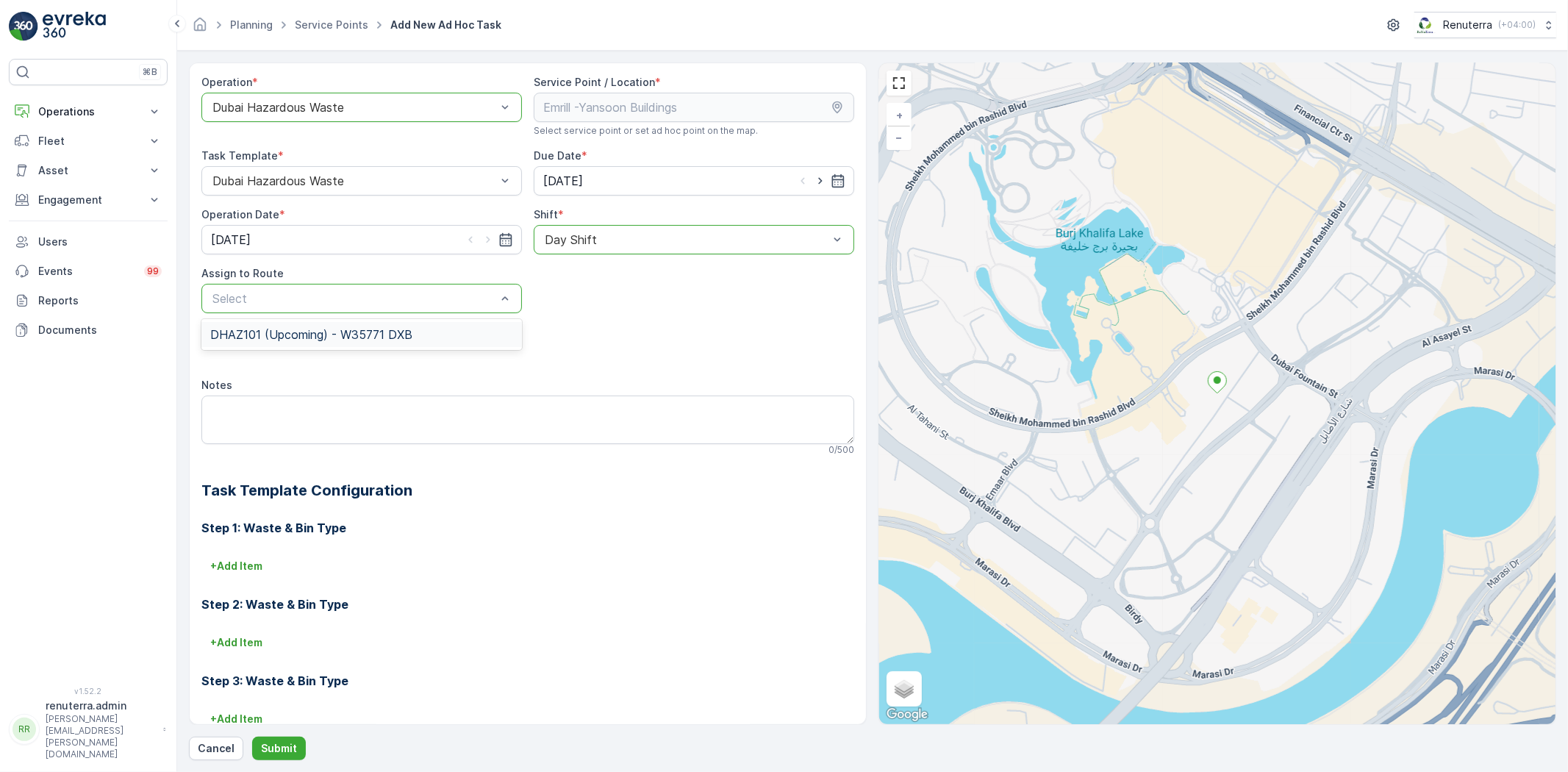
drag, startPoint x: 408, startPoint y: 339, endPoint x: 398, endPoint y: 341, distance: 10.2
click at [405, 337] on span "DHAZ101 (Upcoming) - W35771 DXB" at bounding box center [312, 334] width 202 height 13
click at [292, 743] on p "Submit" at bounding box center [278, 748] width 36 height 15
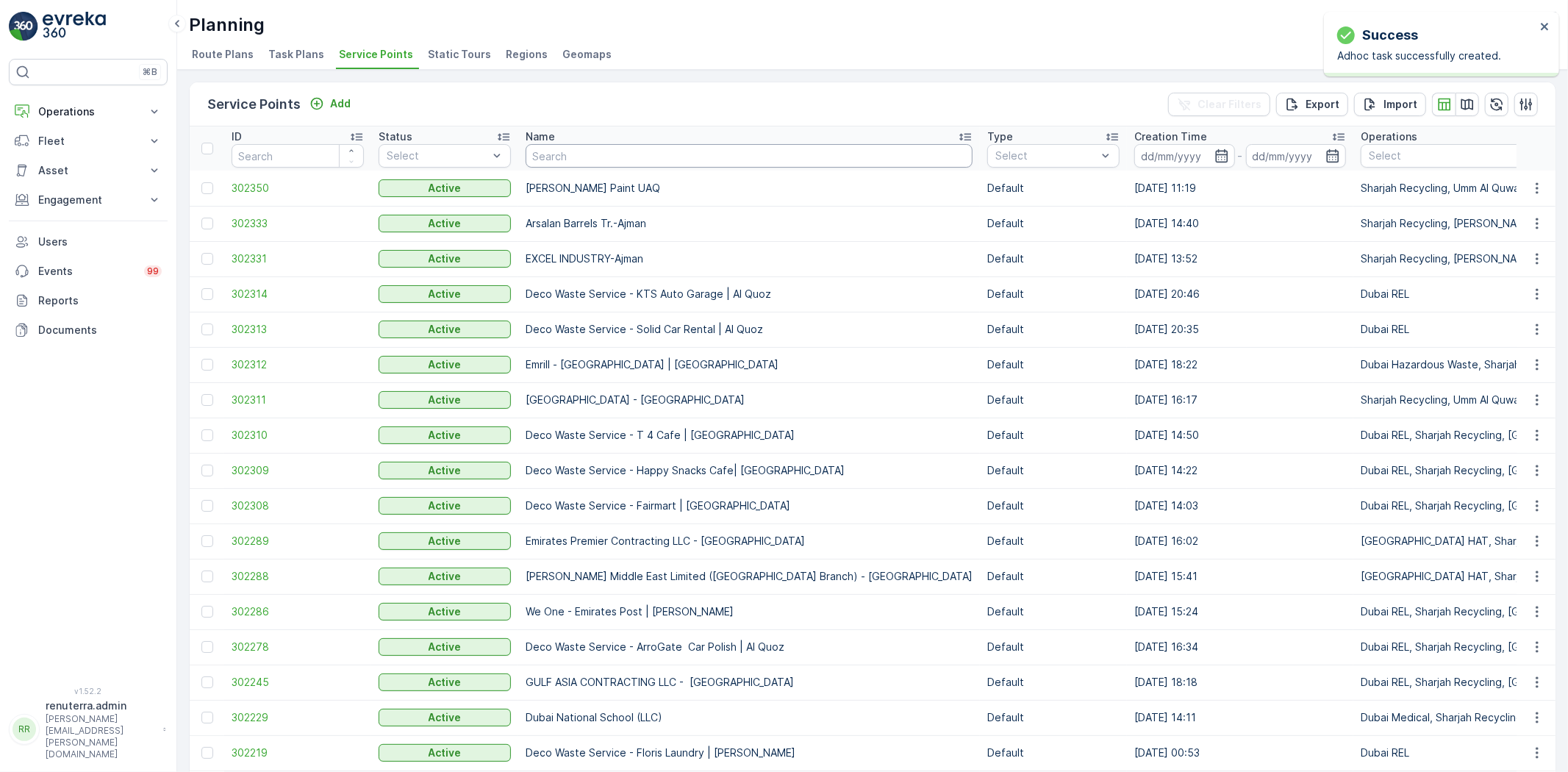
click at [545, 148] on input "text" at bounding box center [749, 156] width 447 height 23
type input "emril"
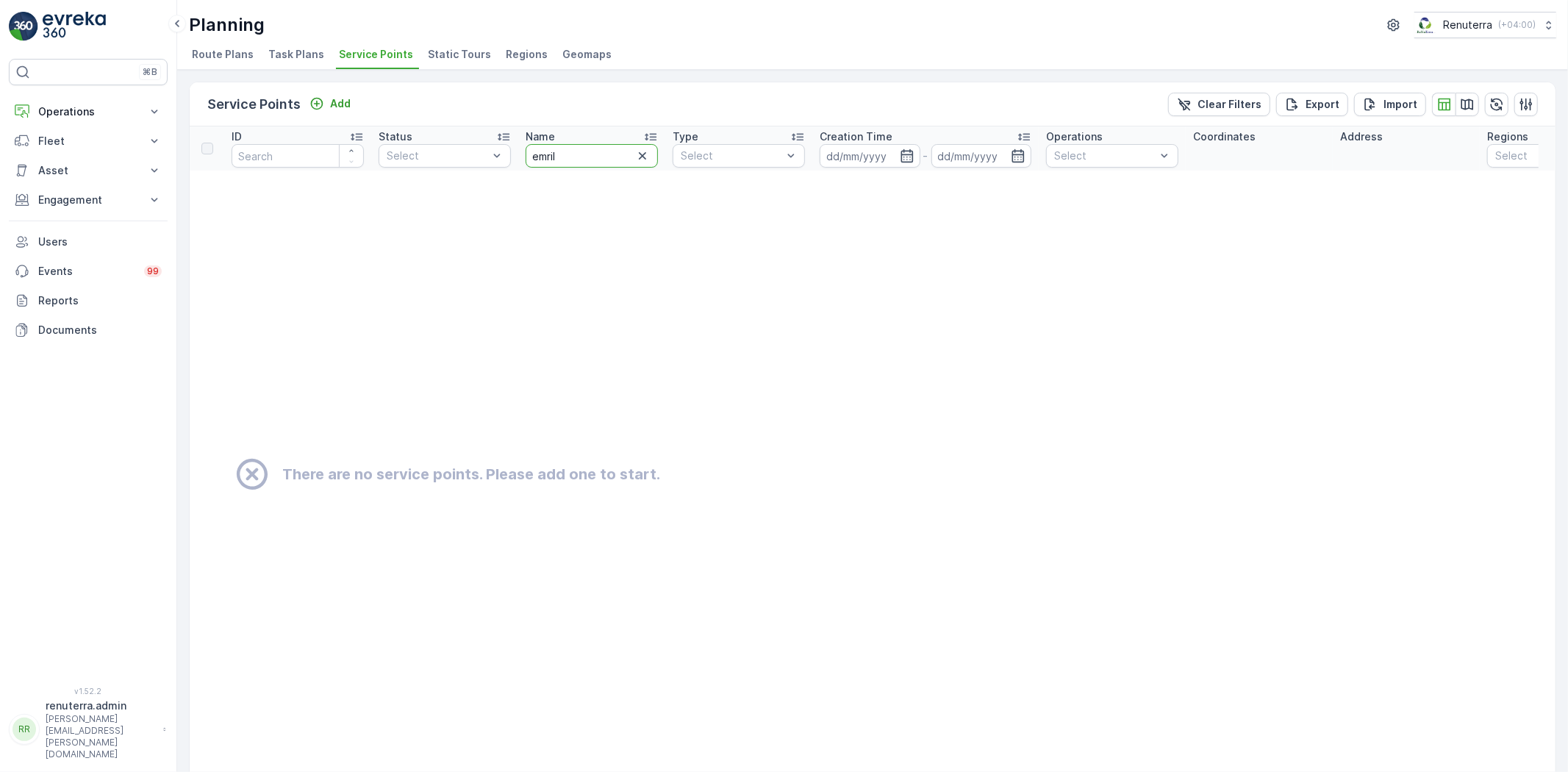
drag, startPoint x: 567, startPoint y: 157, endPoint x: 523, endPoint y: 148, distance: 44.9
click at [523, 148] on th "Name [PERSON_NAME]" at bounding box center [592, 148] width 147 height 44
type input "Emrill"
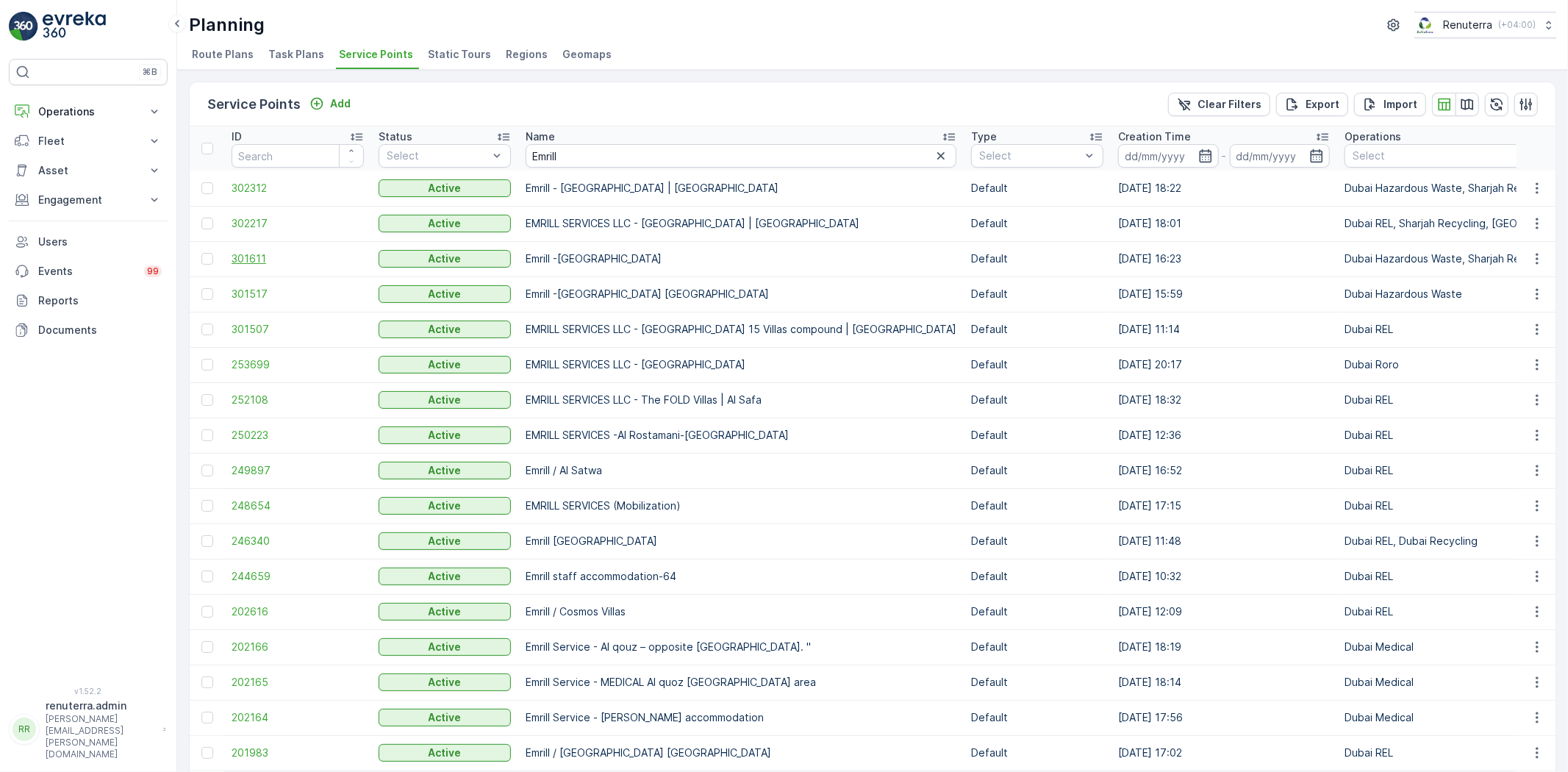
click at [287, 263] on span "301611" at bounding box center [298, 258] width 132 height 15
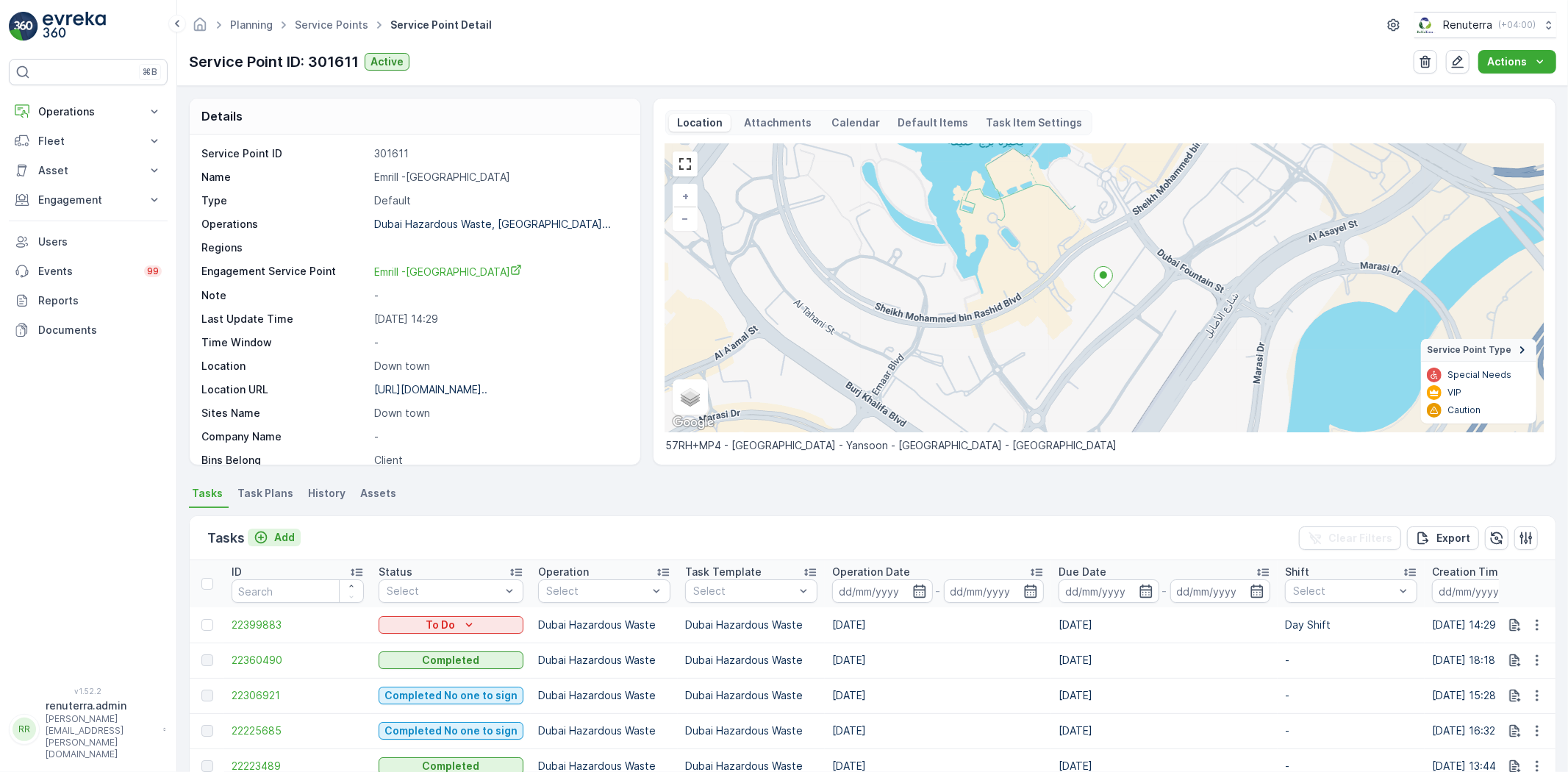
click at [291, 532] on p "Add" at bounding box center [285, 537] width 21 height 15
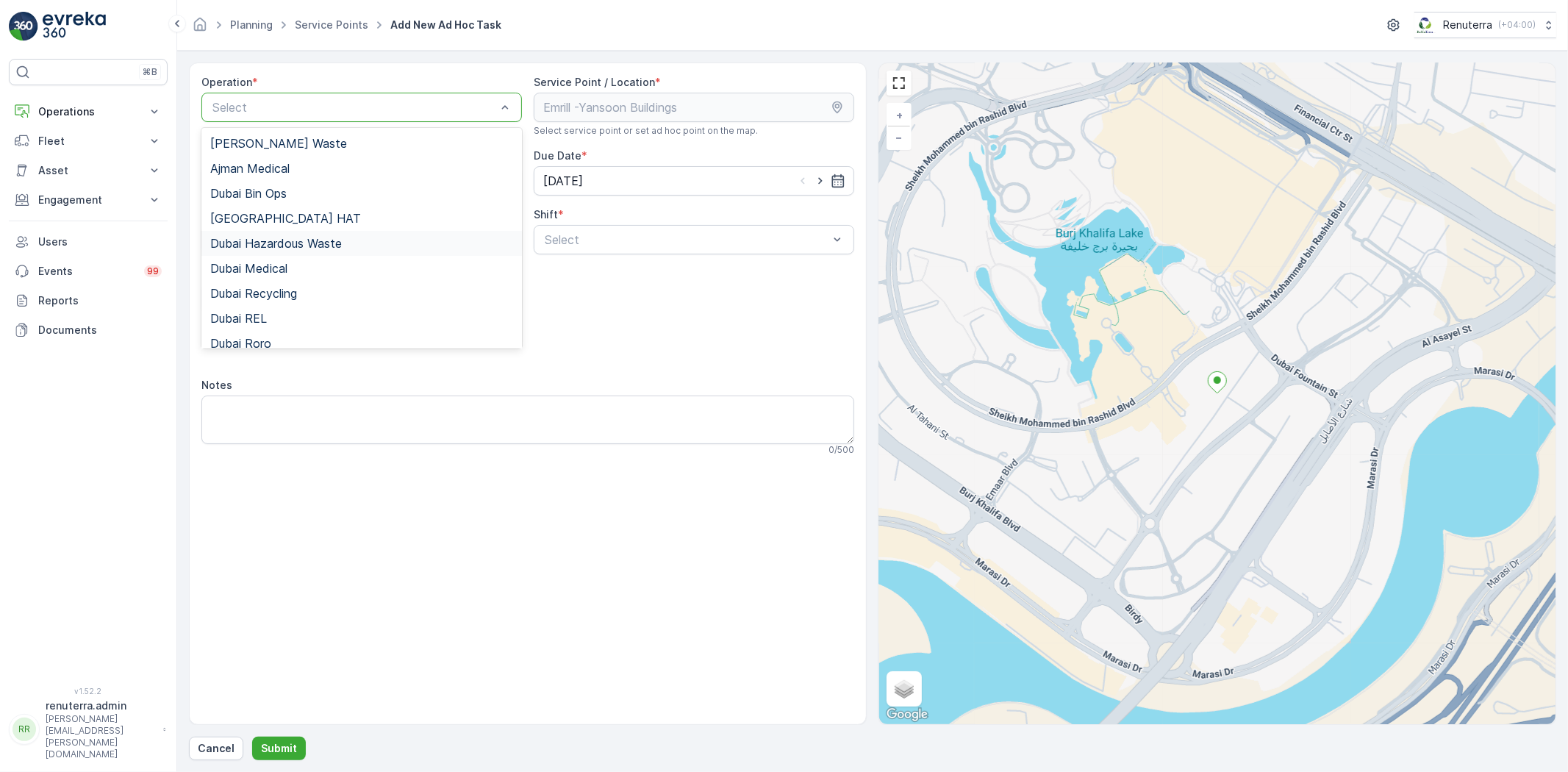
click at [320, 238] on span "Dubai Hazardous Waste" at bounding box center [276, 243] width 131 height 13
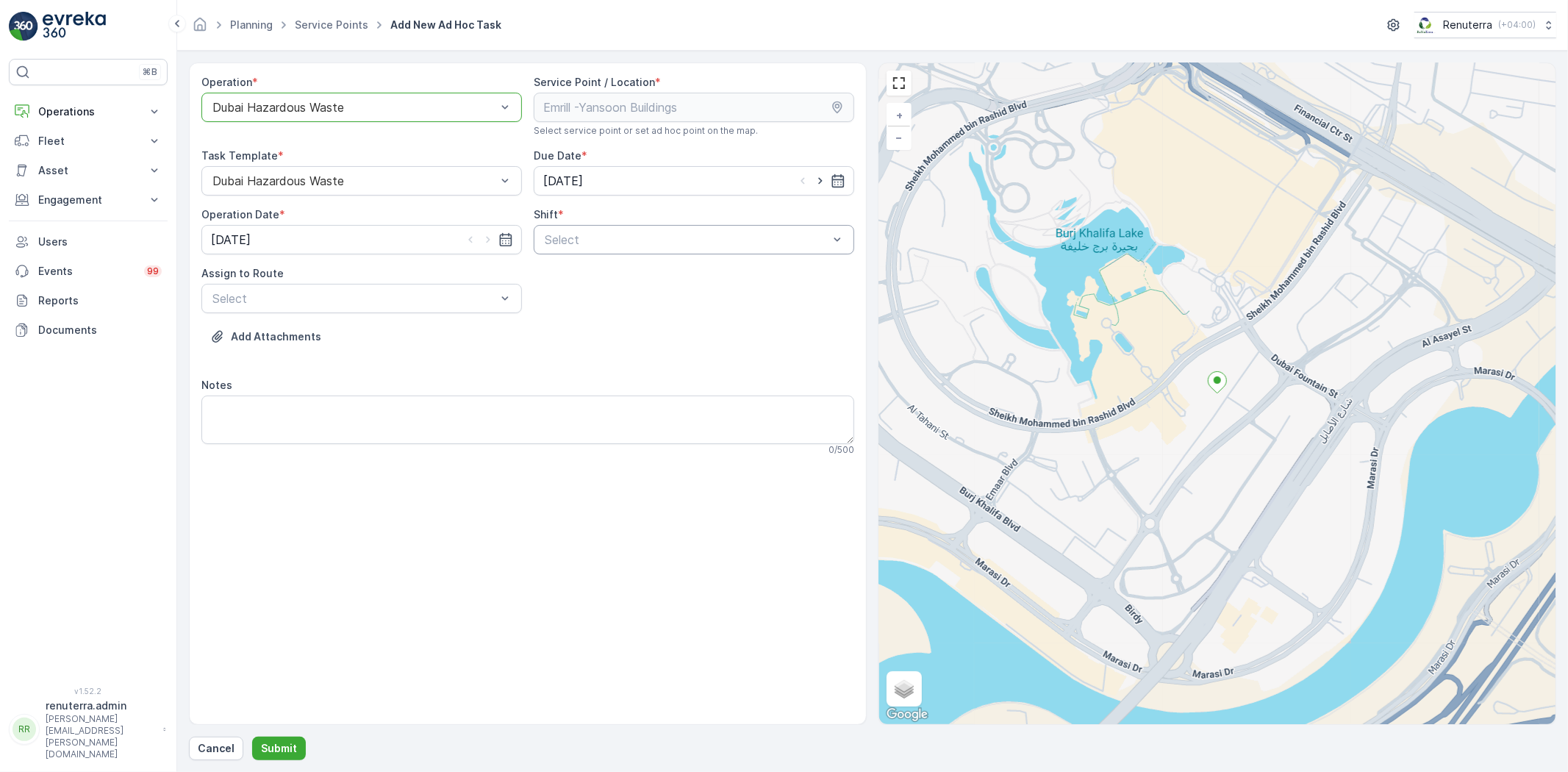
click at [562, 249] on div "Select" at bounding box center [694, 239] width 320 height 30
click at [570, 279] on span "Day Shift" at bounding box center [568, 275] width 52 height 13
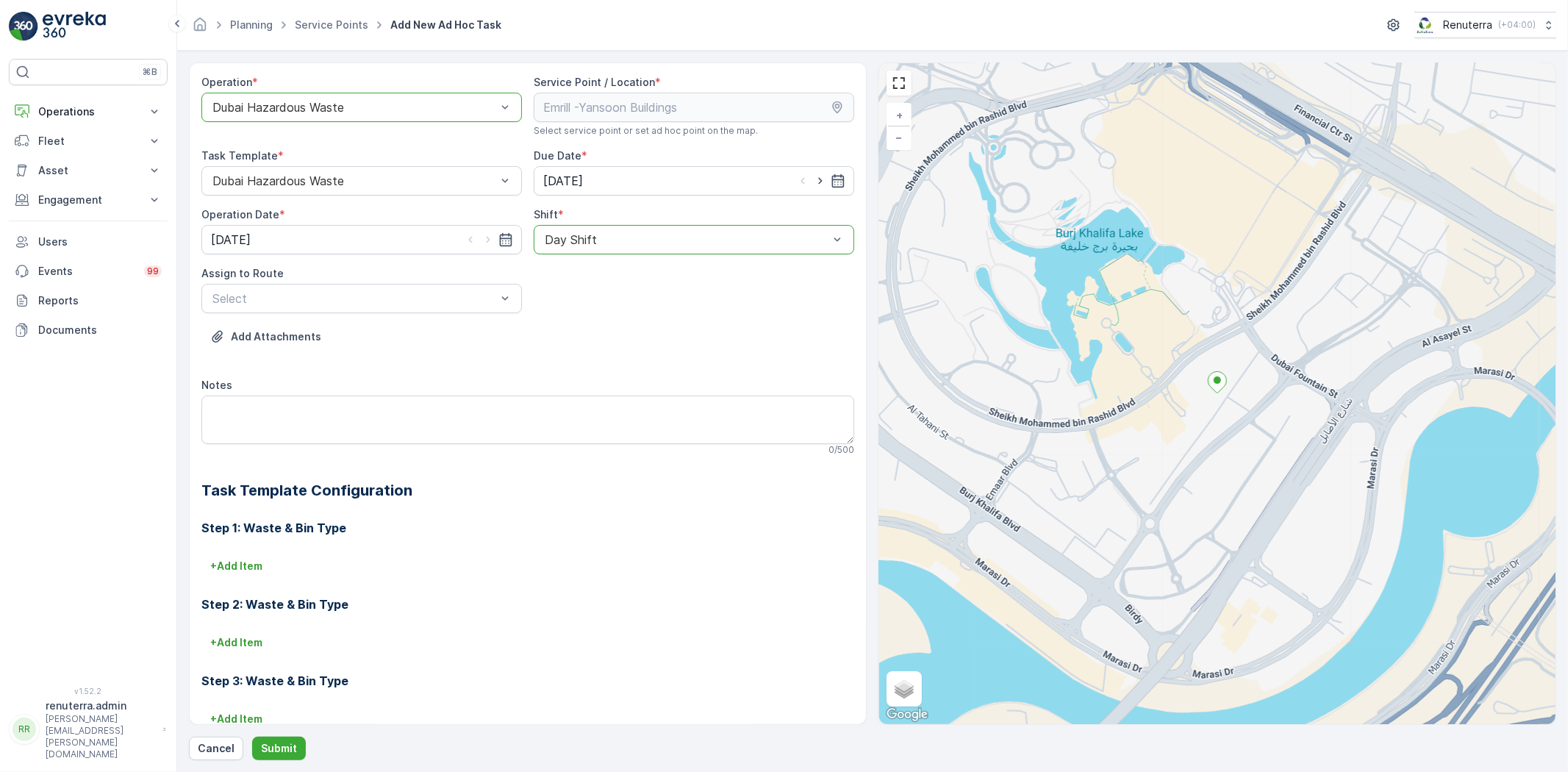
click at [358, 340] on span "DHAZ101 (Upcoming) - W35771 DXB" at bounding box center [312, 334] width 202 height 13
click at [279, 766] on form "Operation * option Dubai Hazardous Waste, selected. [GEOGRAPHIC_DATA] Hazardous…" at bounding box center [873, 411] width 1390 height 722
click at [277, 755] on button "Submit" at bounding box center [279, 748] width 54 height 23
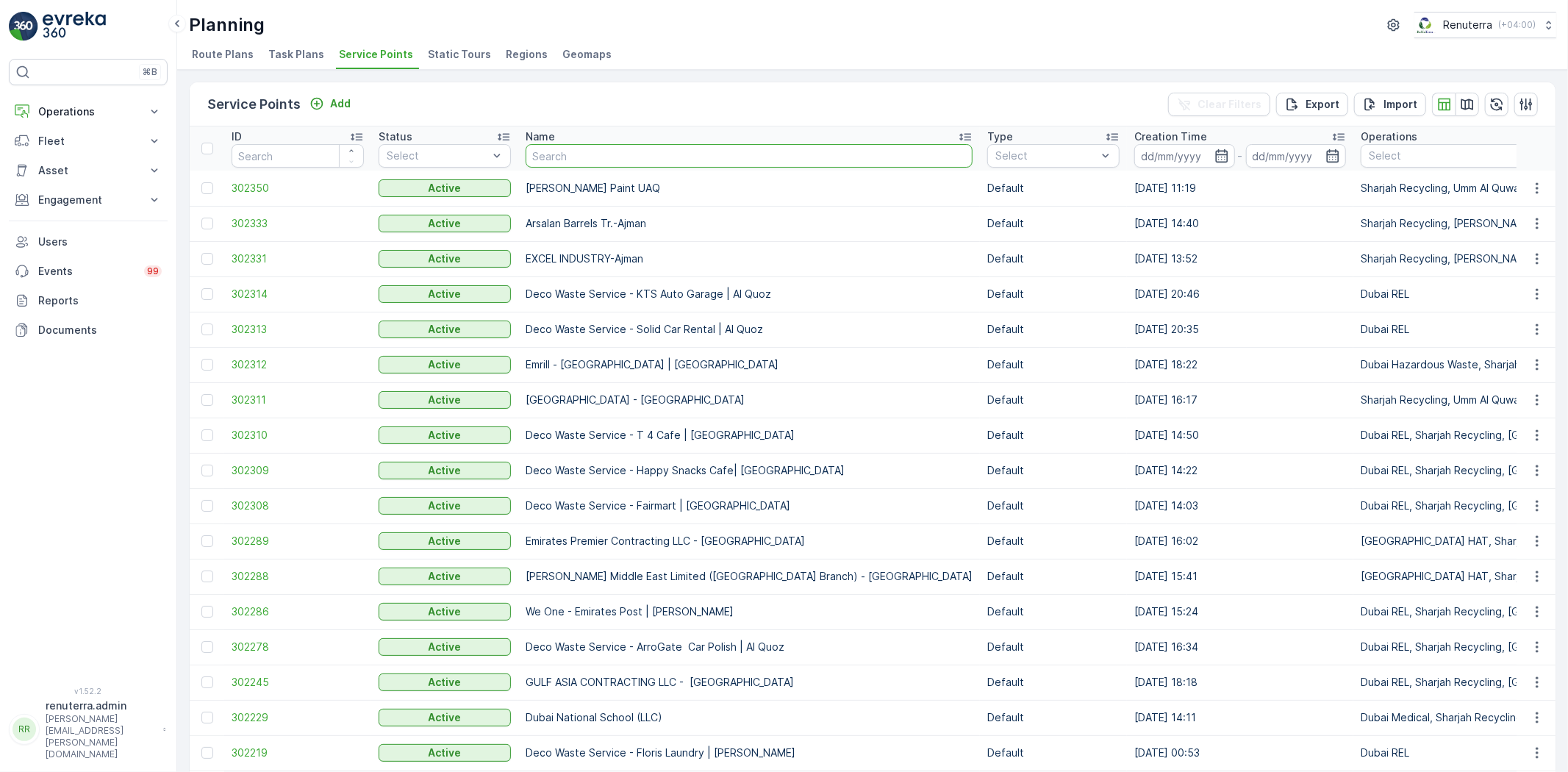
click at [573, 144] on input "text" at bounding box center [749, 156] width 447 height 23
type input "A"
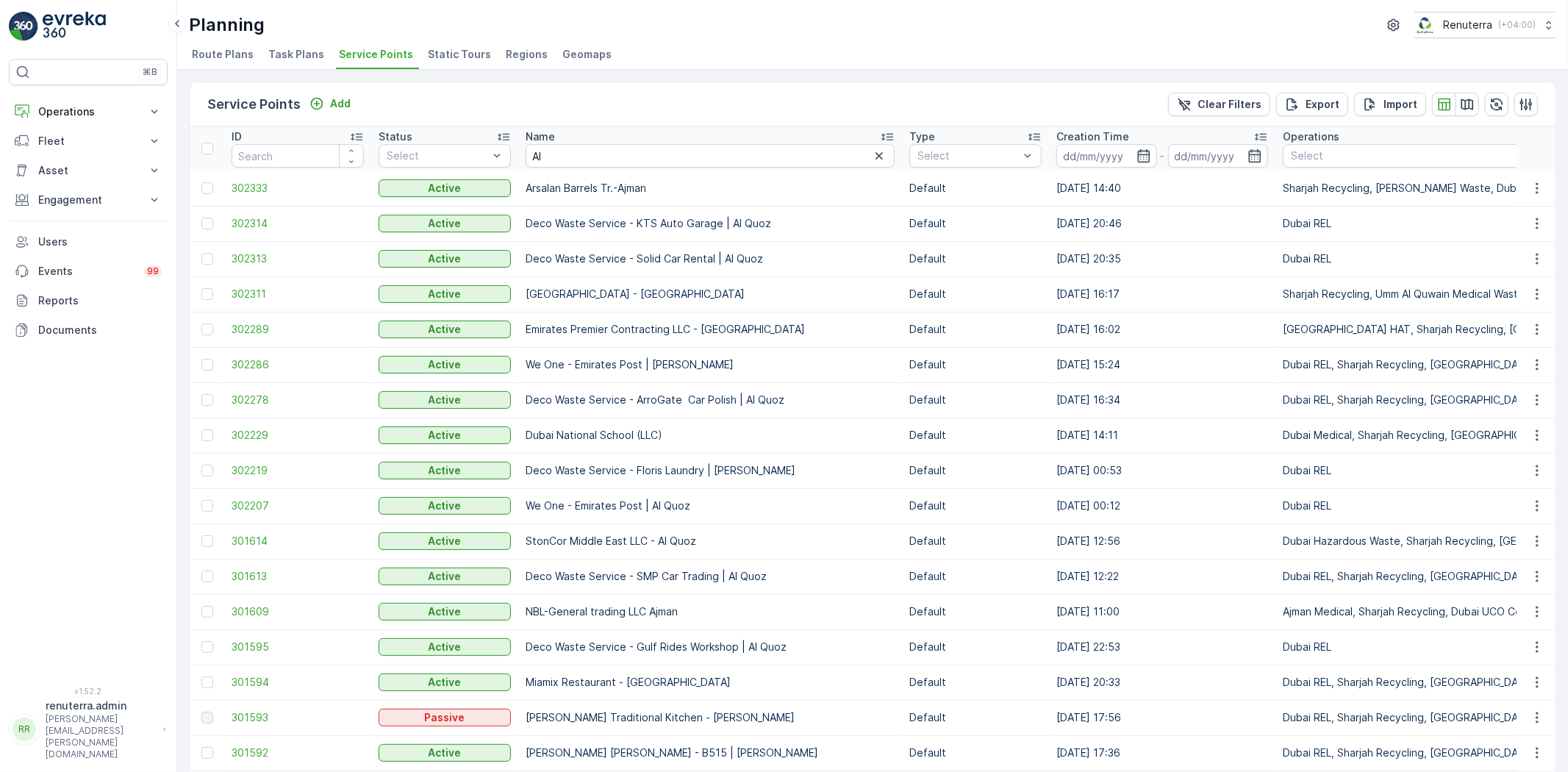
click at [533, 149] on input "Al" at bounding box center [710, 156] width 369 height 23
click at [545, 148] on input "Al" at bounding box center [710, 156] width 369 height 23
type input "Alpha"
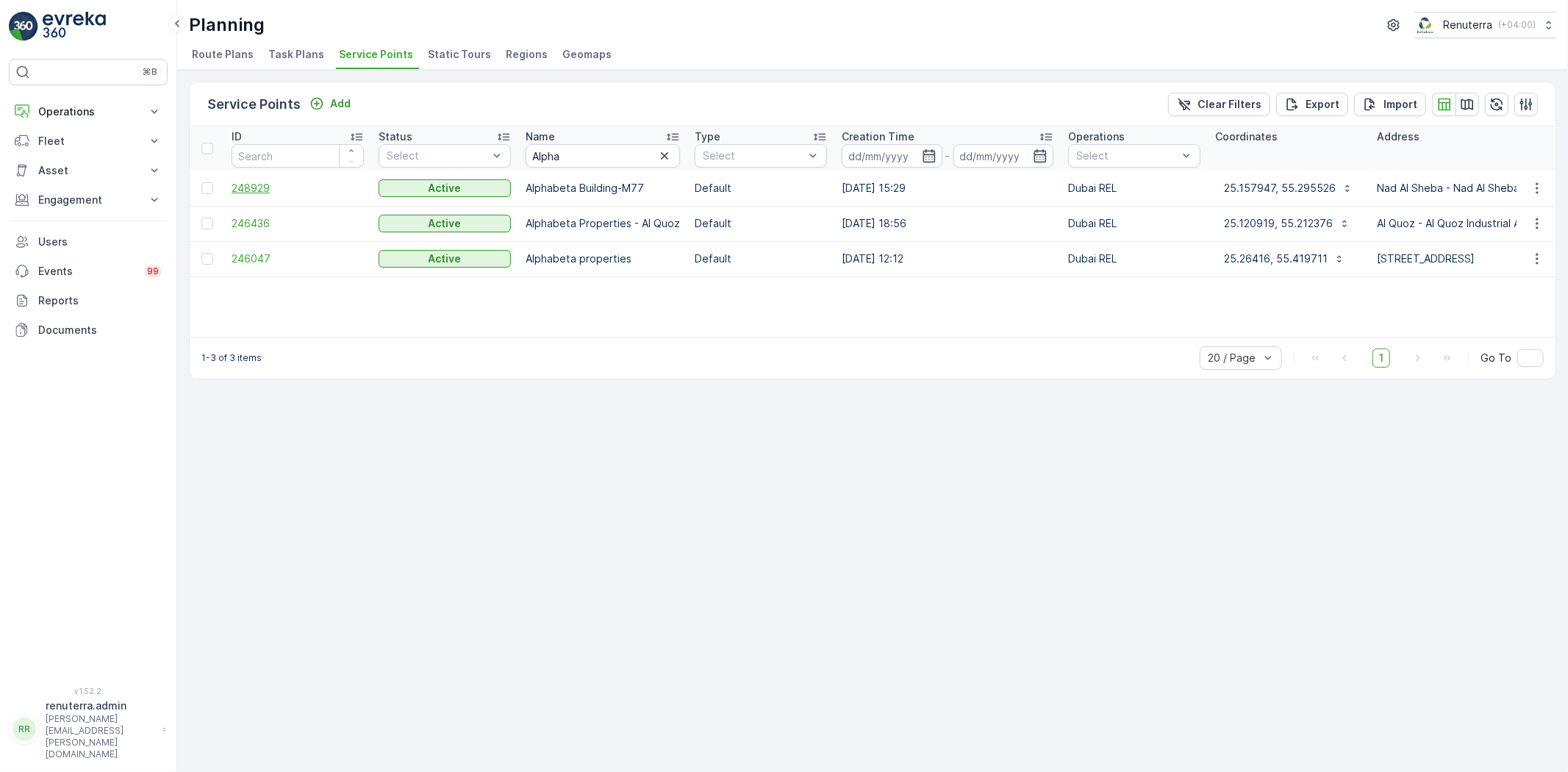
click at [300, 189] on span "248929" at bounding box center [298, 188] width 132 height 15
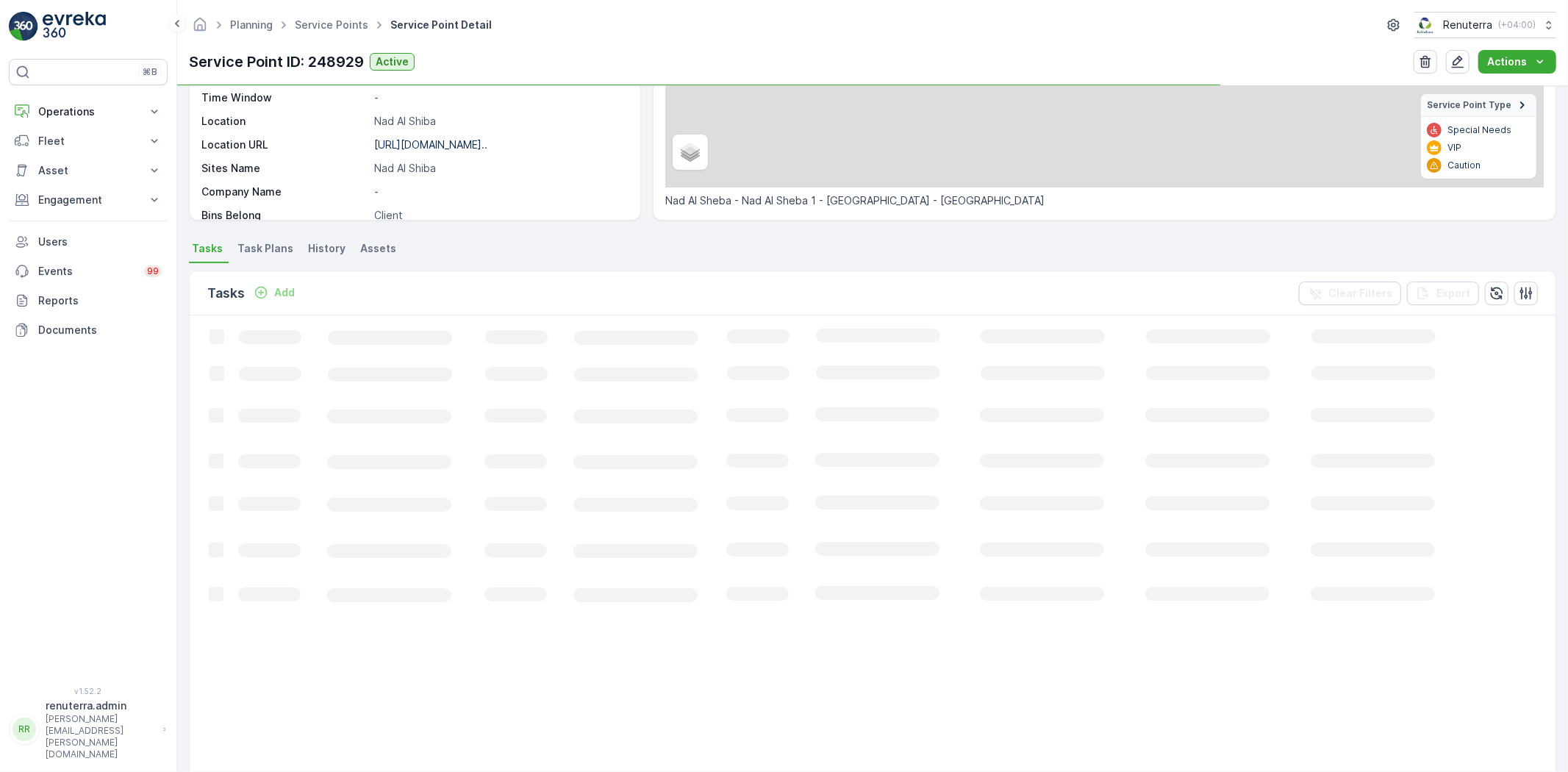
scroll to position [245, 0]
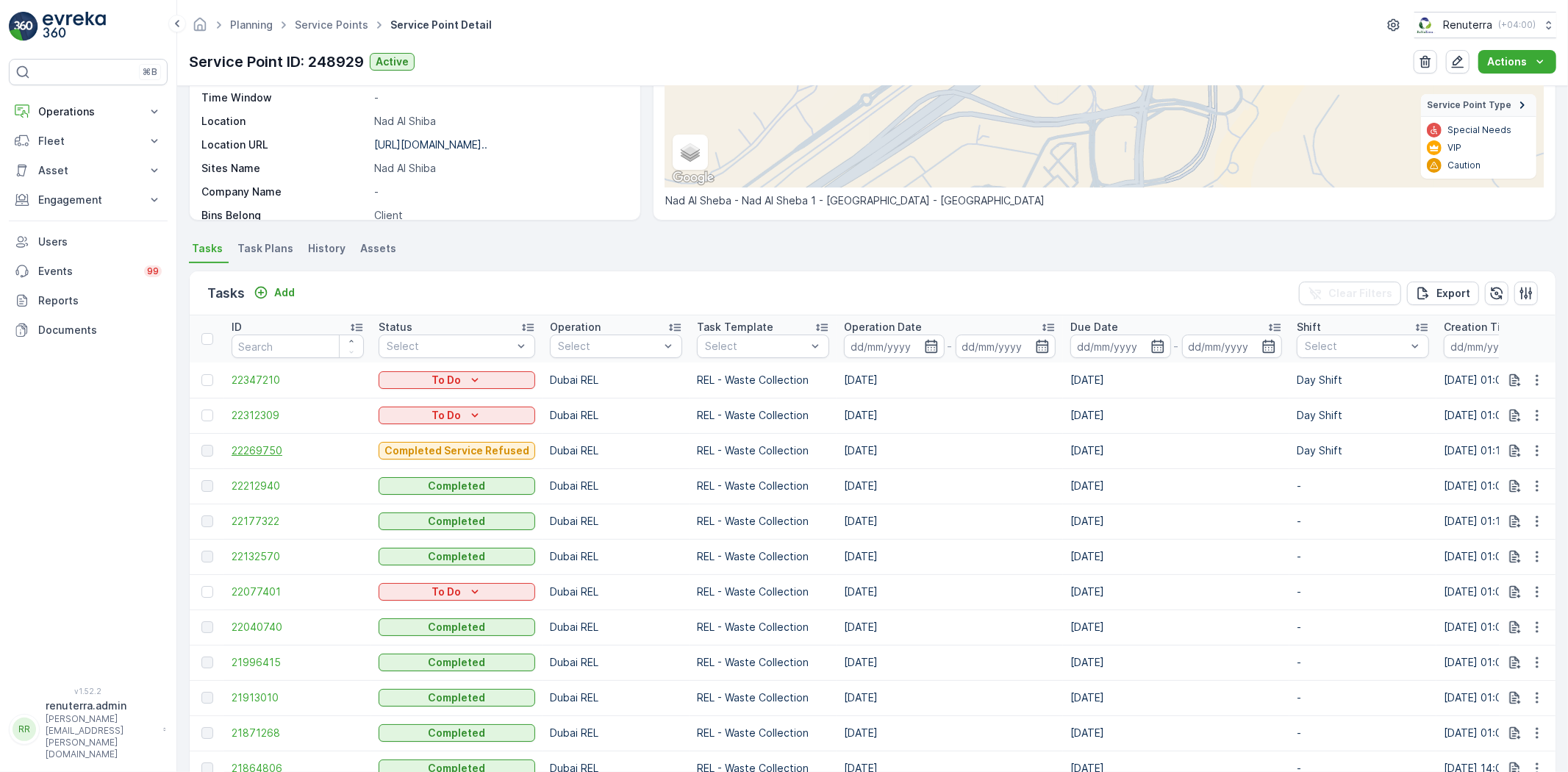
click at [270, 447] on span "22269750" at bounding box center [298, 450] width 132 height 15
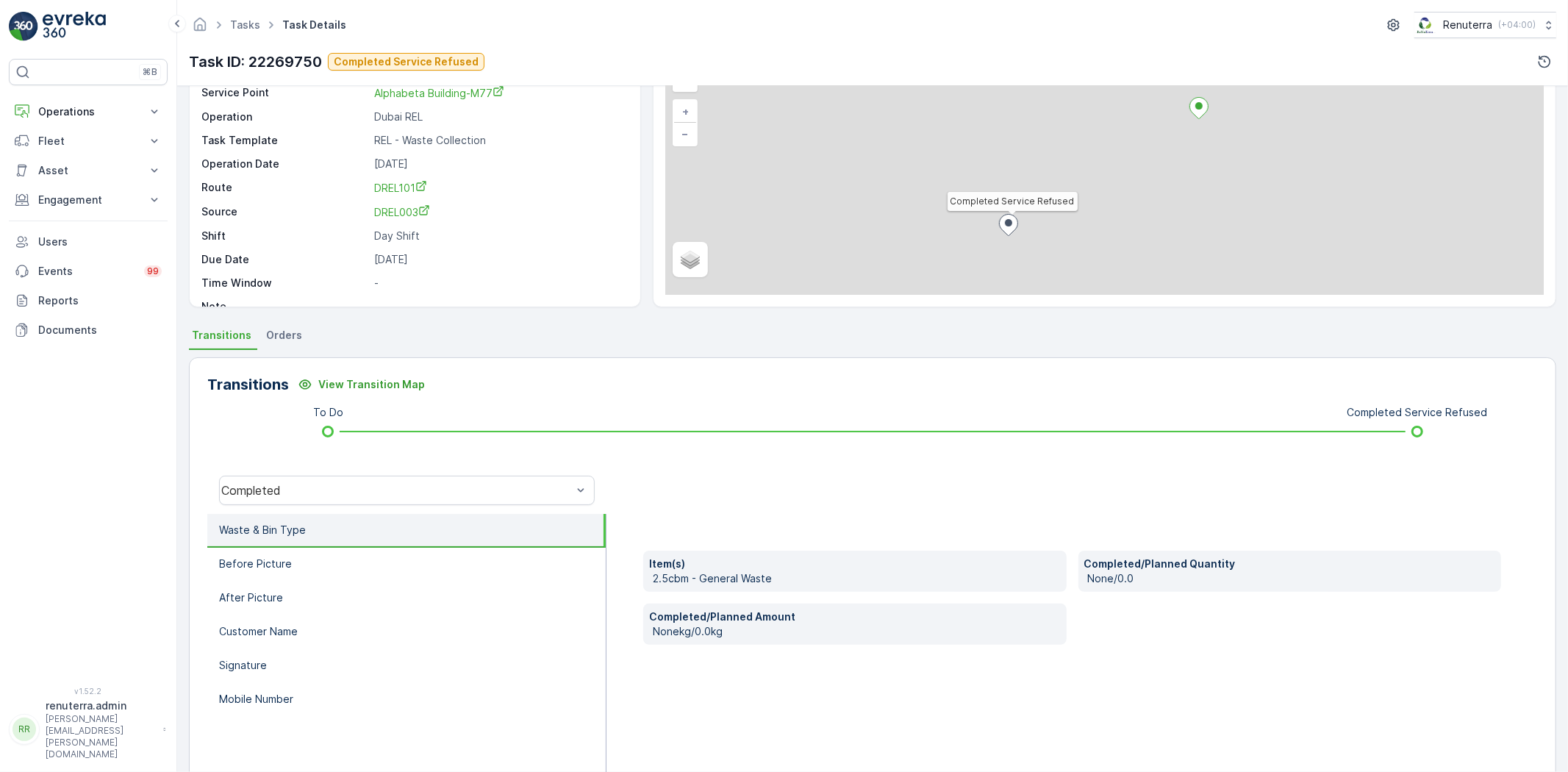
scroll to position [154, 0]
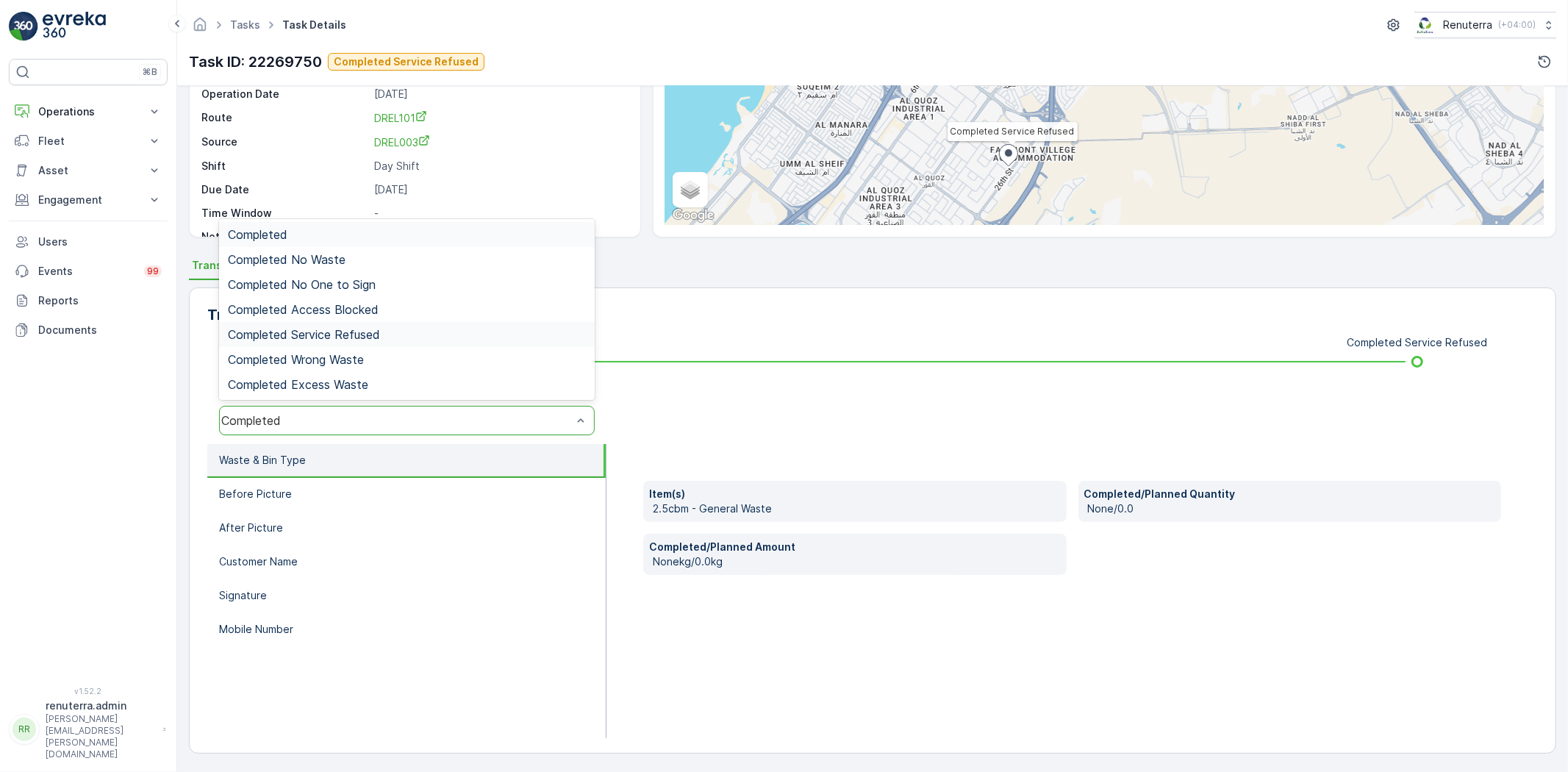
click at [313, 331] on span "Completed Service Refused" at bounding box center [304, 334] width 152 height 13
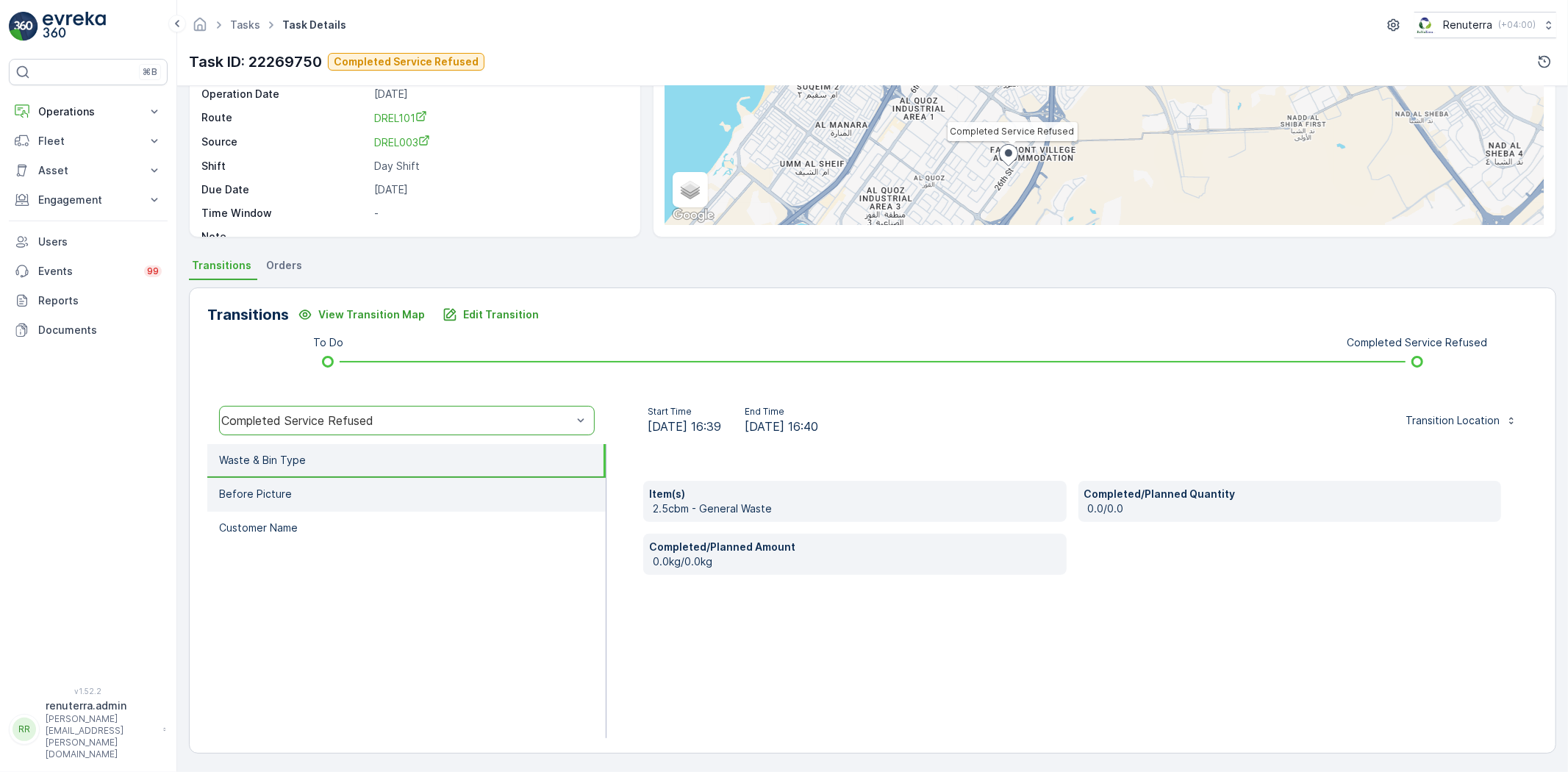
click at [375, 487] on li "Before Picture" at bounding box center [406, 494] width 399 height 34
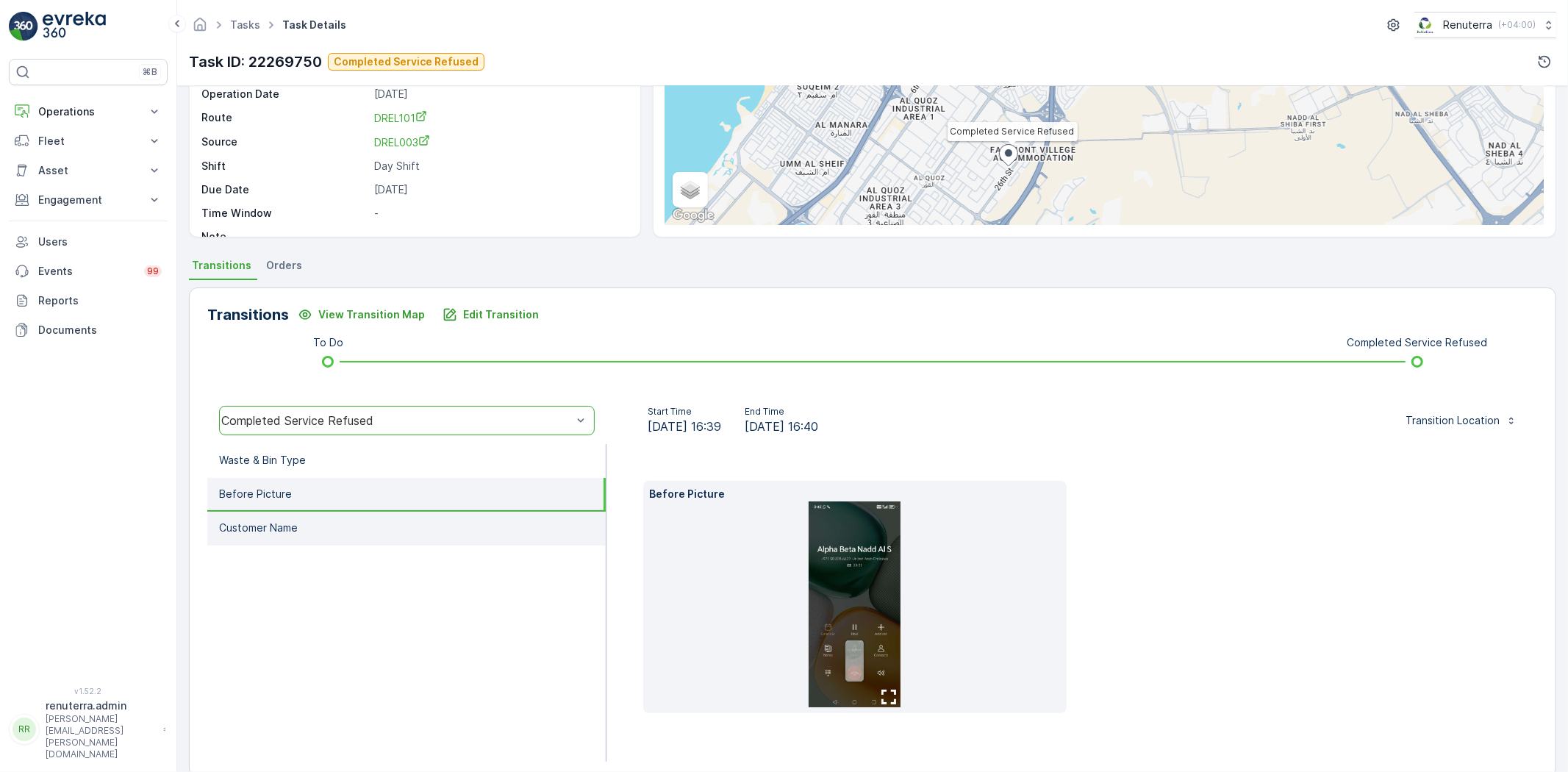
click at [397, 533] on li "Customer Name" at bounding box center [406, 528] width 399 height 34
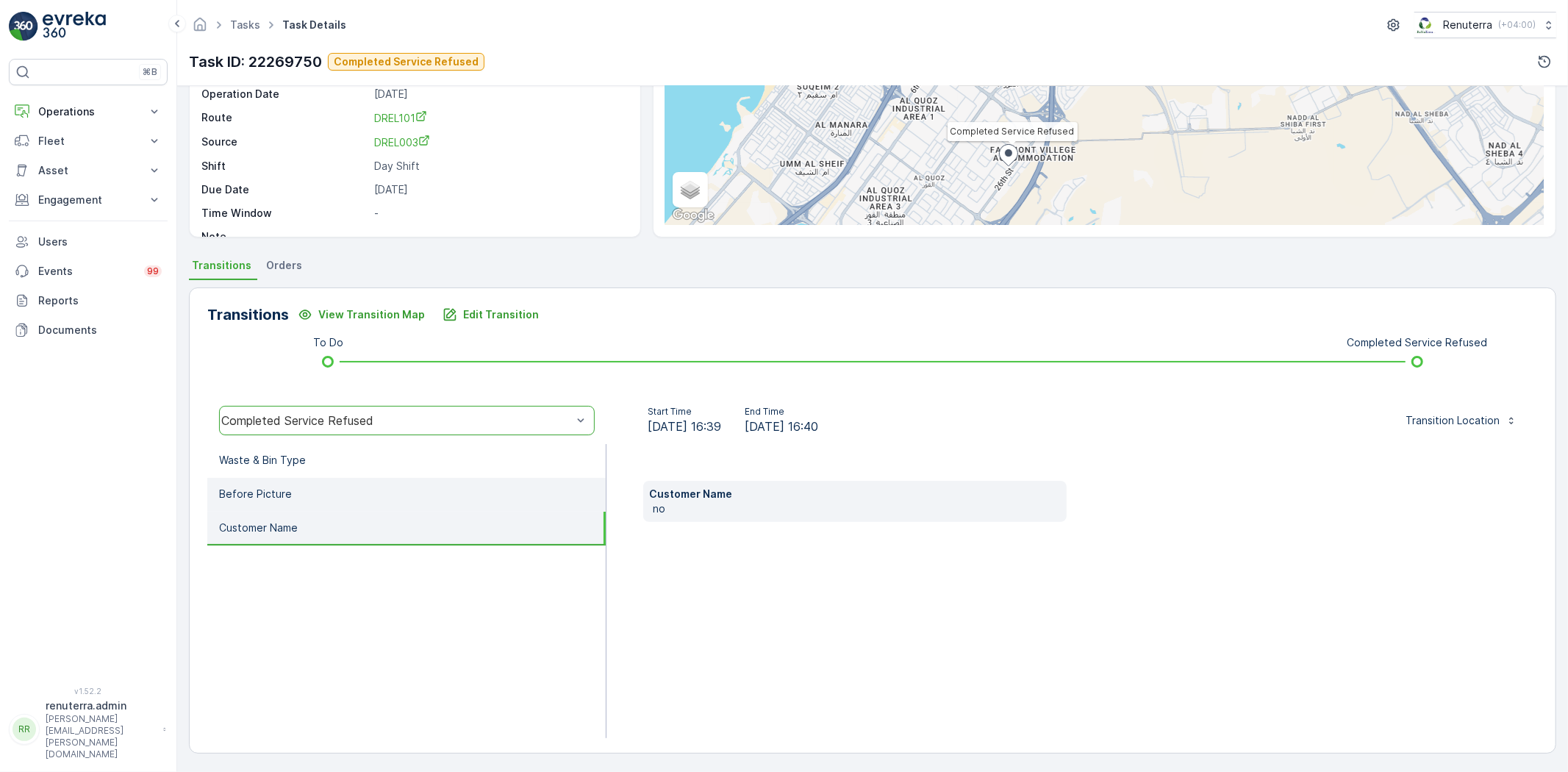
click at [372, 499] on li "Before Picture" at bounding box center [406, 494] width 399 height 34
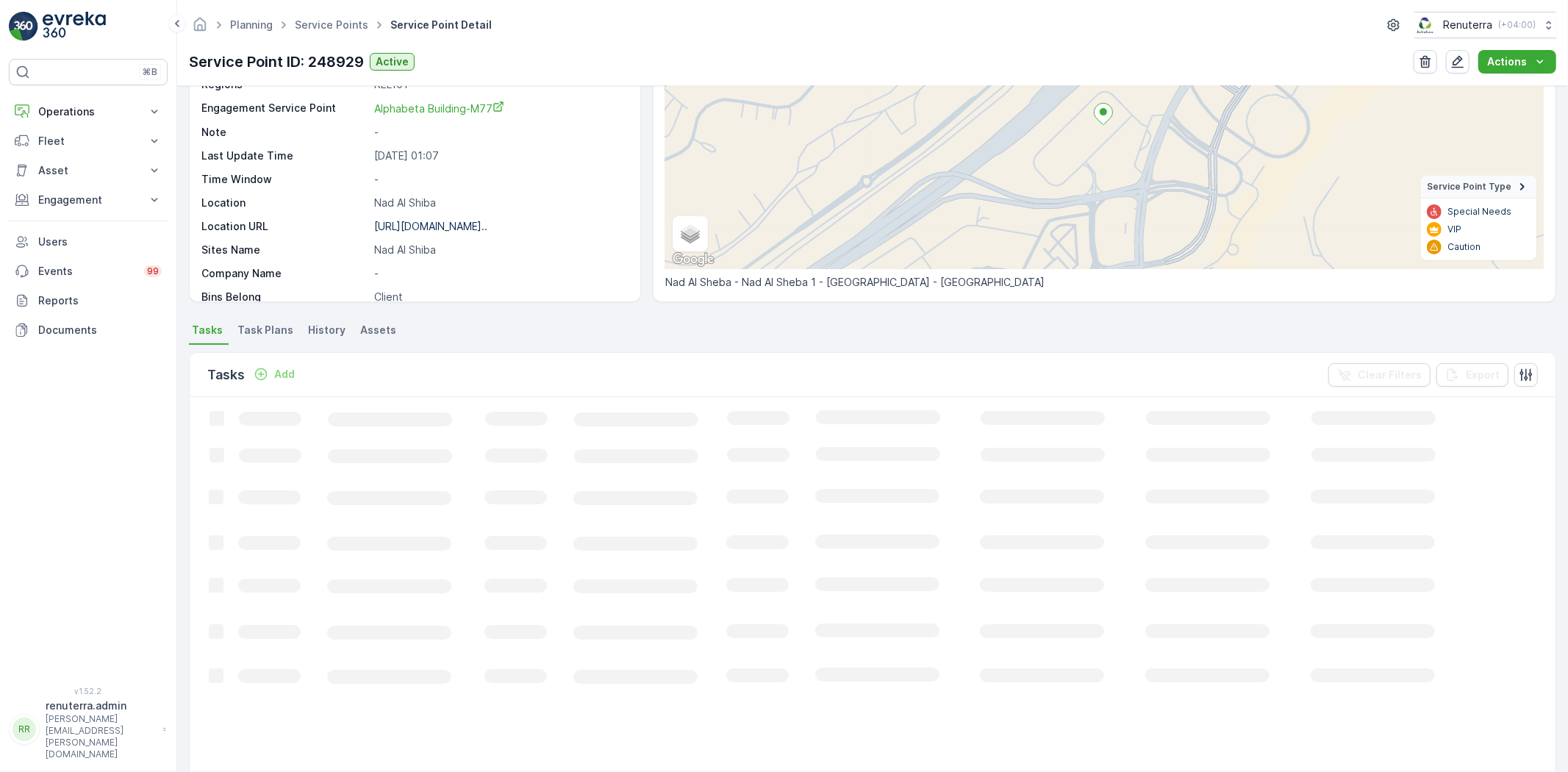
scroll to position [164, 0]
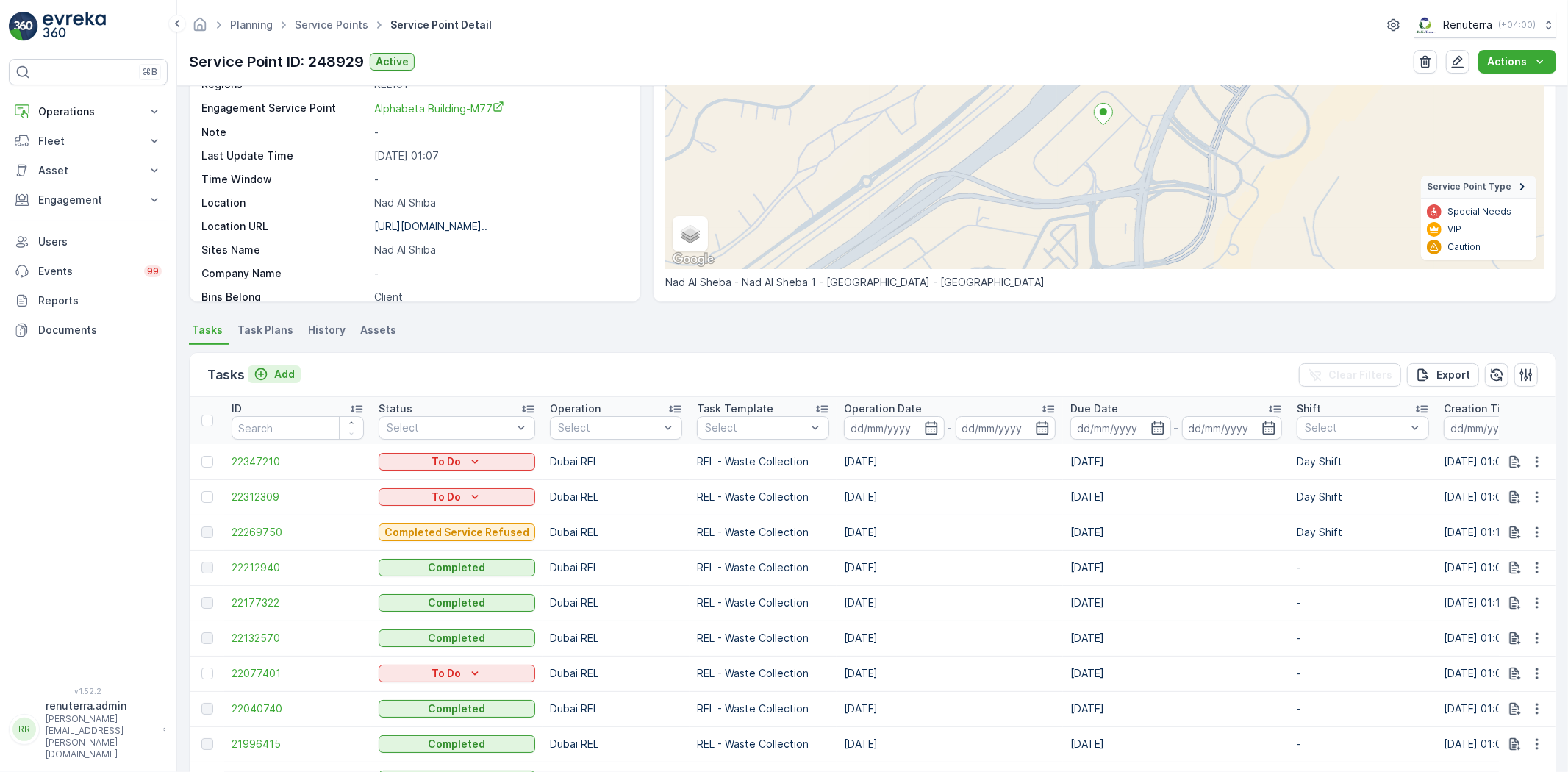
click at [260, 371] on icon "Add" at bounding box center [261, 374] width 12 height 12
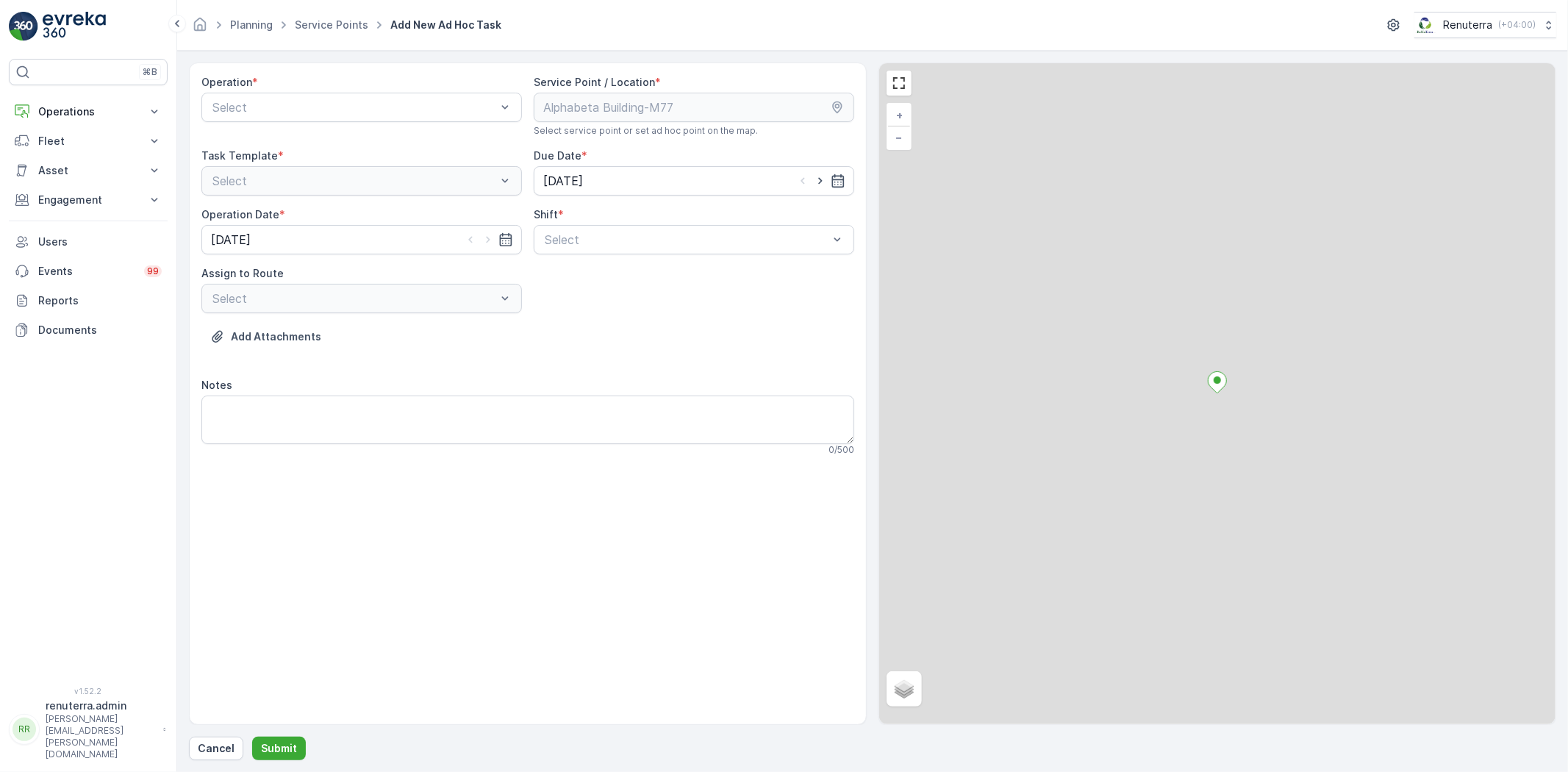
click at [286, 128] on div "Operation * Select" at bounding box center [361, 105] width 320 height 62
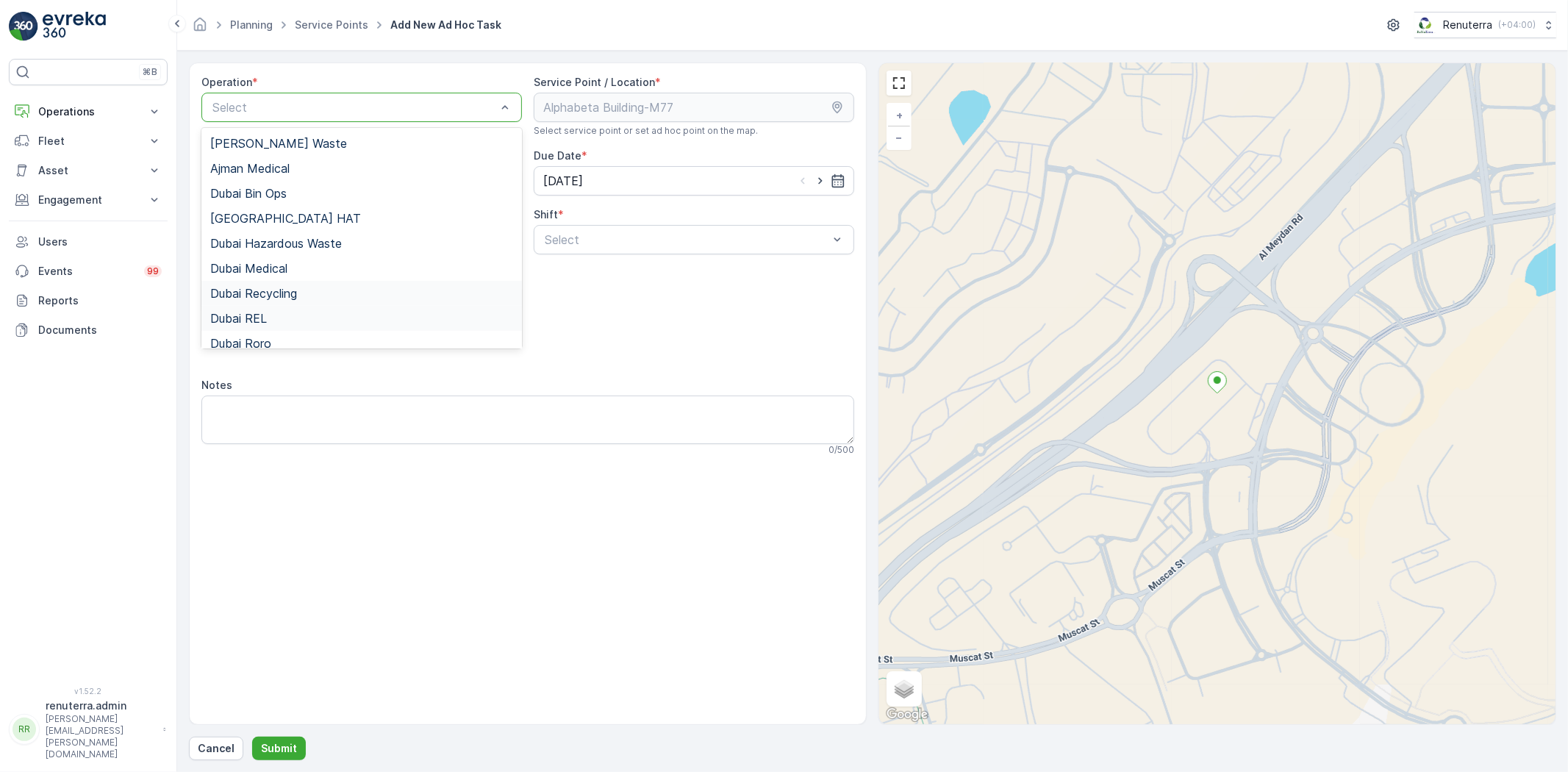
click at [277, 305] on div "Dubai REL" at bounding box center [361, 318] width 320 height 25
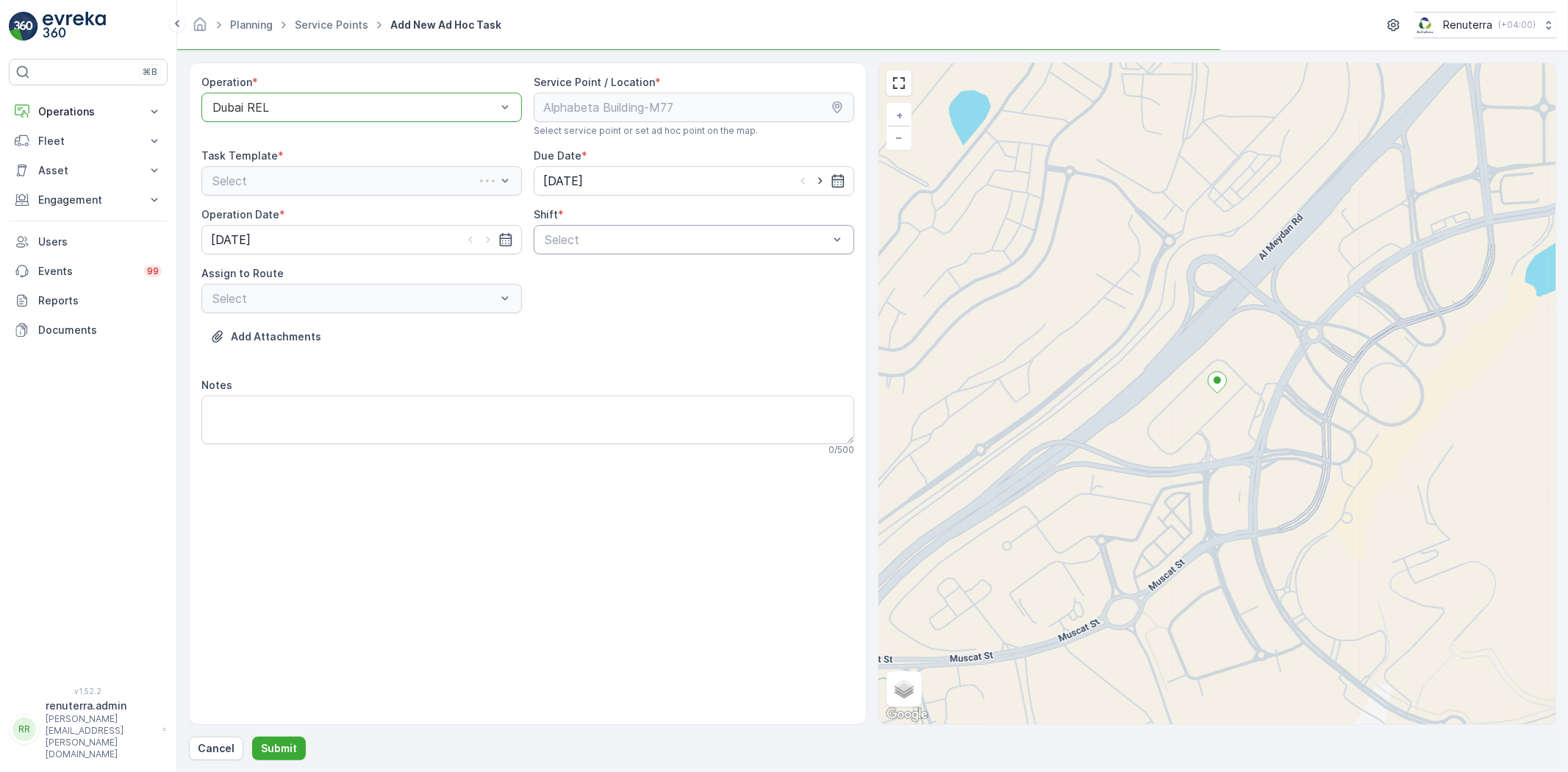
click at [592, 250] on div "Select" at bounding box center [694, 239] width 320 height 30
click at [586, 276] on span "Day Shift" at bounding box center [568, 275] width 52 height 13
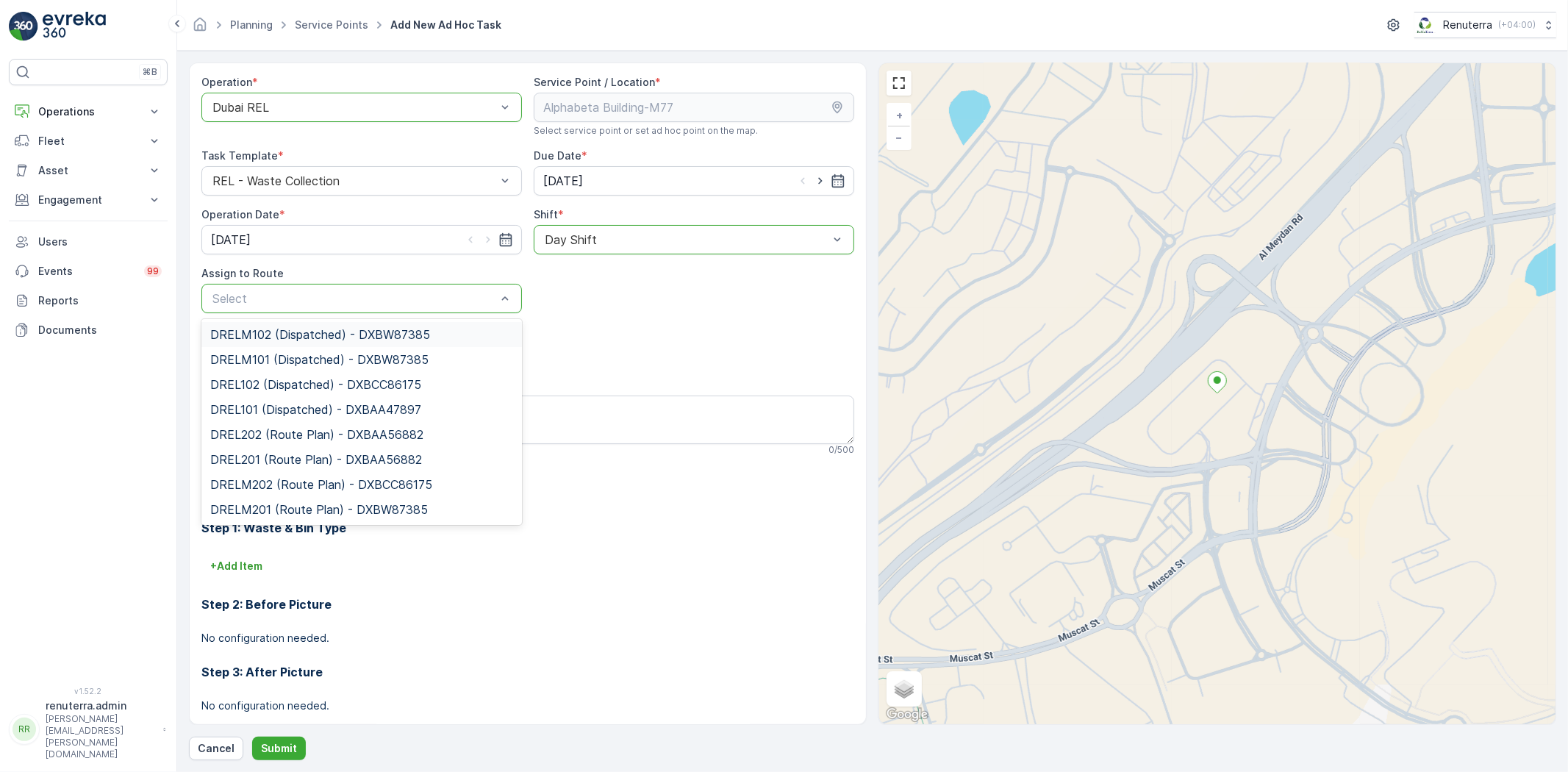
click at [309, 305] on p "Select" at bounding box center [354, 299] width 284 height 17
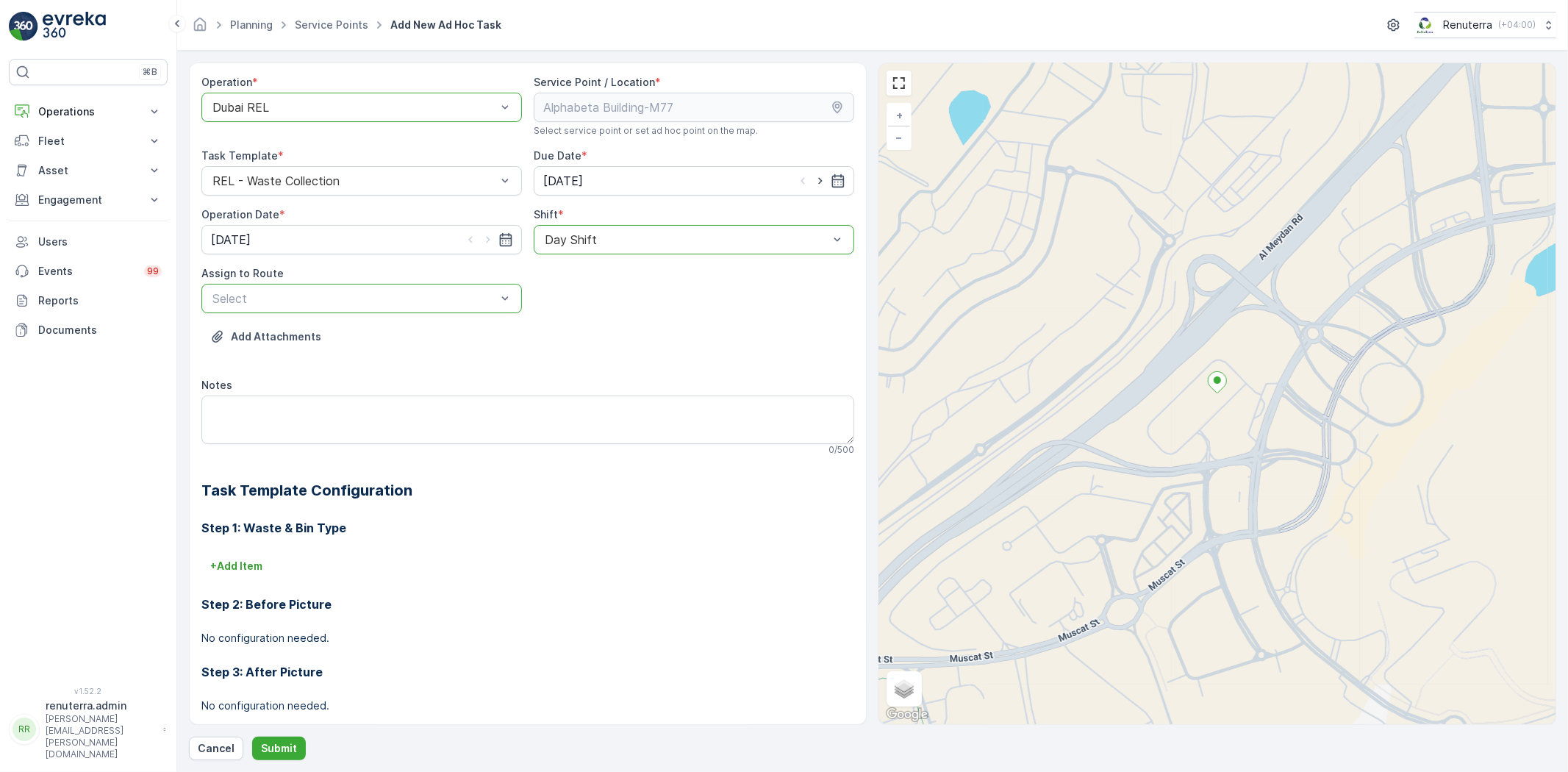
click at [309, 305] on p "Select" at bounding box center [354, 299] width 284 height 17
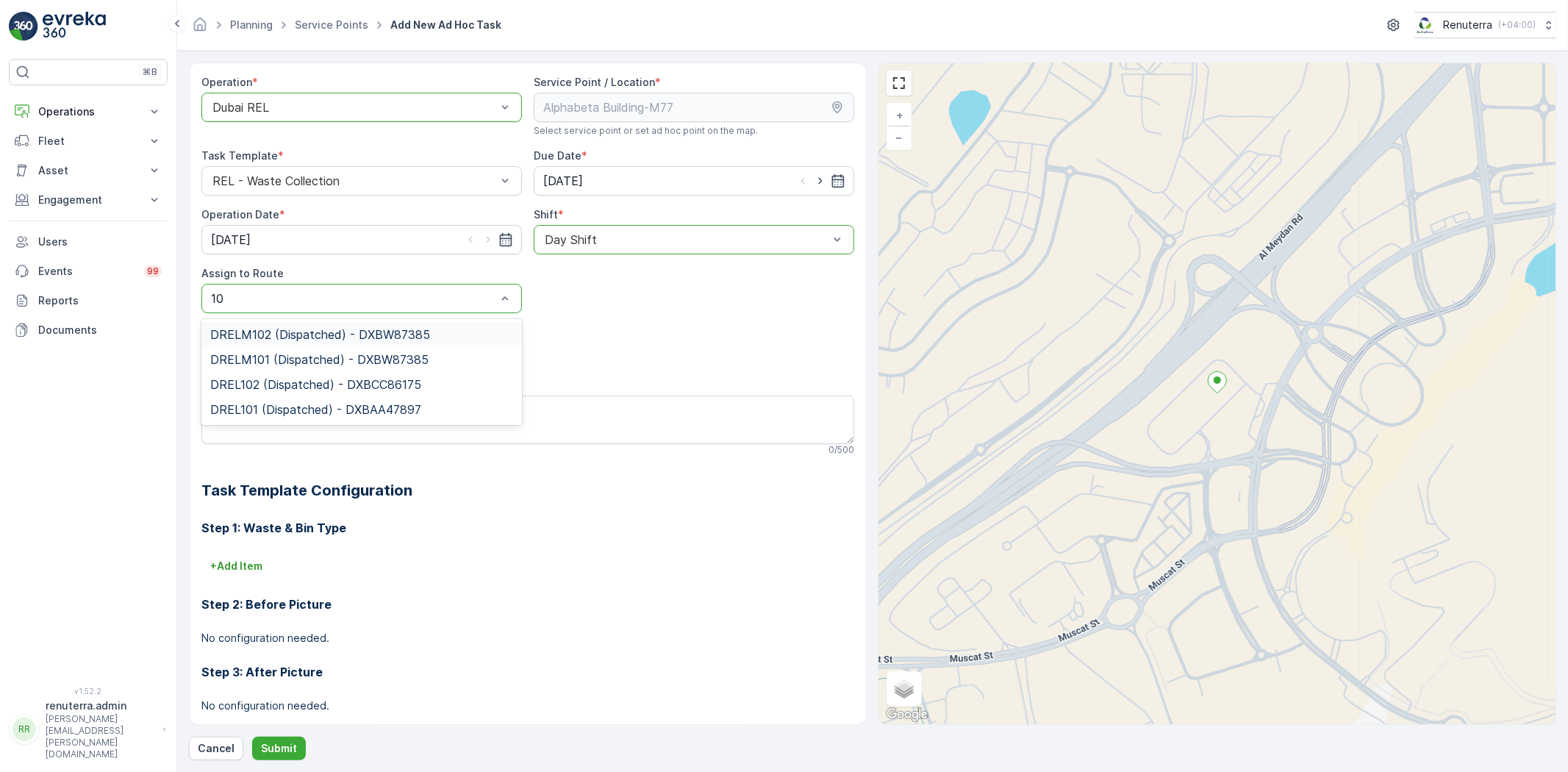
type input "101"
click at [318, 354] on span "DREL101 (Dispatched) - DXBAA47897" at bounding box center [316, 359] width 211 height 13
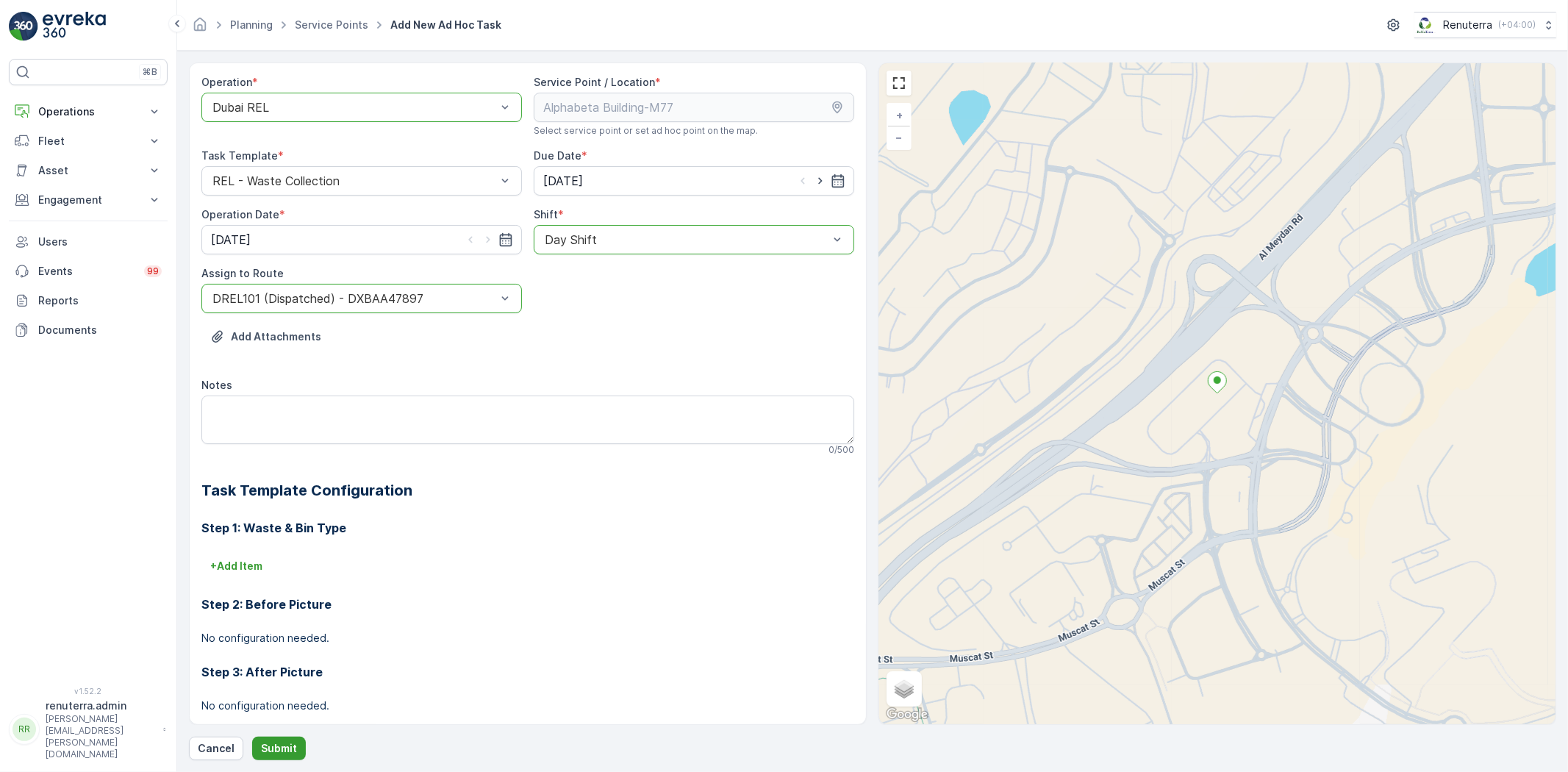
click at [298, 746] on button "Submit" at bounding box center [279, 748] width 54 height 23
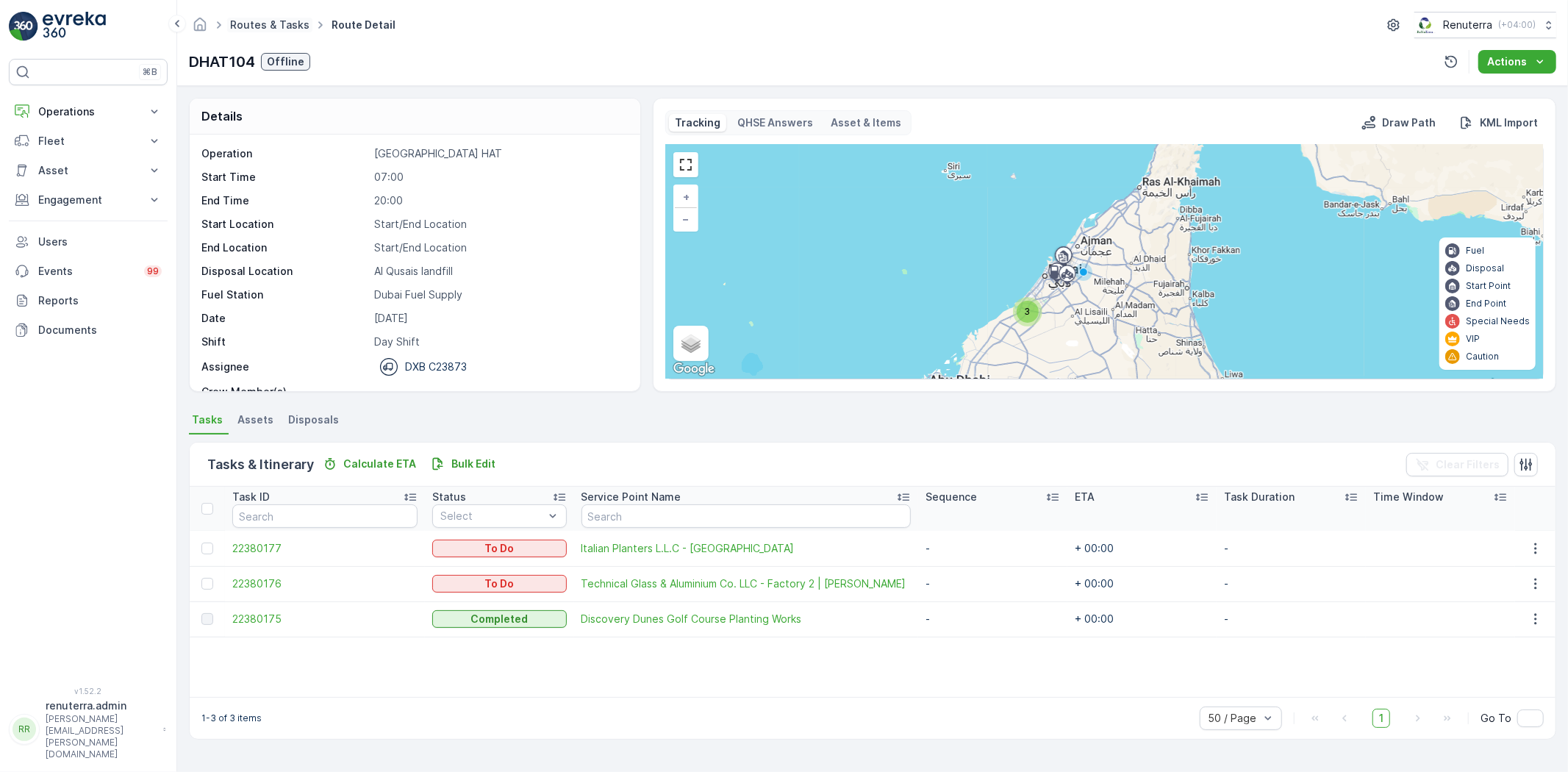
click at [287, 26] on link "Routes & Tasks" at bounding box center [269, 24] width 79 height 12
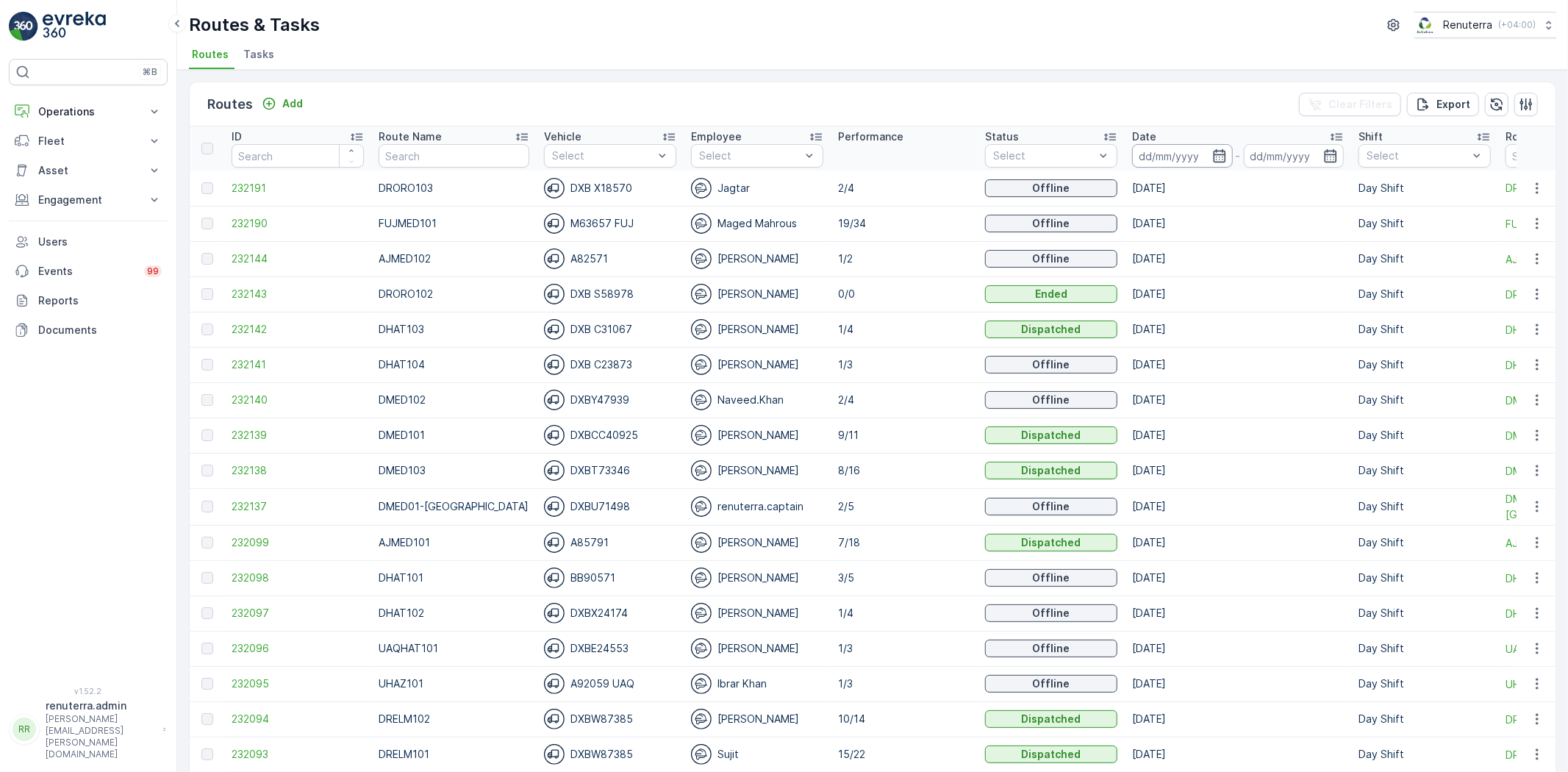
click at [1189, 163] on div at bounding box center [1183, 156] width 101 height 23
click at [1186, 154] on input at bounding box center [1183, 156] width 101 height 23
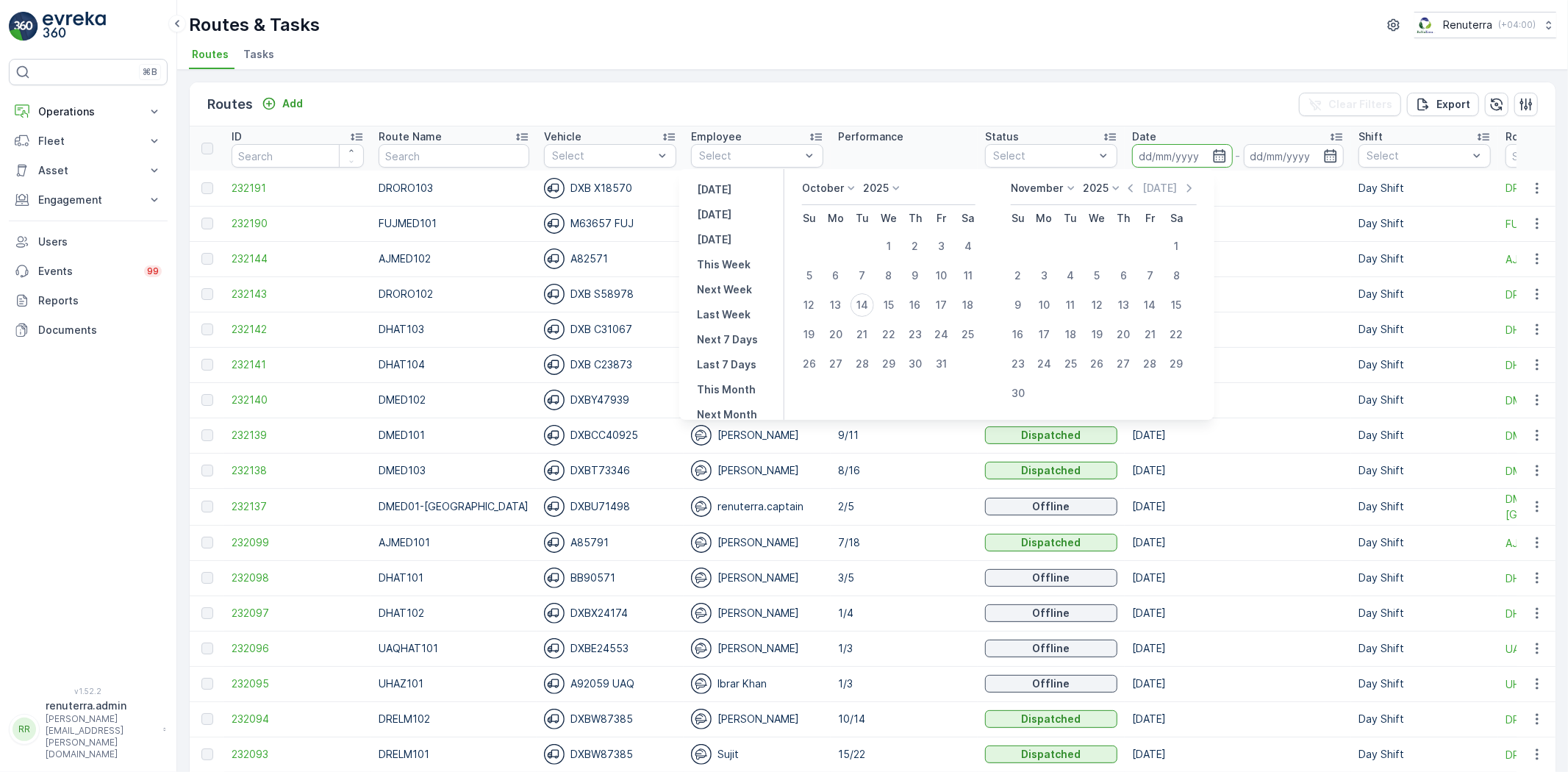
click at [861, 317] on td "14" at bounding box center [862, 305] width 26 height 30
click at [868, 309] on div "14" at bounding box center [861, 305] width 23 height 23
type input "[DATE]"
click at [868, 309] on div "14" at bounding box center [861, 305] width 23 height 23
type input "[DATE]"
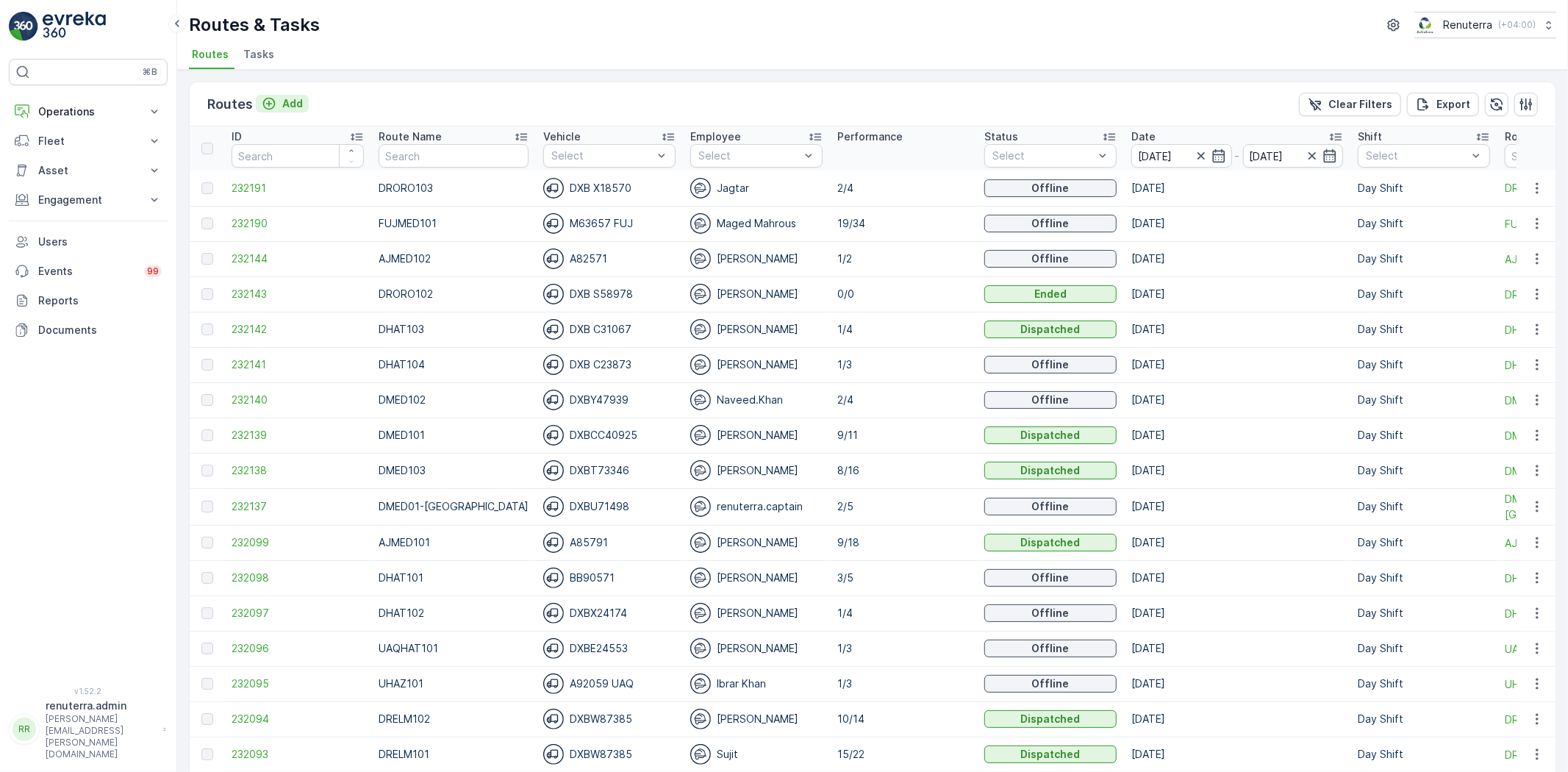
click at [272, 103] on icon "Add" at bounding box center [269, 104] width 15 height 15
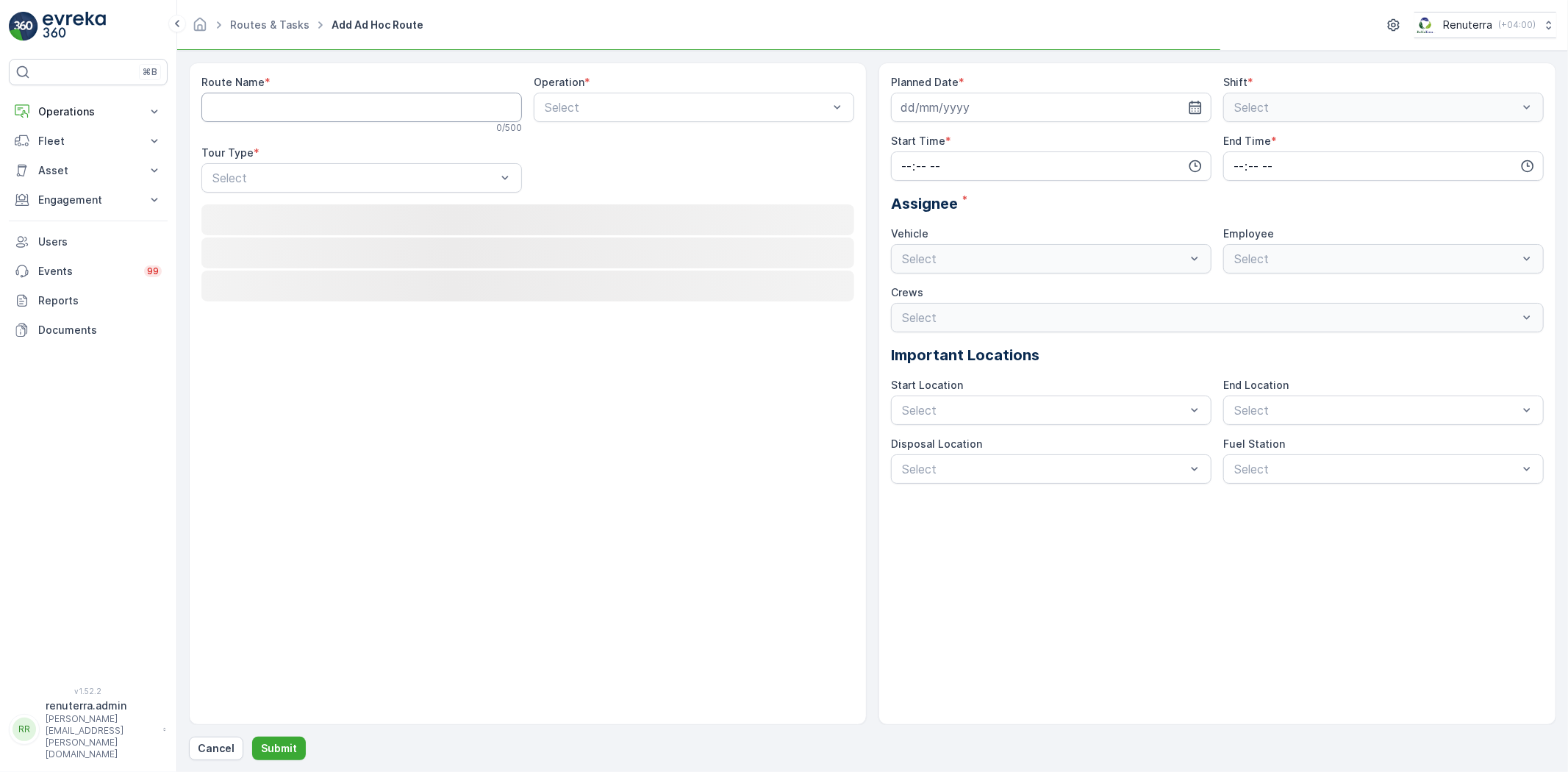
click at [289, 111] on Name "Route Name" at bounding box center [361, 107] width 320 height 30
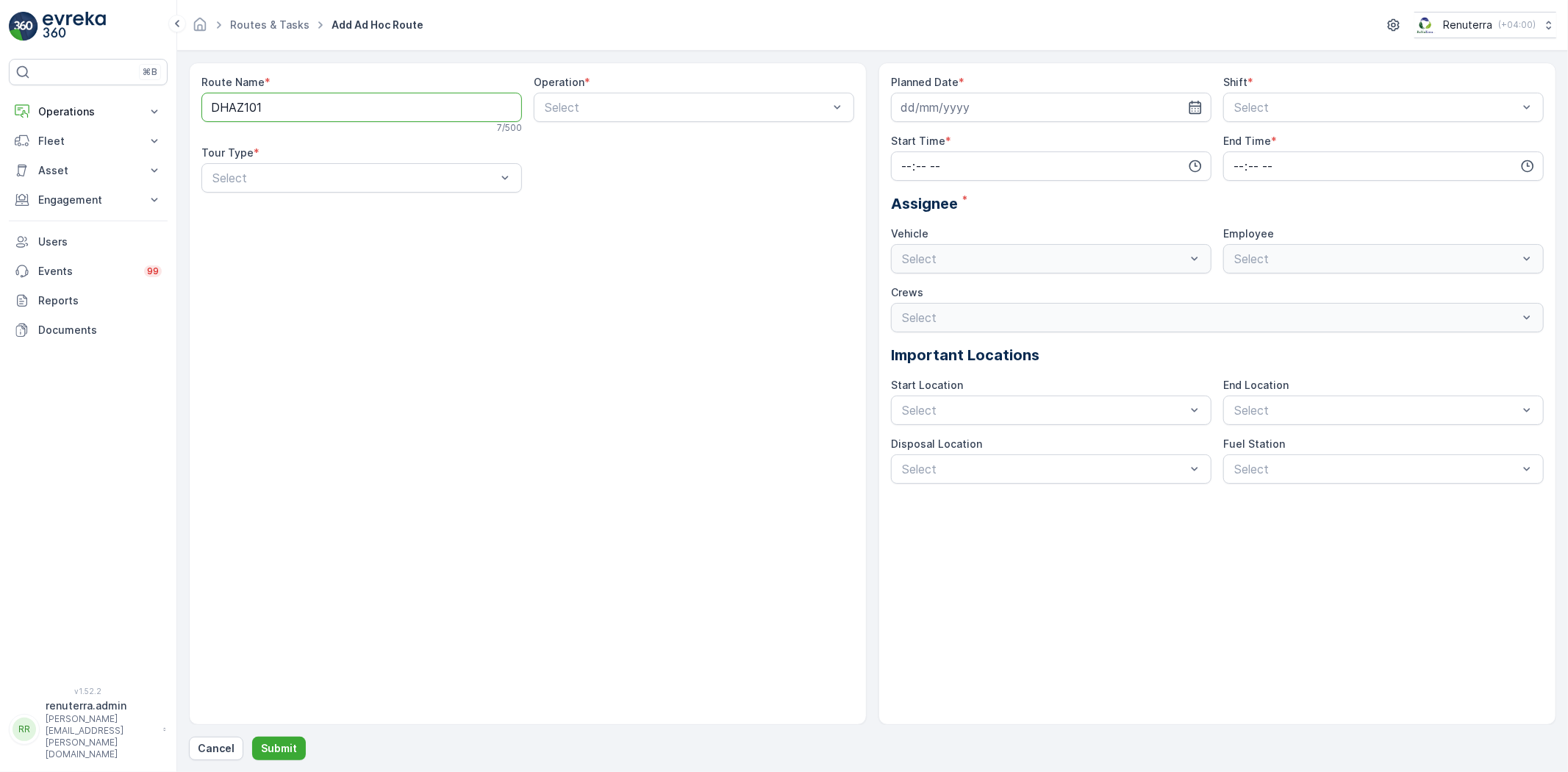
type Name "DHAZ101"
click at [640, 128] on div "Operation * Select" at bounding box center [694, 104] width 320 height 59
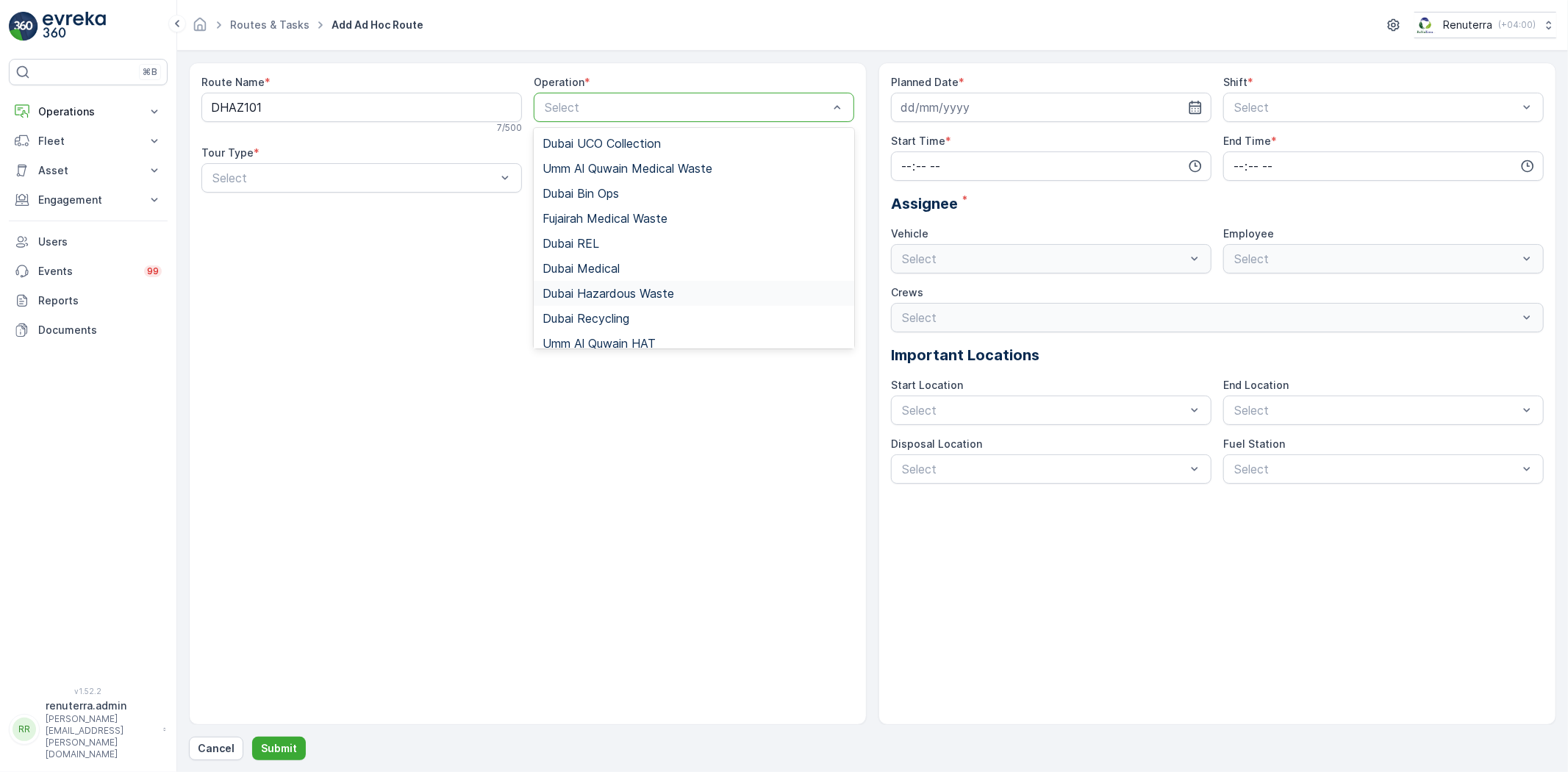
click at [625, 285] on div "Dubai Hazardous Waste" at bounding box center [694, 293] width 320 height 25
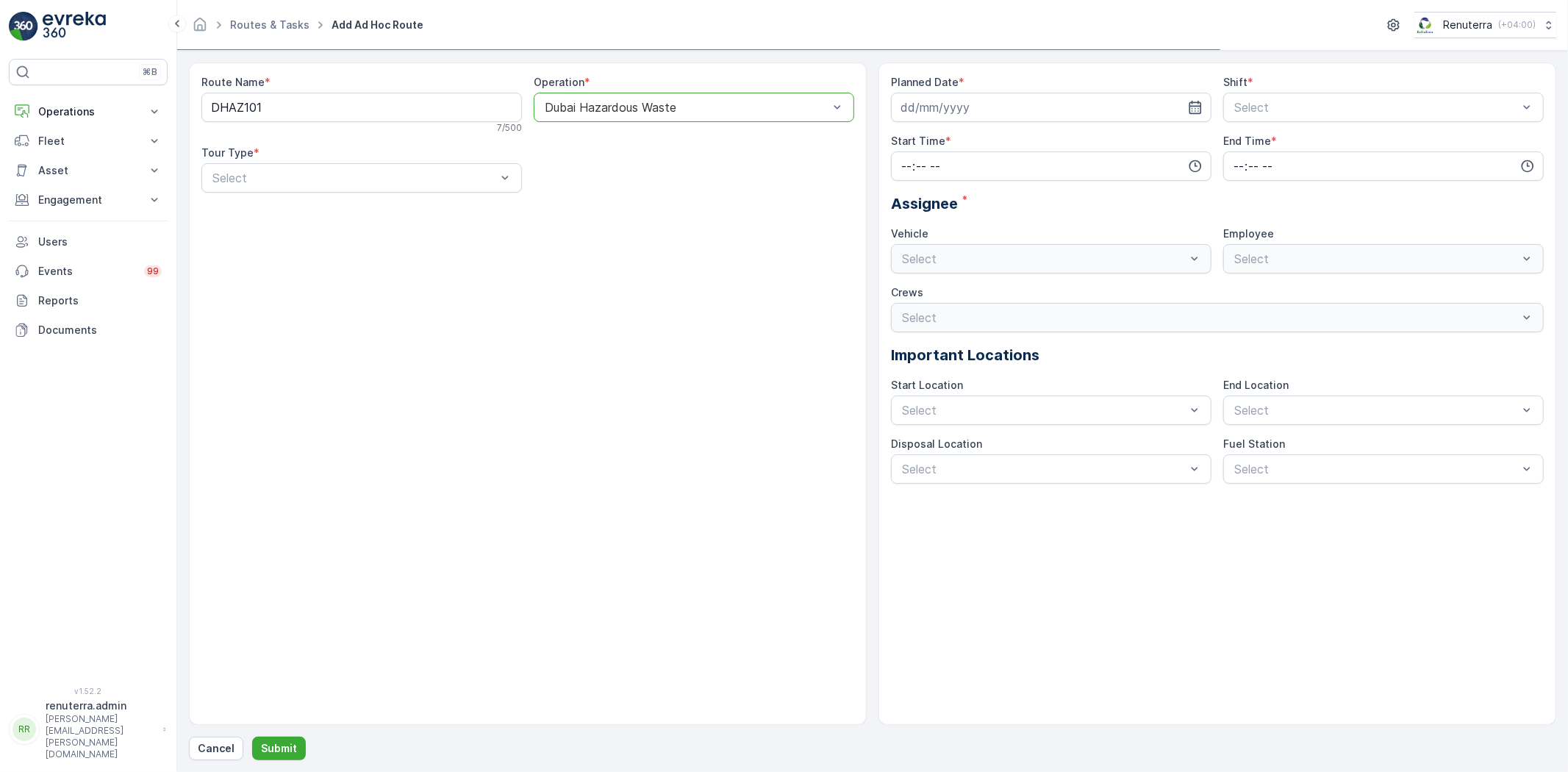
click at [459, 159] on div "Tour Type *" at bounding box center [361, 152] width 320 height 15
click at [401, 226] on div "Dynamic" at bounding box center [361, 238] width 320 height 25
click at [1015, 120] on input at bounding box center [1051, 107] width 320 height 30
drag, startPoint x: 1008, startPoint y: 105, endPoint x: 1011, endPoint y: 155, distance: 50.1
click at [1003, 101] on input at bounding box center [1051, 107] width 320 height 30
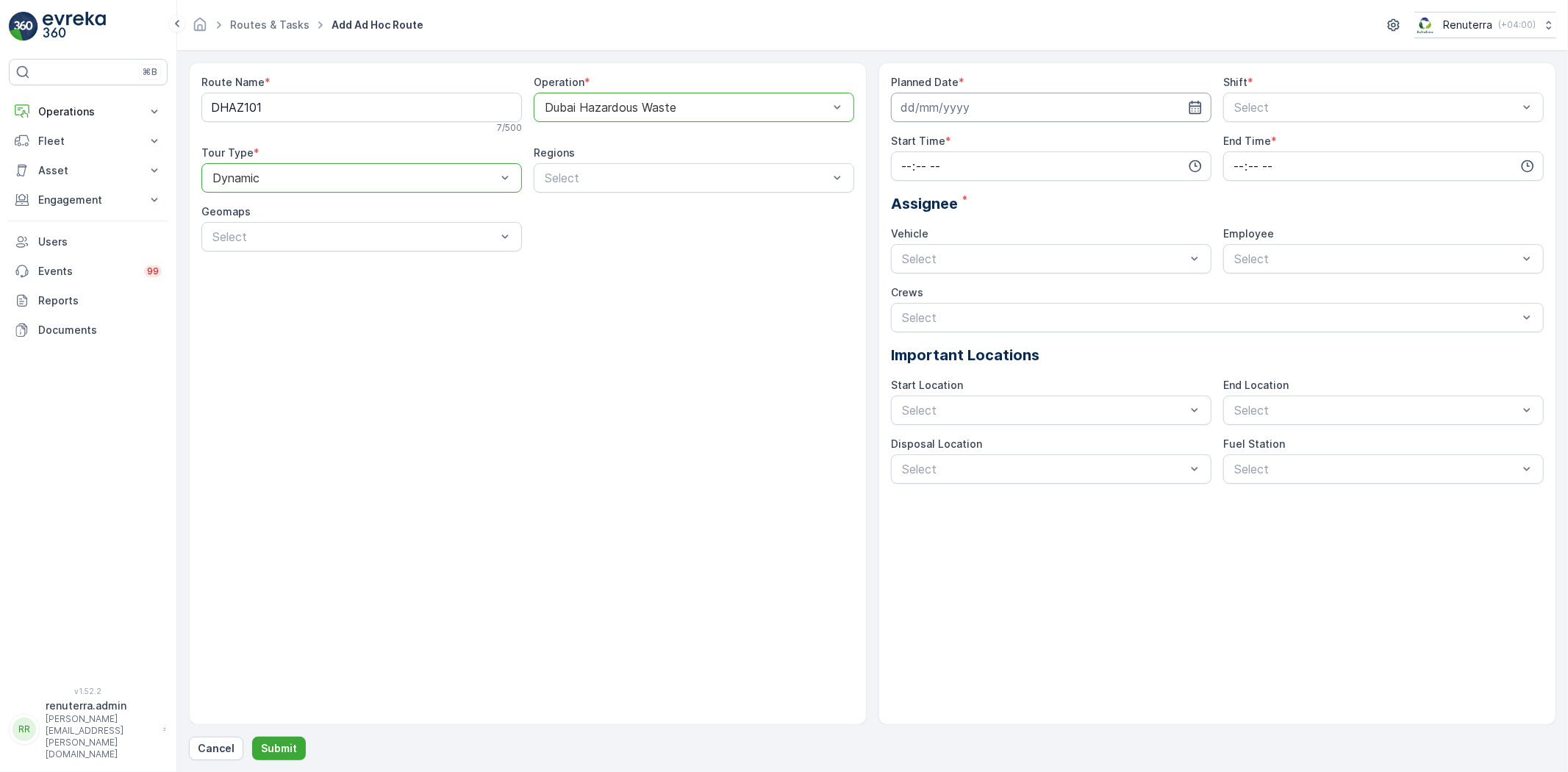
click at [971, 97] on input at bounding box center [1051, 107] width 320 height 30
click at [972, 251] on div "14" at bounding box center [968, 260] width 23 height 23
type input "[DATE]"
click at [1248, 149] on span "Day Shift" at bounding box center [1258, 143] width 52 height 13
click at [1015, 178] on input "time" at bounding box center [1051, 166] width 320 height 30
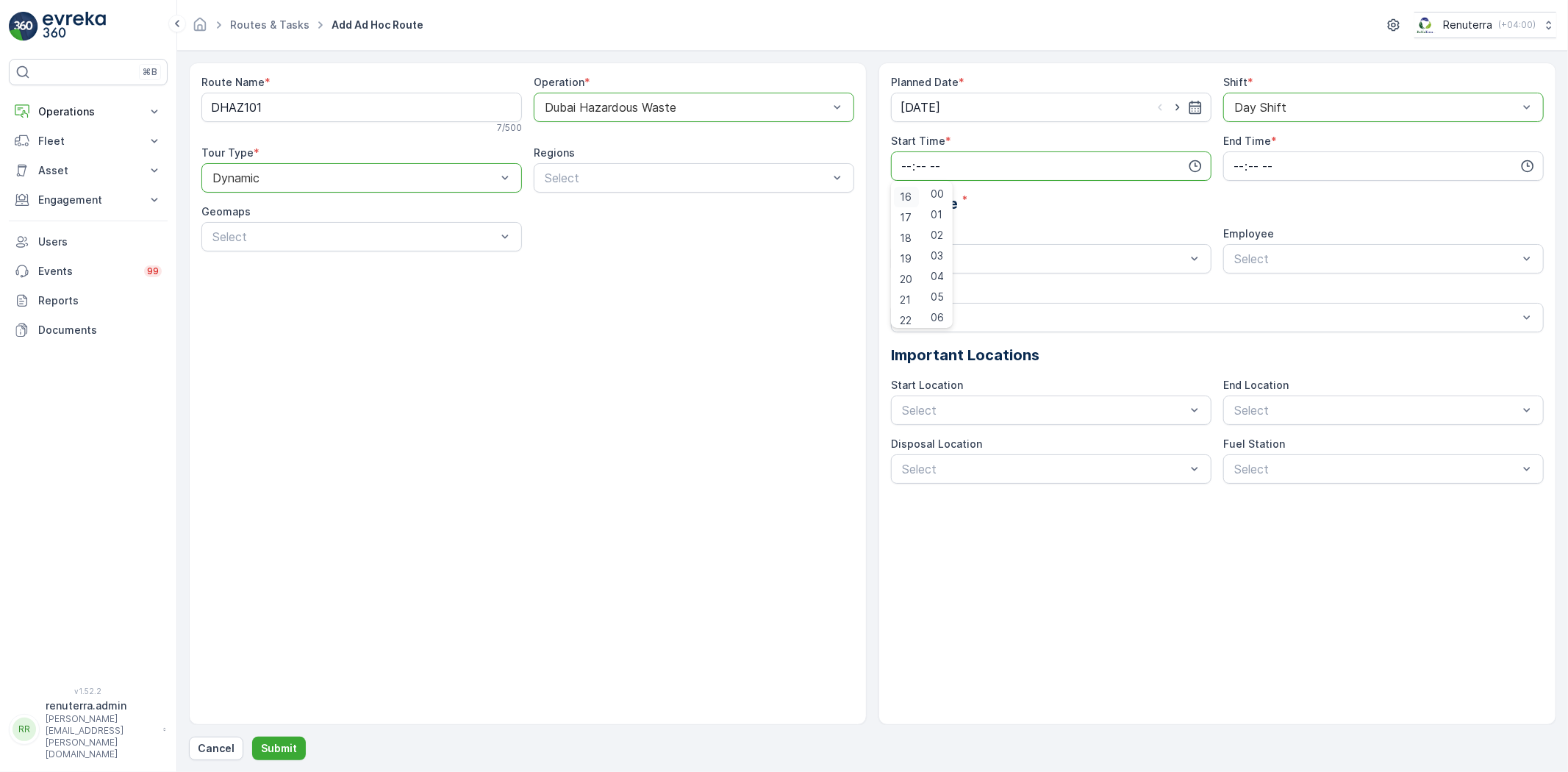
scroll to position [245, 0]
click at [915, 256] on div "15" at bounding box center [906, 258] width 25 height 21
type input "15:00"
click at [1250, 175] on input "time" at bounding box center [1384, 166] width 320 height 30
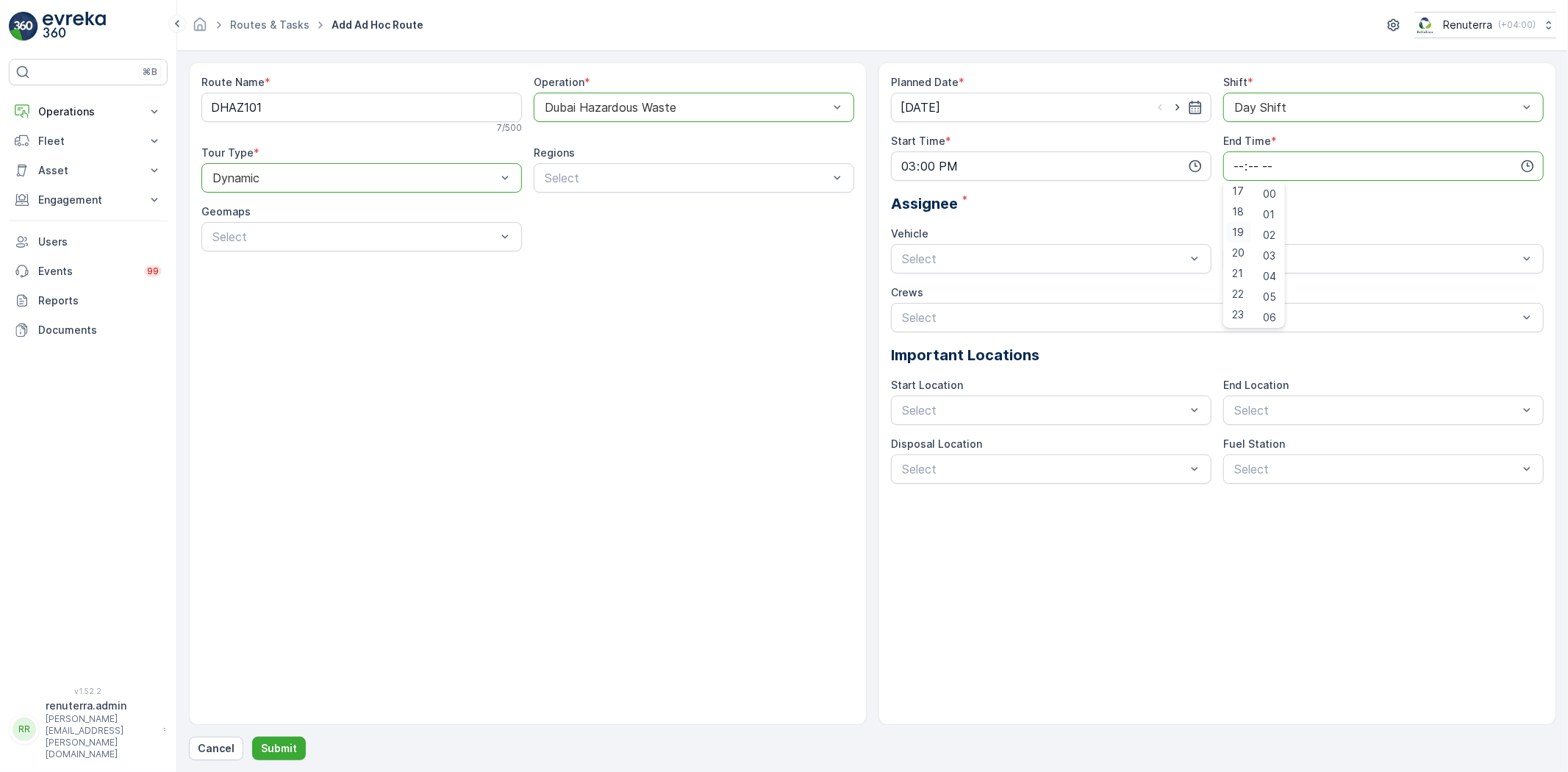
click at [1241, 244] on div "20" at bounding box center [1238, 253] width 25 height 21
type input "20:00"
click at [968, 311] on div "W35771 DXB" at bounding box center [1051, 319] width 320 height 25
drag, startPoint x: 1203, startPoint y: 271, endPoint x: 1229, endPoint y: 265, distance: 26.7
click at [1205, 271] on div "W35771 DXB" at bounding box center [1051, 258] width 320 height 30
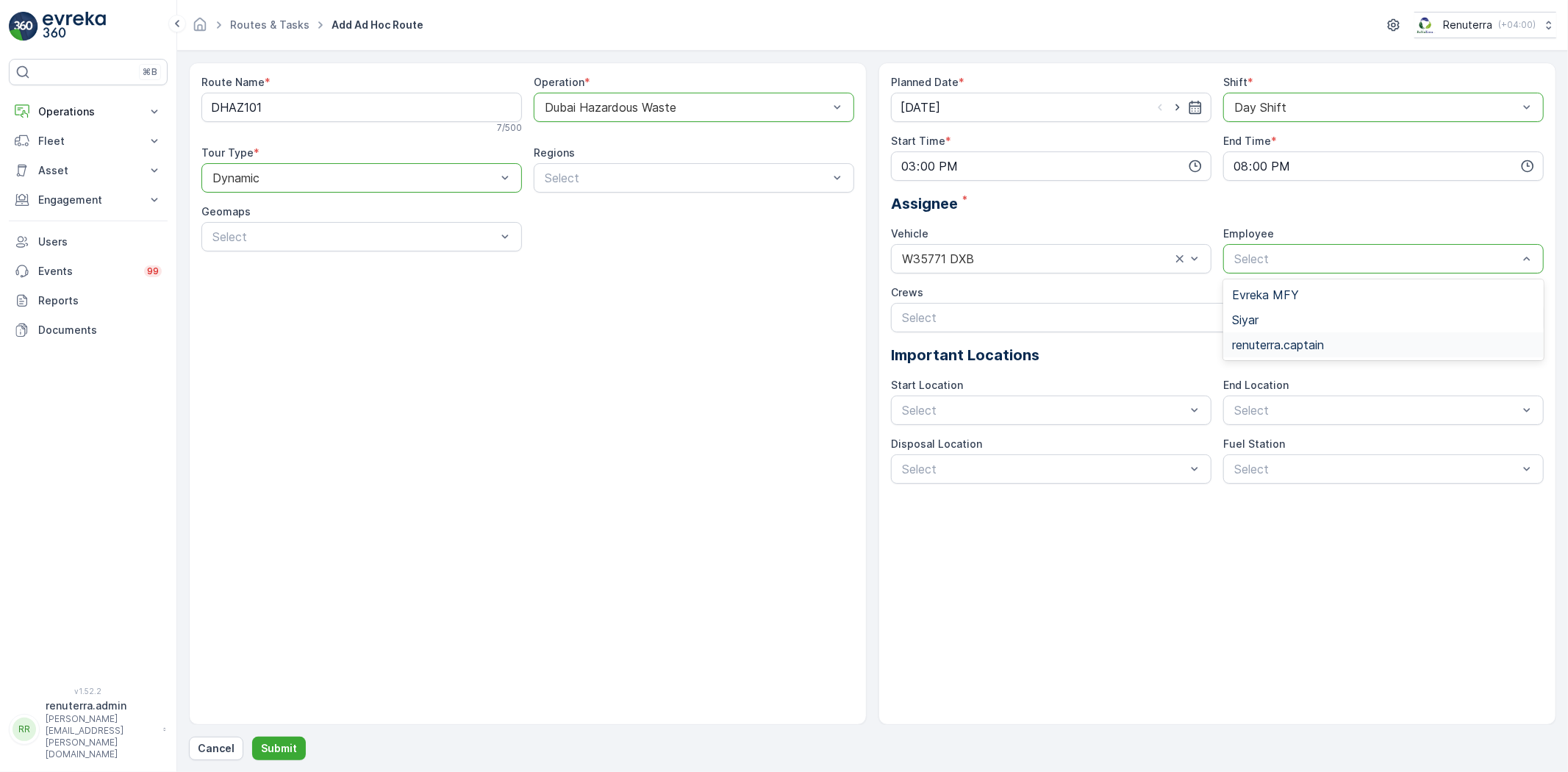
click at [1271, 350] on span "renuterra.captain" at bounding box center [1278, 345] width 92 height 13
click at [306, 742] on div "Cancel Submit" at bounding box center [872, 748] width 1367 height 23
click at [302, 745] on button "Submit" at bounding box center [279, 748] width 54 height 23
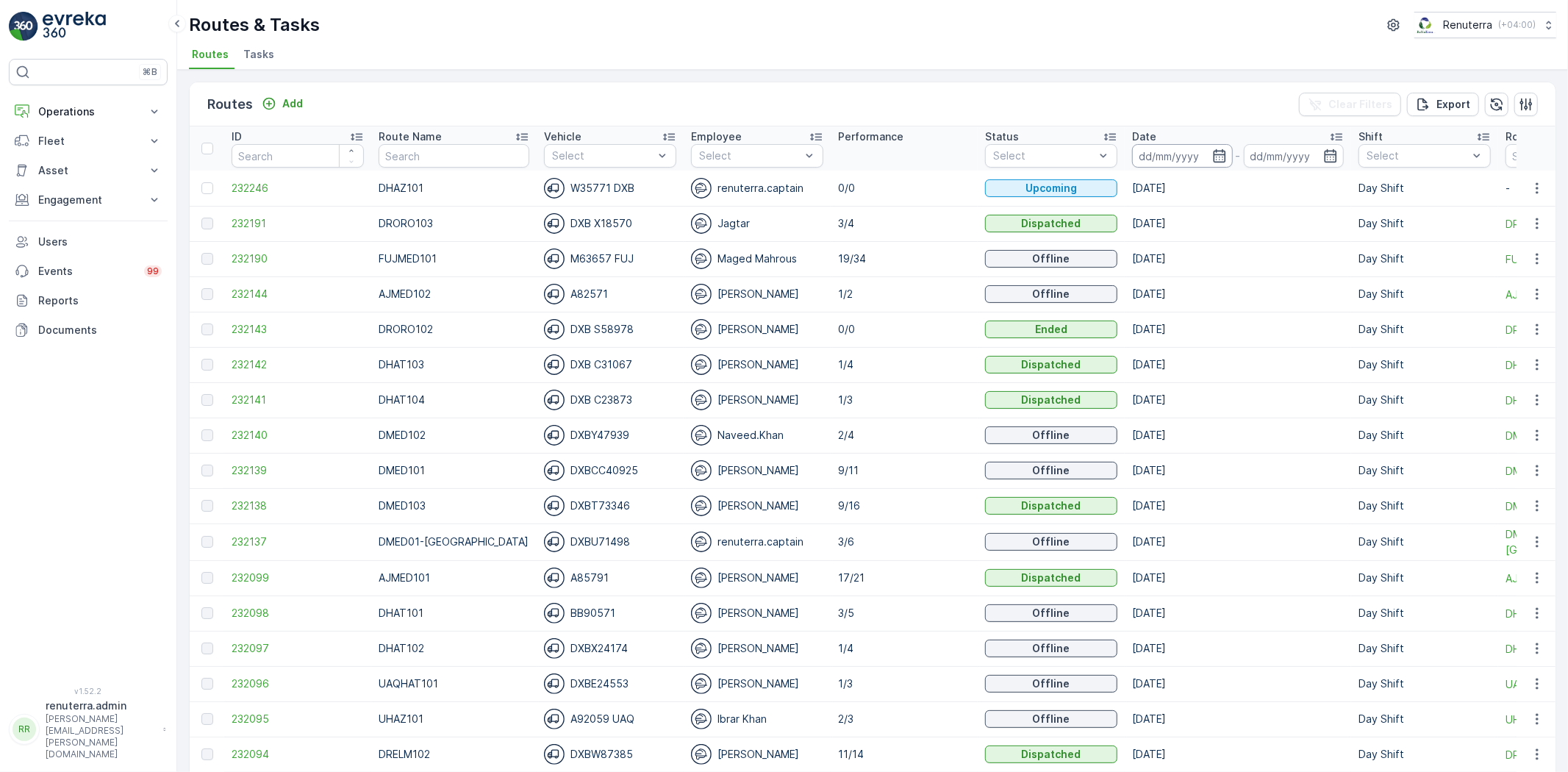
click at [1169, 151] on input at bounding box center [1183, 156] width 101 height 23
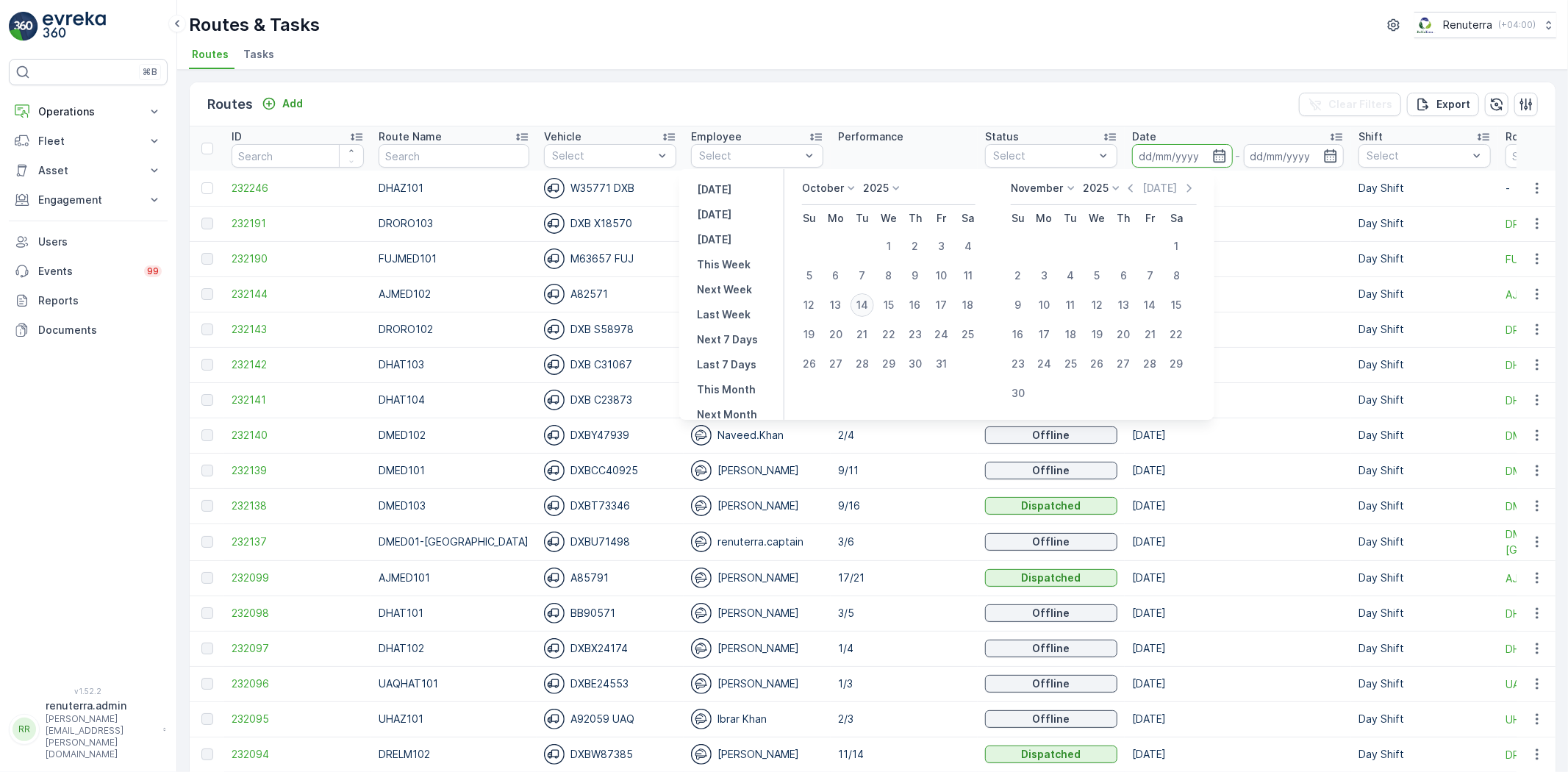
click at [864, 305] on div "14" at bounding box center [861, 305] width 23 height 23
type input "[DATE]"
click at [864, 305] on div "14" at bounding box center [861, 305] width 23 height 23
type input "[DATE]"
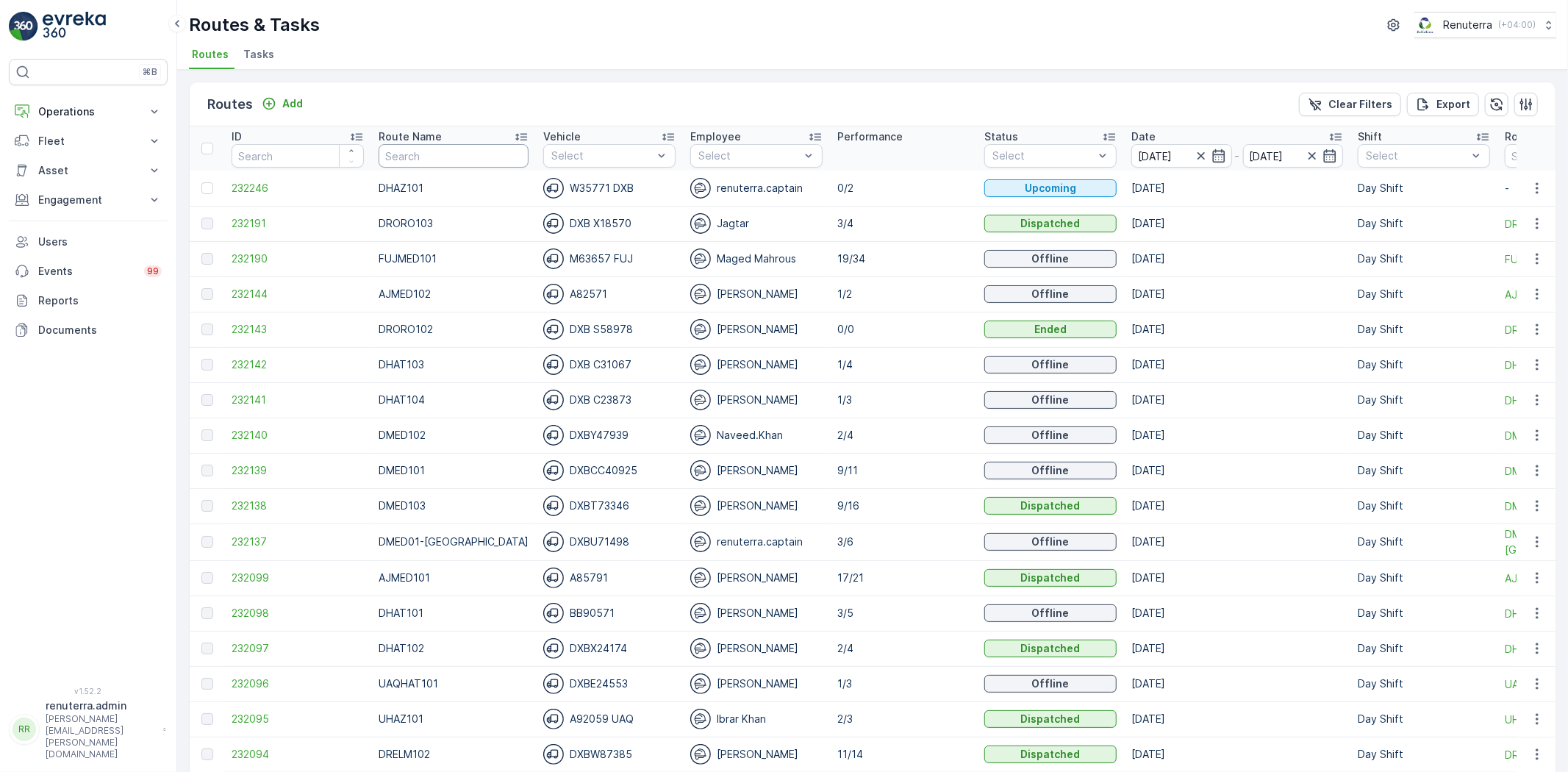
click at [467, 158] on input "text" at bounding box center [453, 156] width 150 height 23
type input "D"
type input "DRCW"
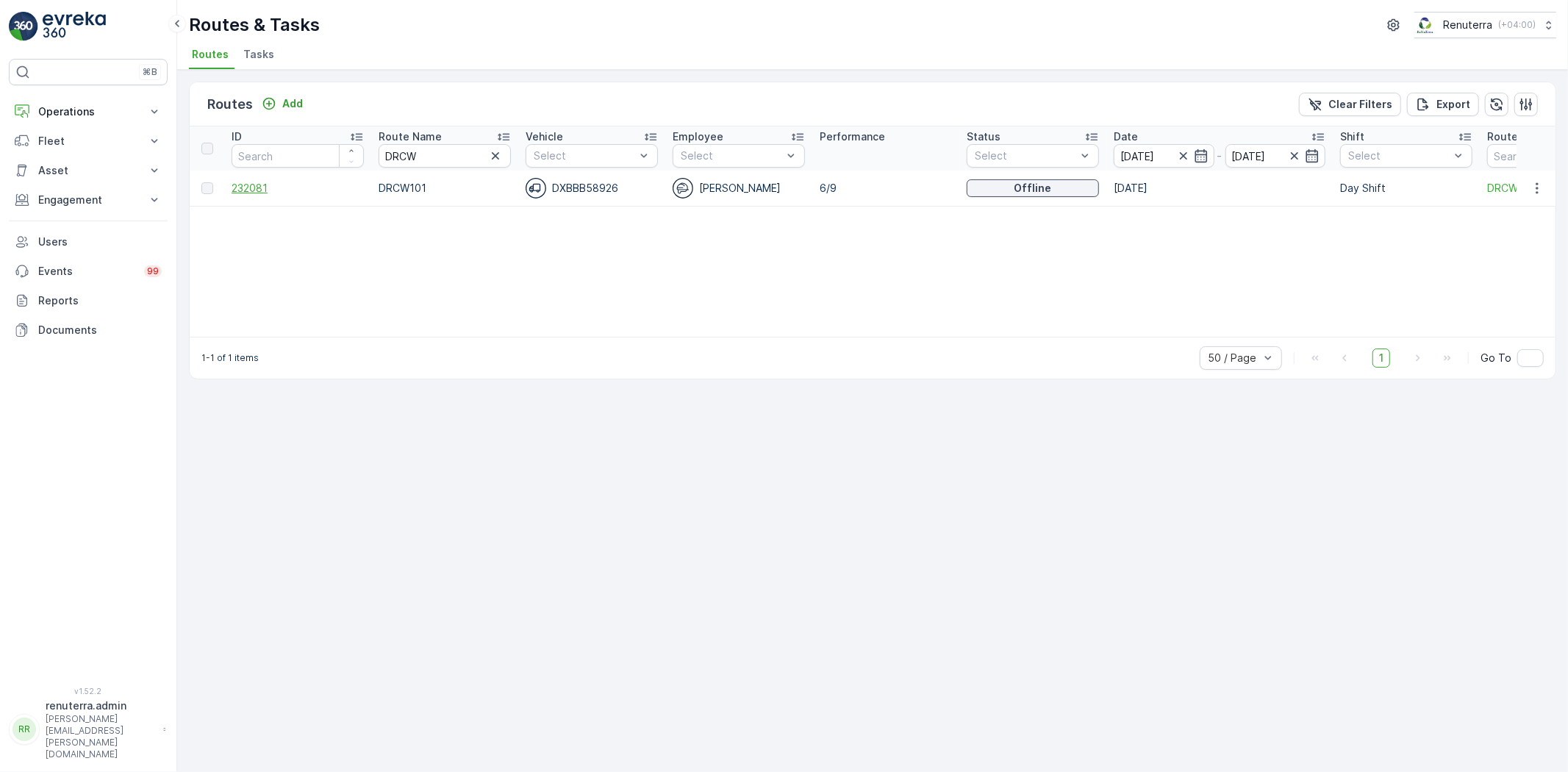
click at [251, 185] on span "232081" at bounding box center [298, 188] width 132 height 15
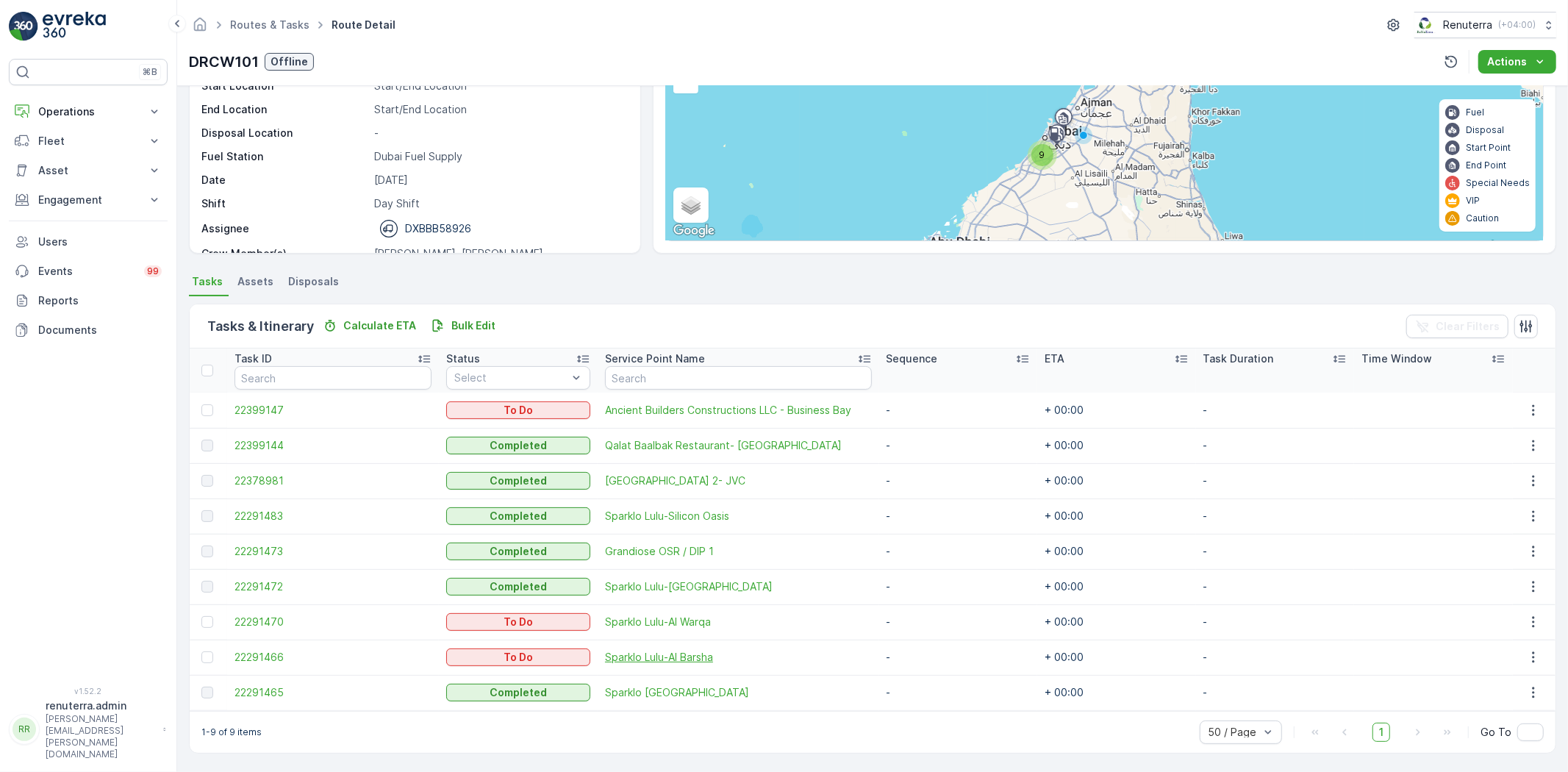
scroll to position [138, 0]
click at [294, 26] on link "Routes & Tasks" at bounding box center [269, 24] width 79 height 12
